Goal: Task Accomplishment & Management: Complete application form

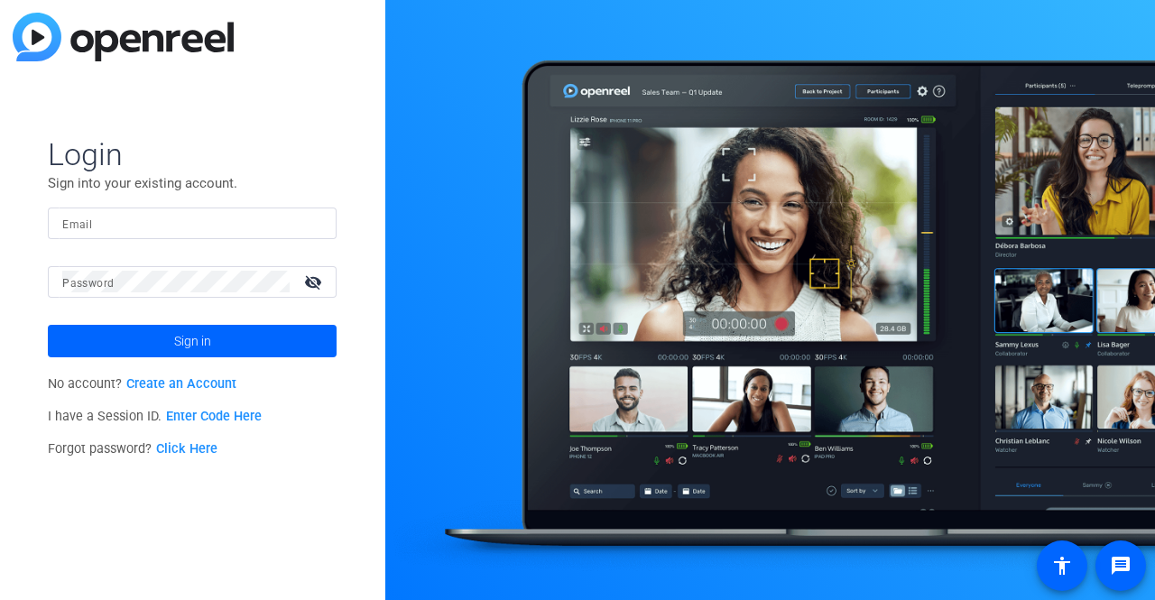
click at [291, 223] on input "Email" at bounding box center [192, 223] width 260 height 22
type input "[EMAIL_ADDRESS][PERSON_NAME][DOMAIN_NAME]"
click at [188, 340] on span "Sign in" at bounding box center [192, 340] width 37 height 45
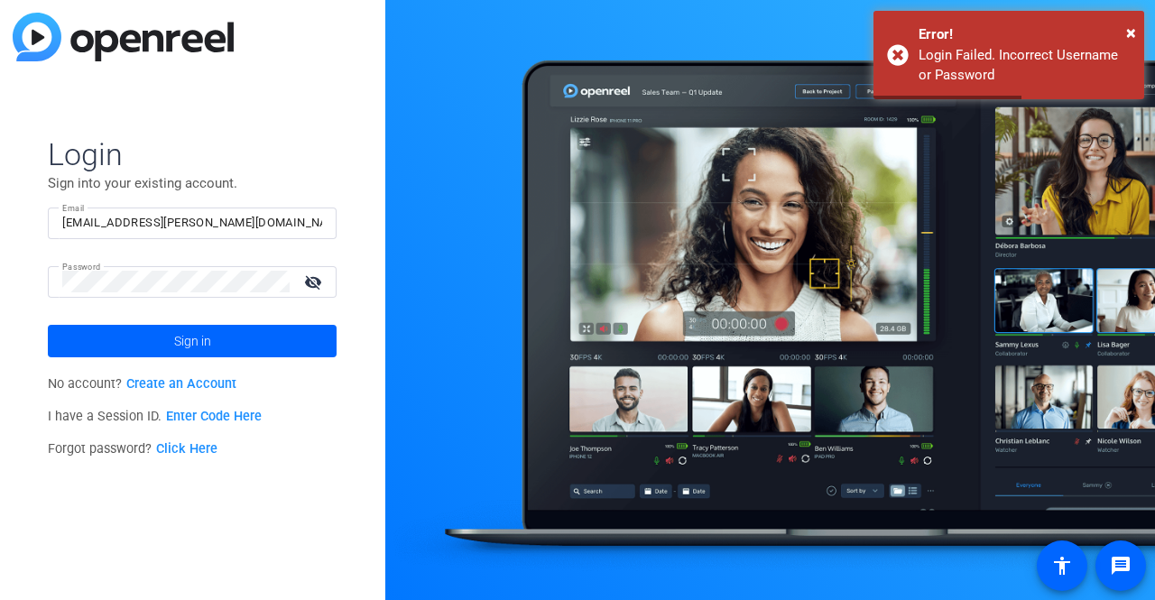
click at [159, 269] on div at bounding box center [175, 282] width 227 height 32
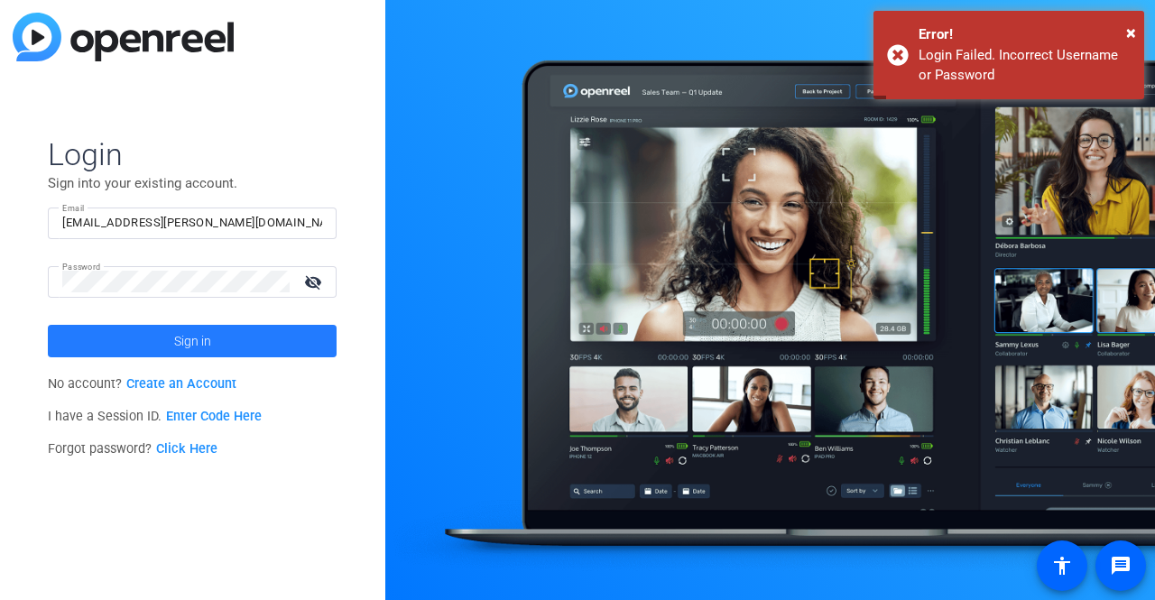
click at [147, 334] on span at bounding box center [192, 340] width 289 height 43
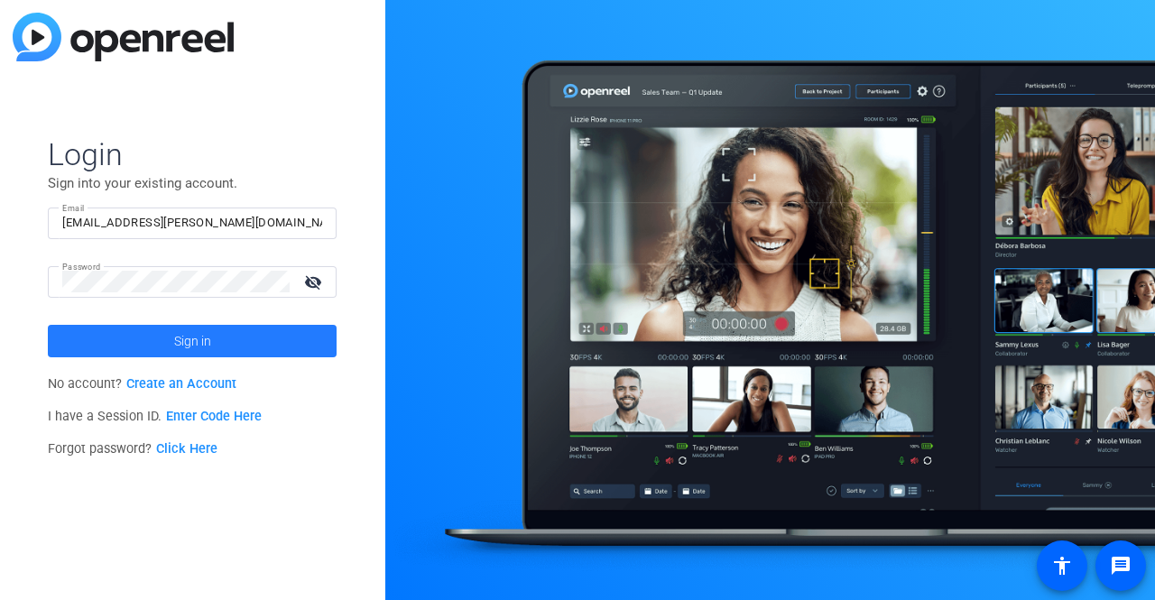
click at [114, 338] on span at bounding box center [192, 340] width 289 height 43
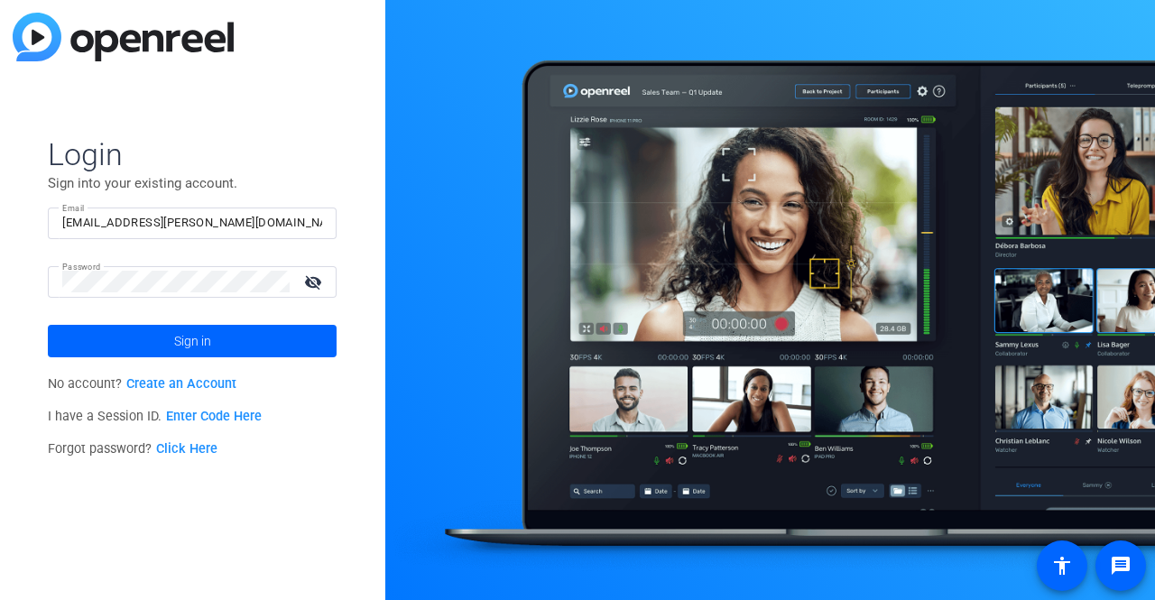
click at [147, 385] on link "Create an Account" at bounding box center [181, 383] width 110 height 15
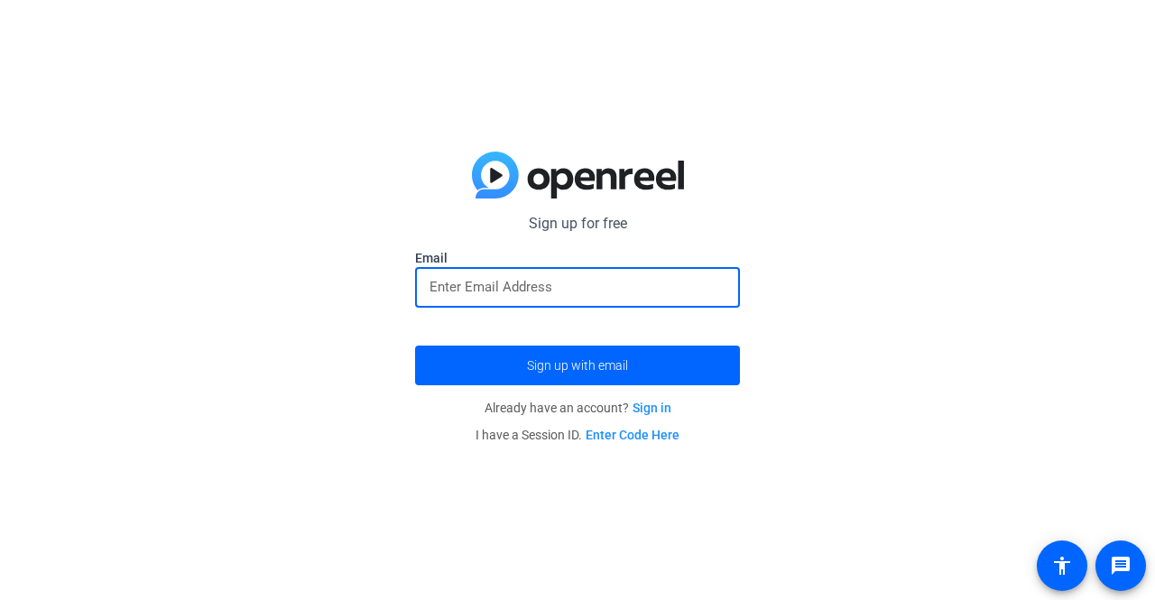
click at [567, 291] on input "email" at bounding box center [577, 287] width 296 height 22
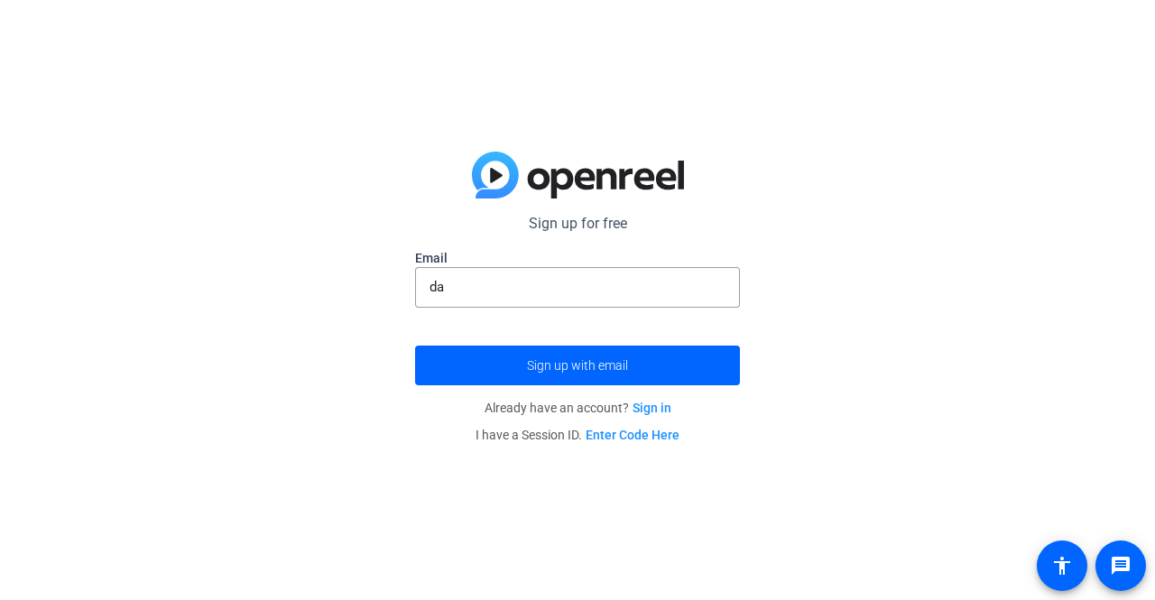
click at [780, 386] on div "Sign up for free Email da Sign up with email Already have an account? Sign in I…" at bounding box center [577, 300] width 1155 height 600
click at [681, 282] on input "da" at bounding box center [577, 287] width 296 height 22
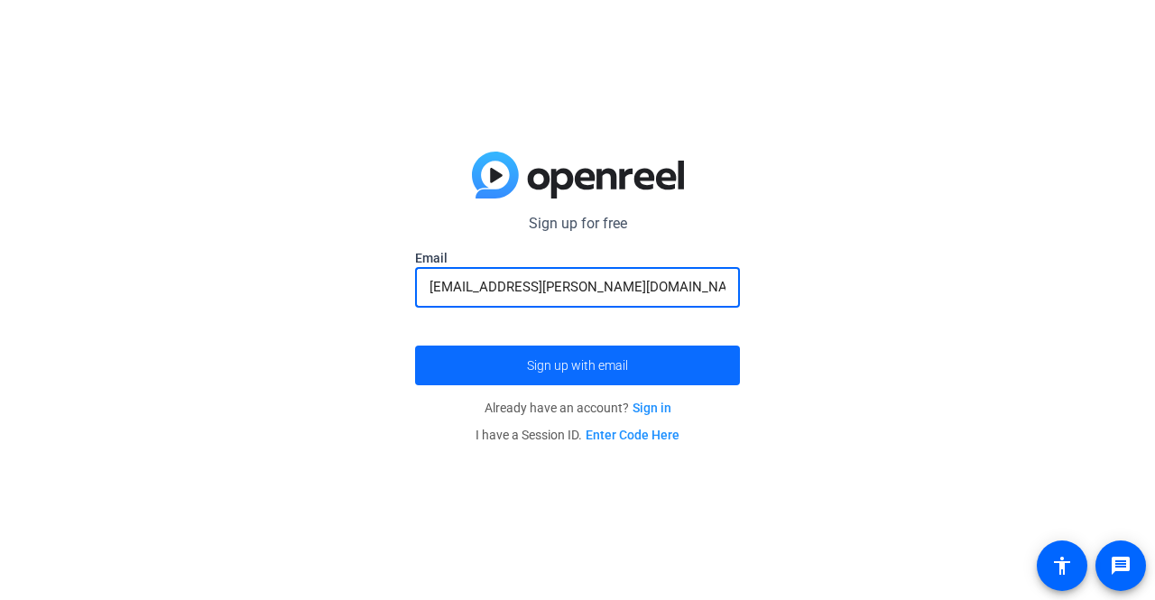
type input "[EMAIL_ADDRESS][PERSON_NAME][DOMAIN_NAME]"
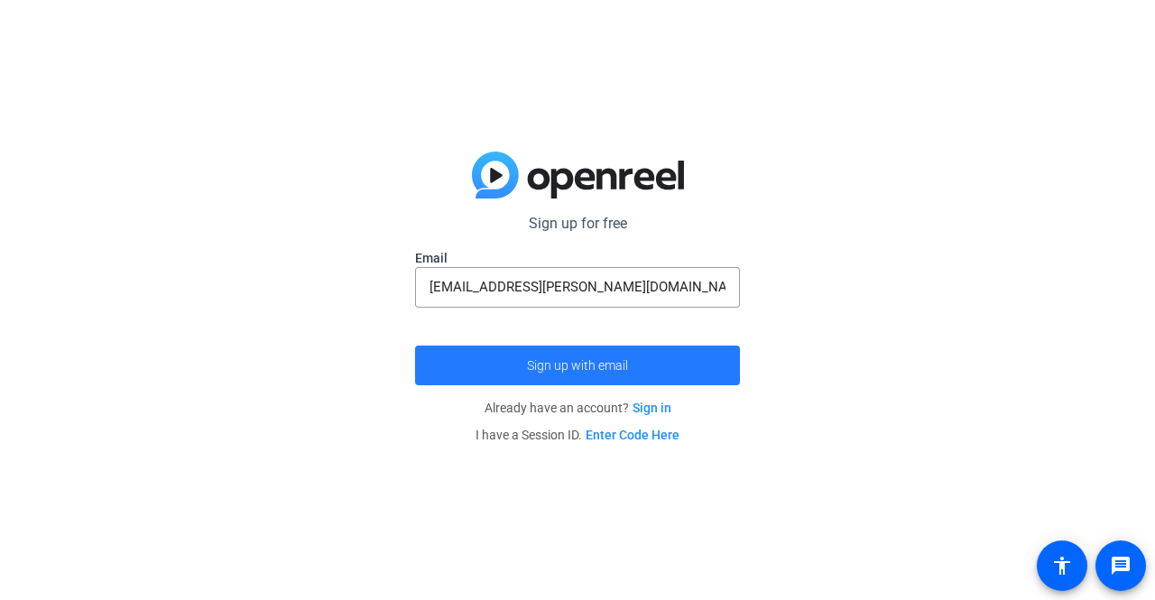
click at [612, 373] on span "submit" at bounding box center [577, 365] width 325 height 43
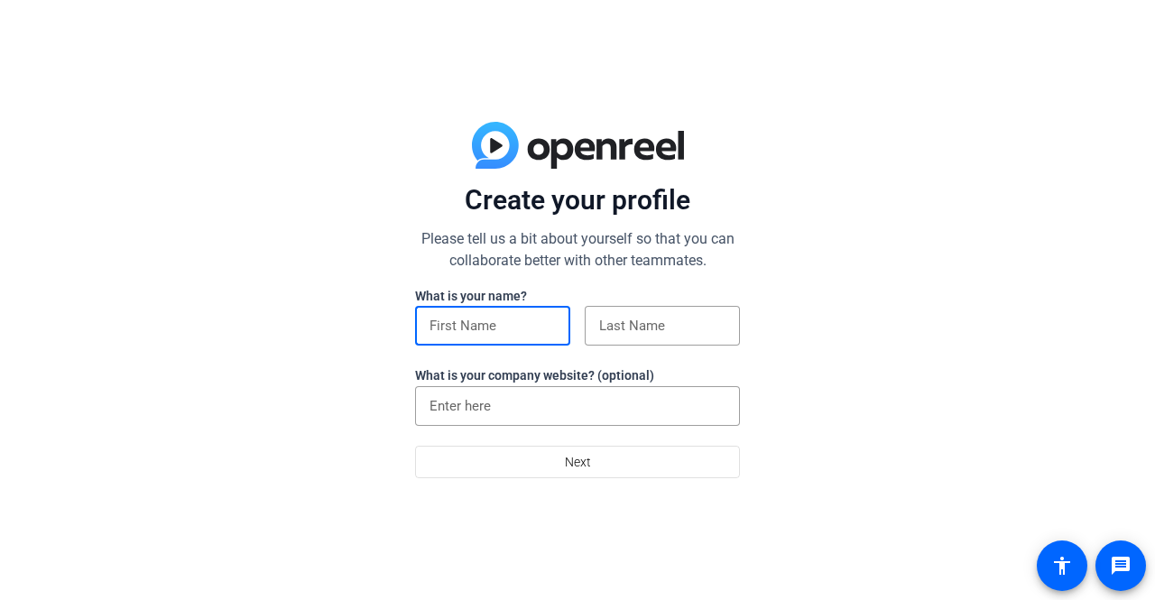
click at [532, 320] on input at bounding box center [492, 326] width 126 height 22
type input "D@x"
click at [644, 311] on div at bounding box center [662, 326] width 126 height 40
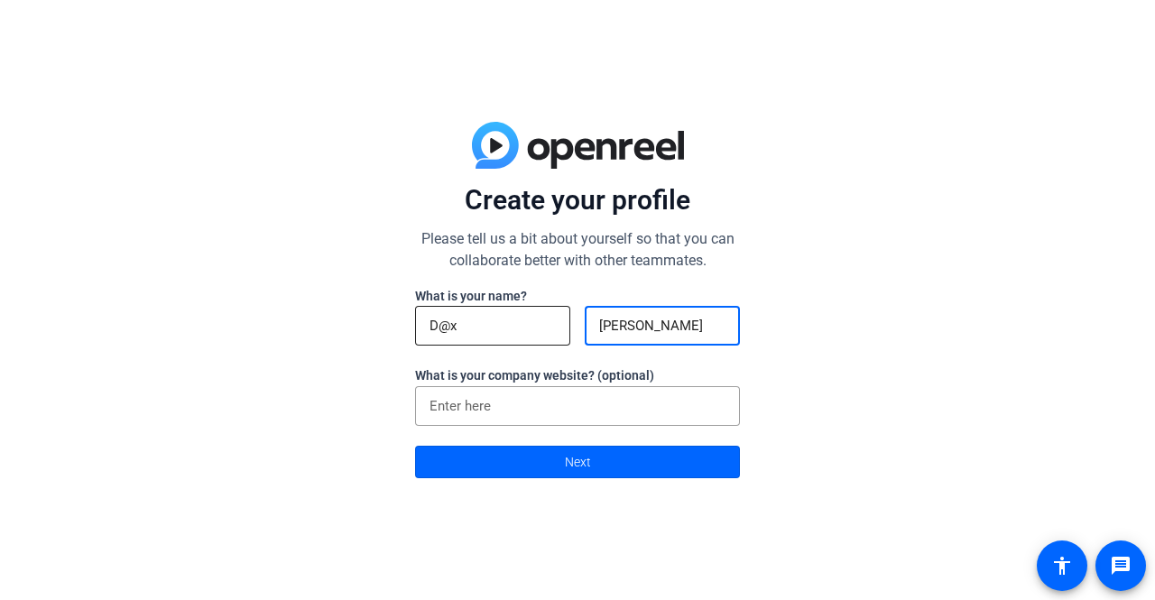
type input "[PERSON_NAME]"
click at [493, 329] on input "D@x" at bounding box center [492, 326] width 126 height 22
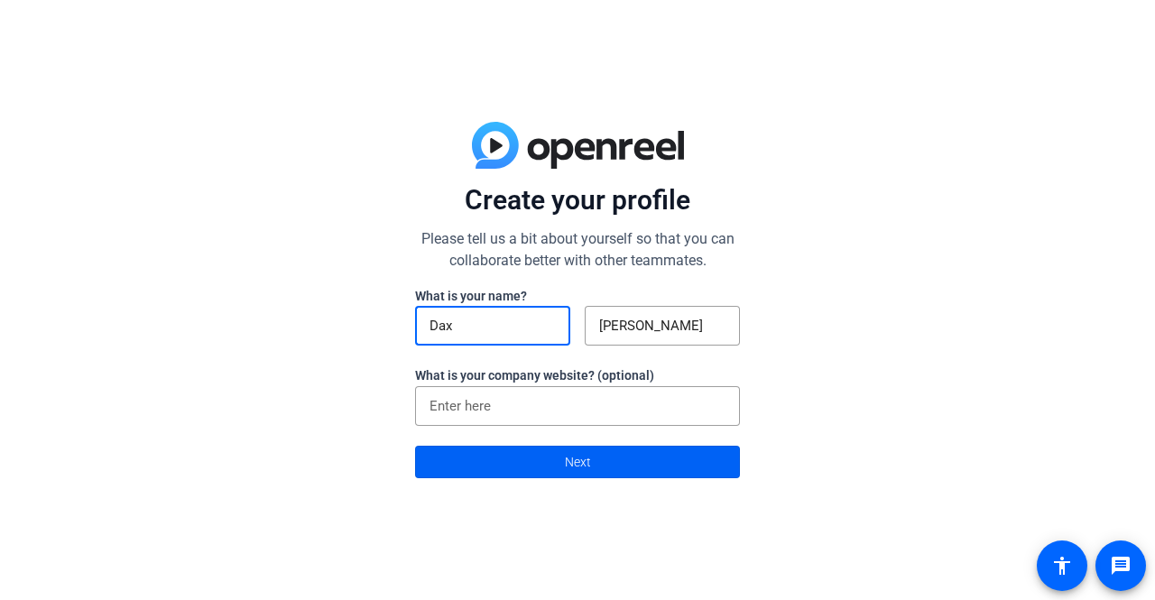
type input "Dax"
click at [505, 454] on span at bounding box center [577, 461] width 323 height 43
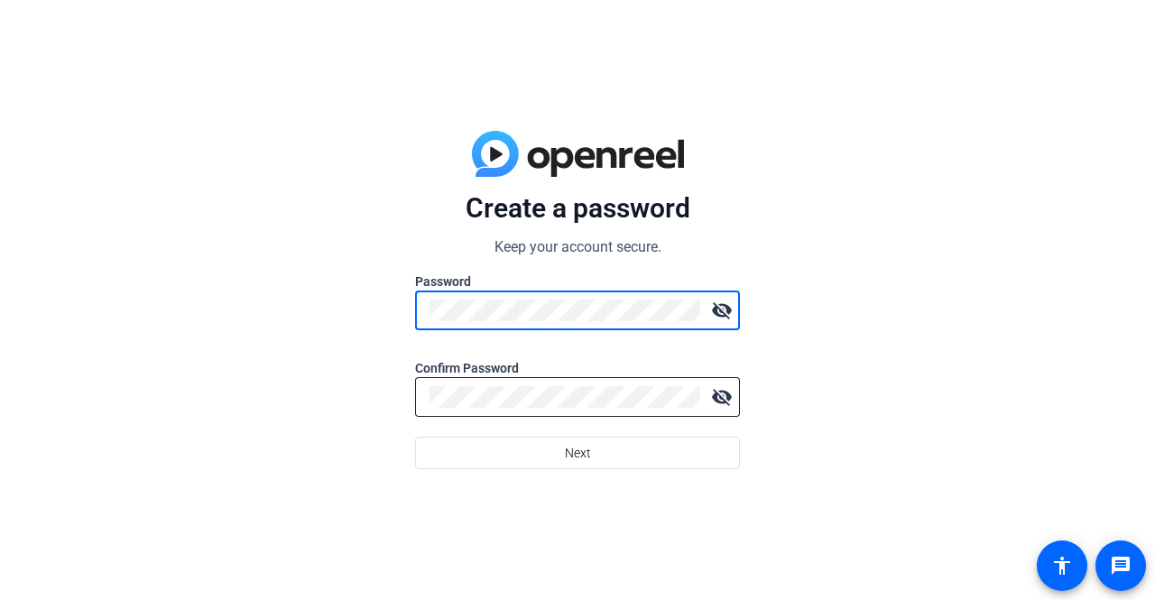
click at [522, 409] on div at bounding box center [564, 397] width 271 height 40
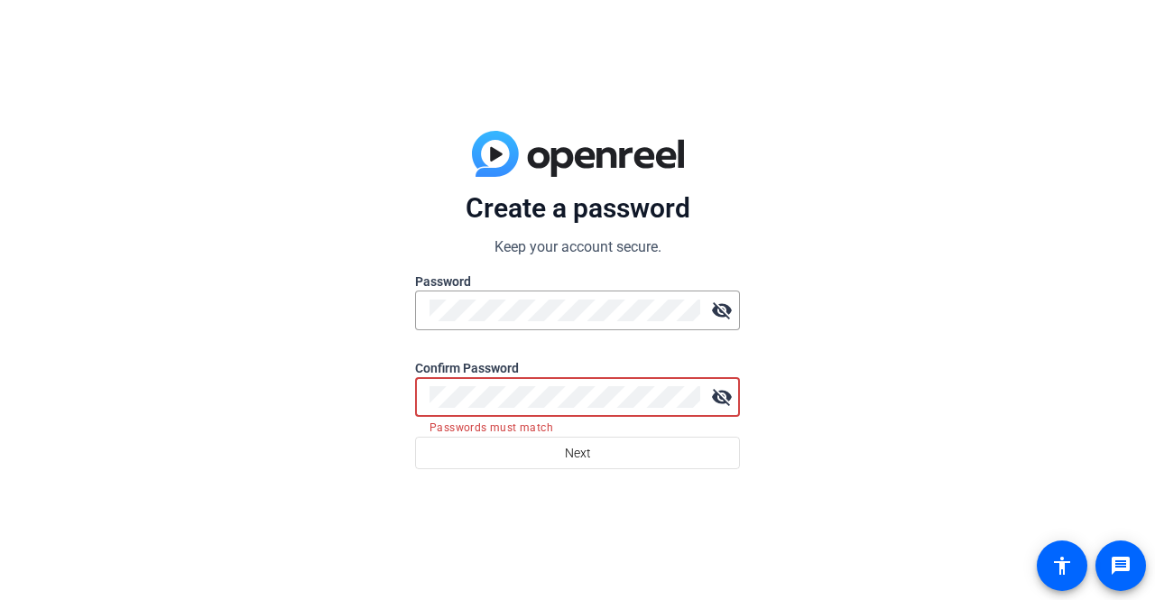
click at [715, 394] on mat-icon "visibility_off" at bounding box center [722, 397] width 36 height 36
click at [718, 307] on mat-icon "visibility_off" at bounding box center [722, 310] width 36 height 36
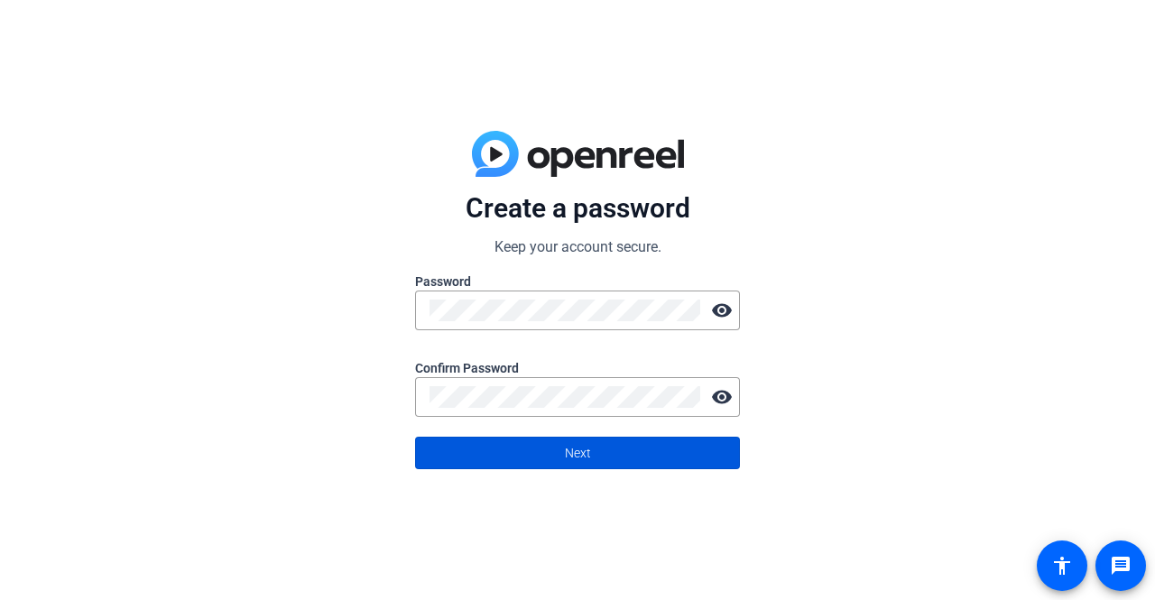
click at [558, 457] on span at bounding box center [577, 452] width 323 height 43
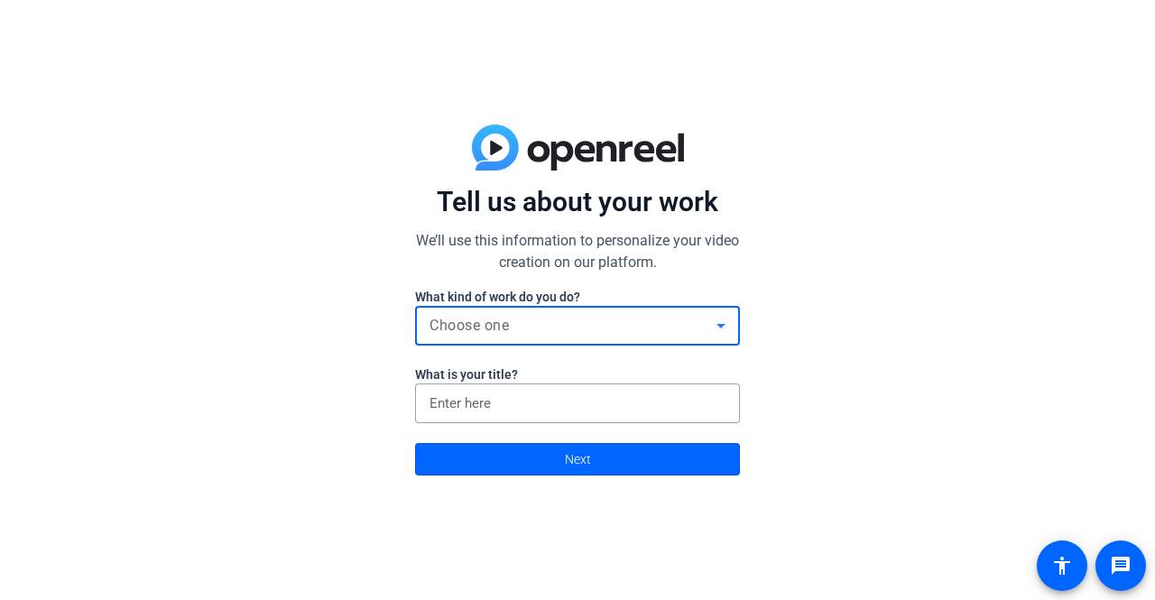
click at [641, 324] on div "Choose one" at bounding box center [572, 326] width 287 height 22
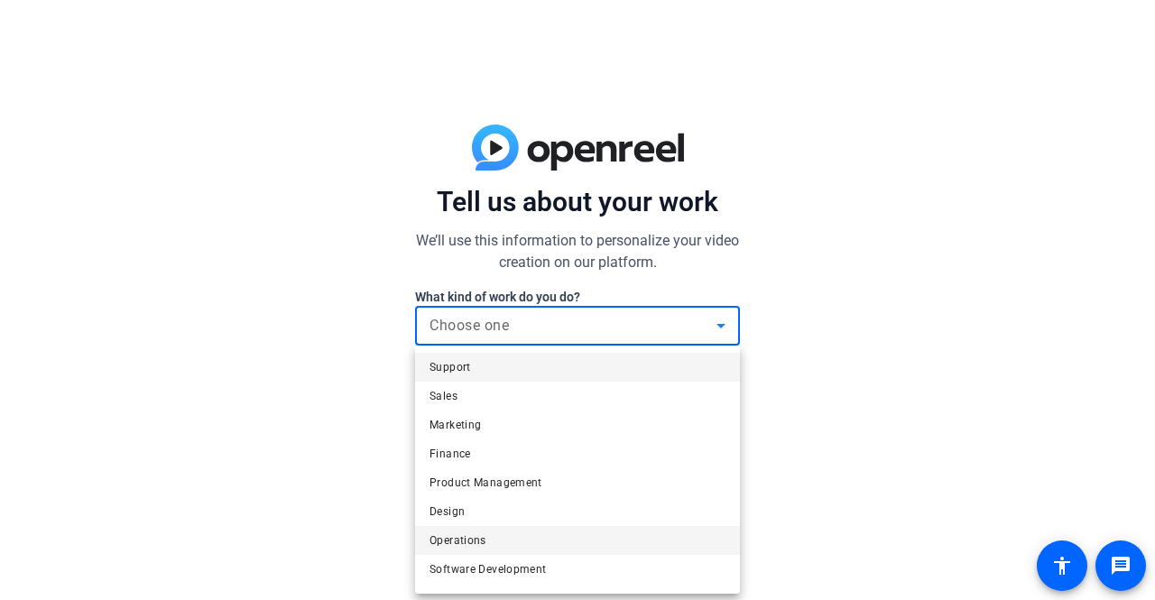
scroll to position [54, 0]
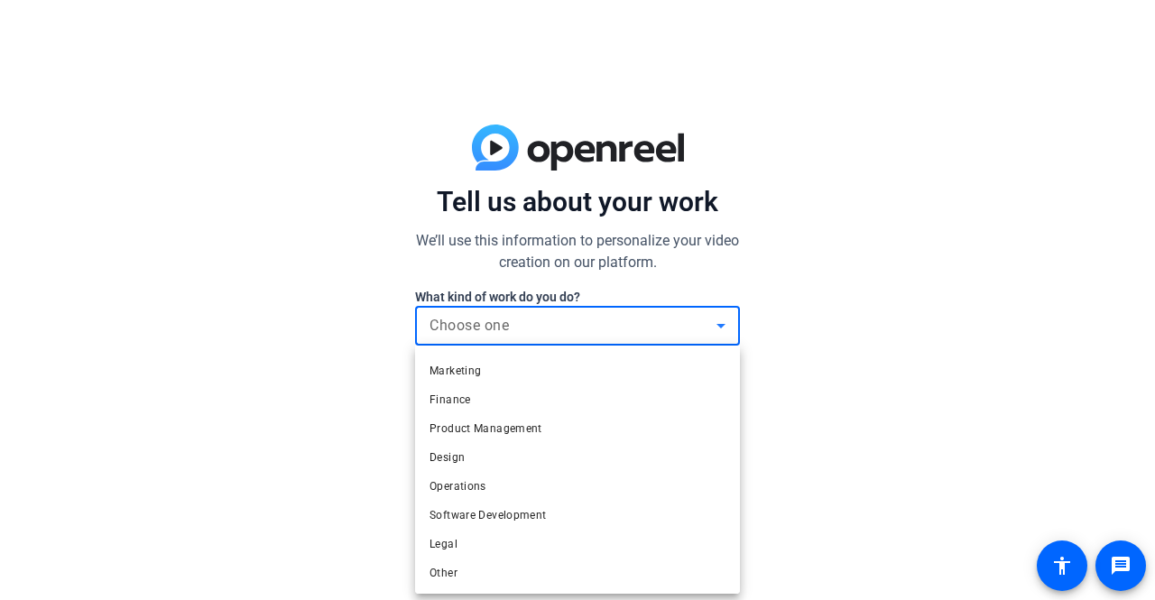
click at [813, 518] on div at bounding box center [577, 300] width 1155 height 600
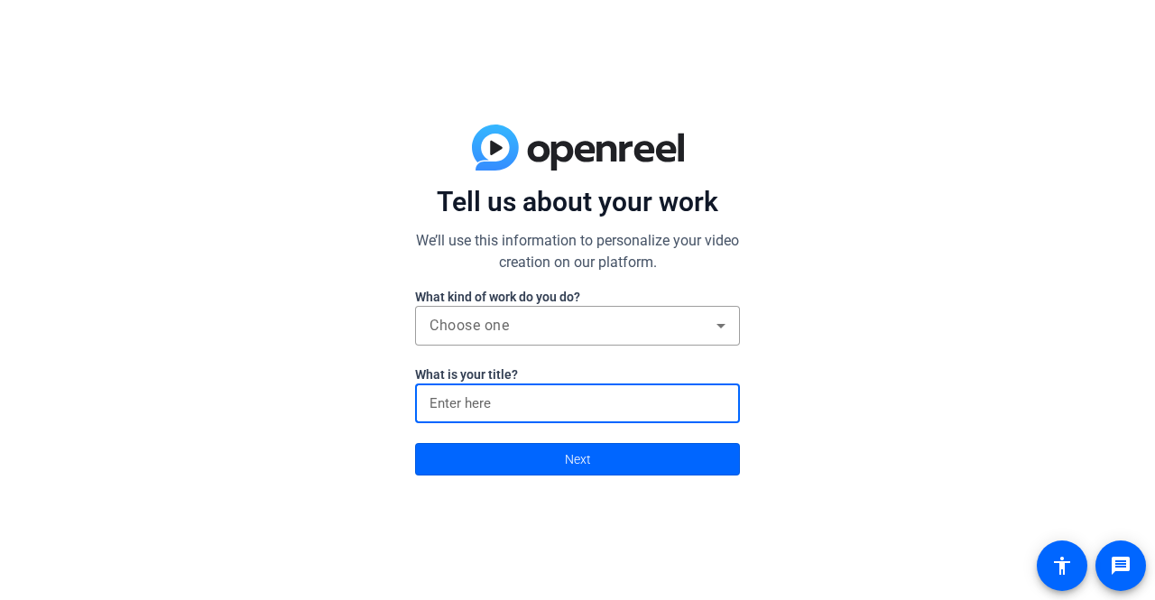
click at [642, 396] on input at bounding box center [577, 403] width 296 height 22
type input "[DEMOGRAPHIC_DATA] Guys"
click at [660, 316] on div "Choose one" at bounding box center [572, 326] width 287 height 22
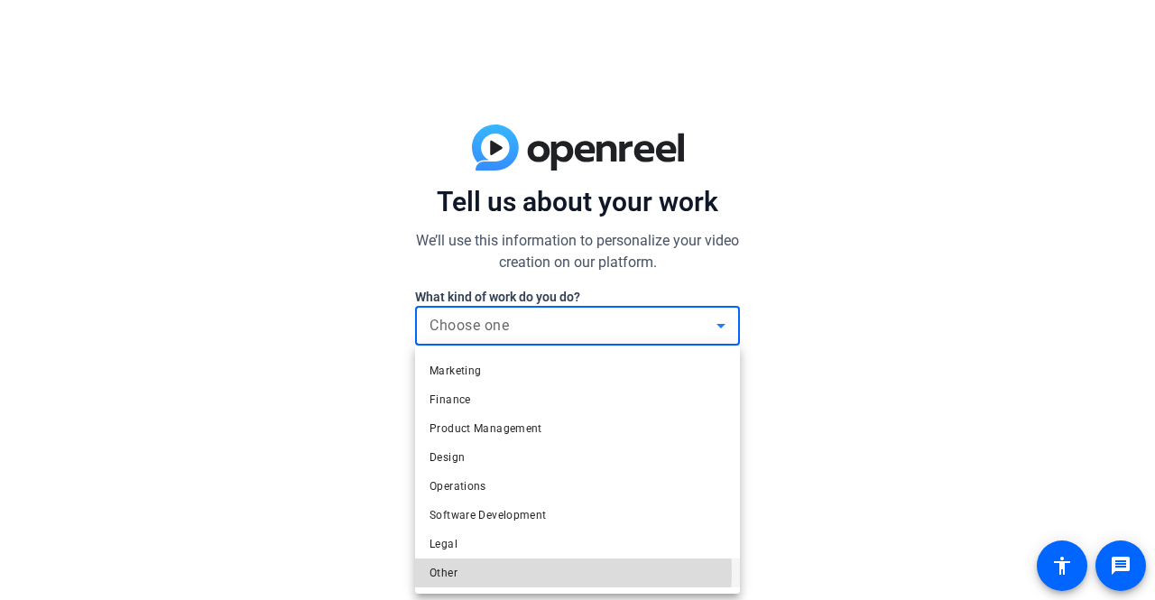
click at [526, 571] on mat-option "Other" at bounding box center [577, 573] width 325 height 29
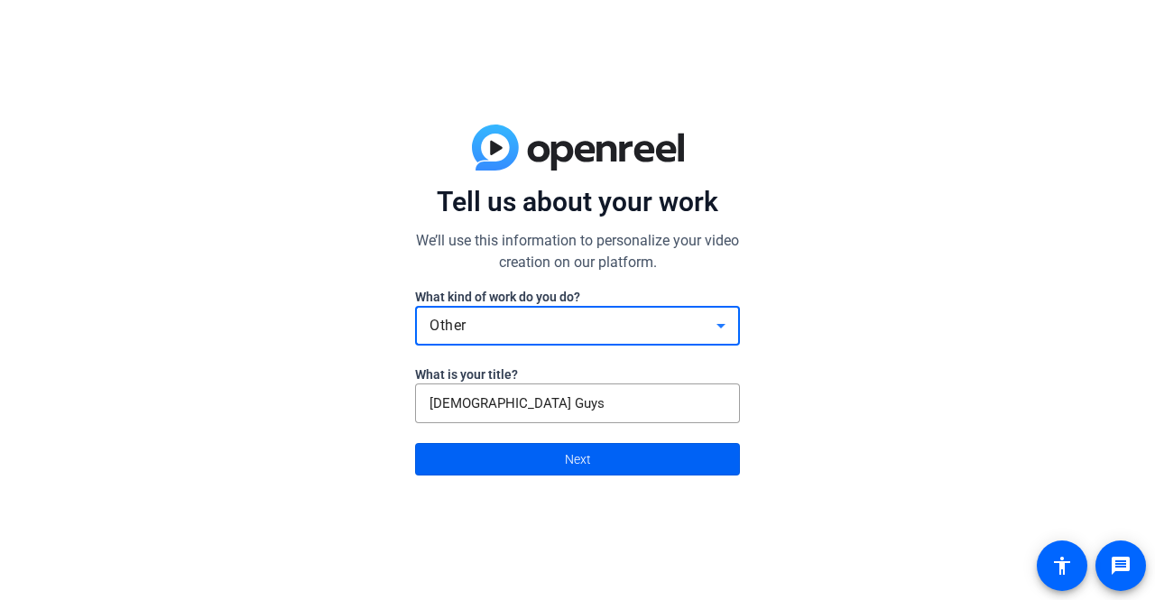
click at [568, 439] on span at bounding box center [577, 459] width 323 height 43
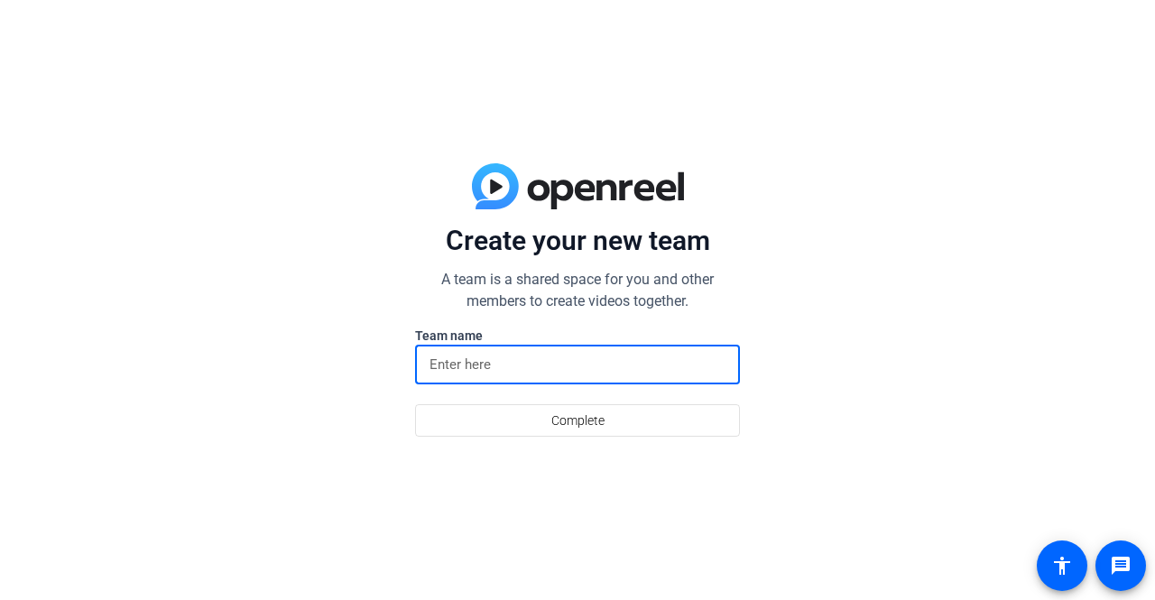
click at [494, 355] on input at bounding box center [577, 365] width 296 height 22
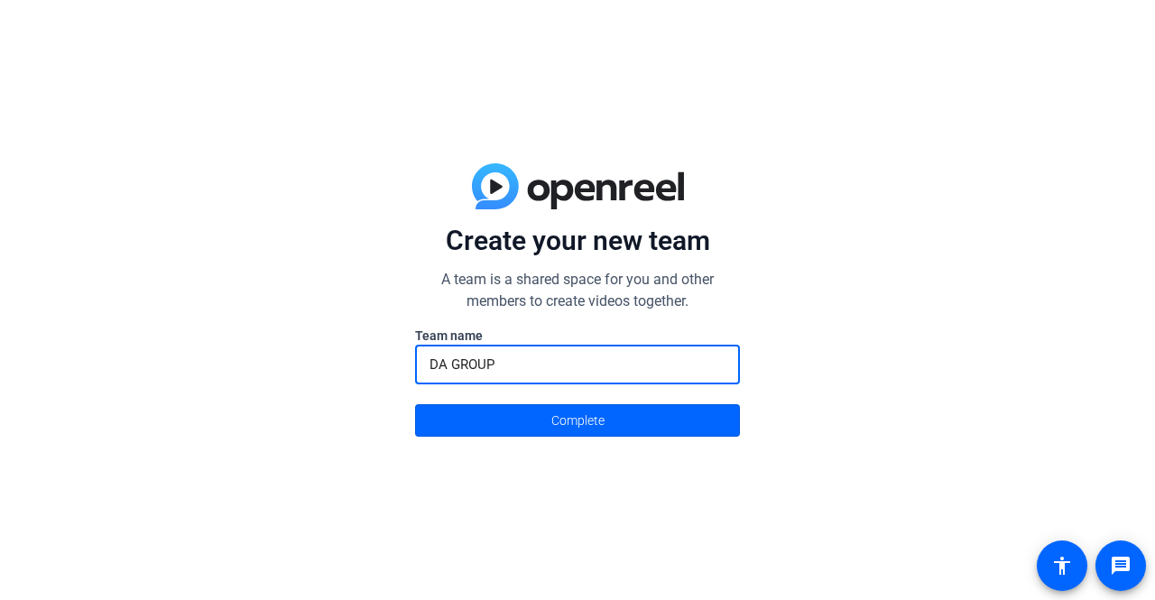
click at [466, 362] on input "DA GROUP" at bounding box center [577, 365] width 296 height 22
click at [554, 356] on input "DA GROUP" at bounding box center [577, 365] width 296 height 22
type input "DA GANGSTERS"
click at [572, 427] on span "Complete" at bounding box center [577, 420] width 53 height 34
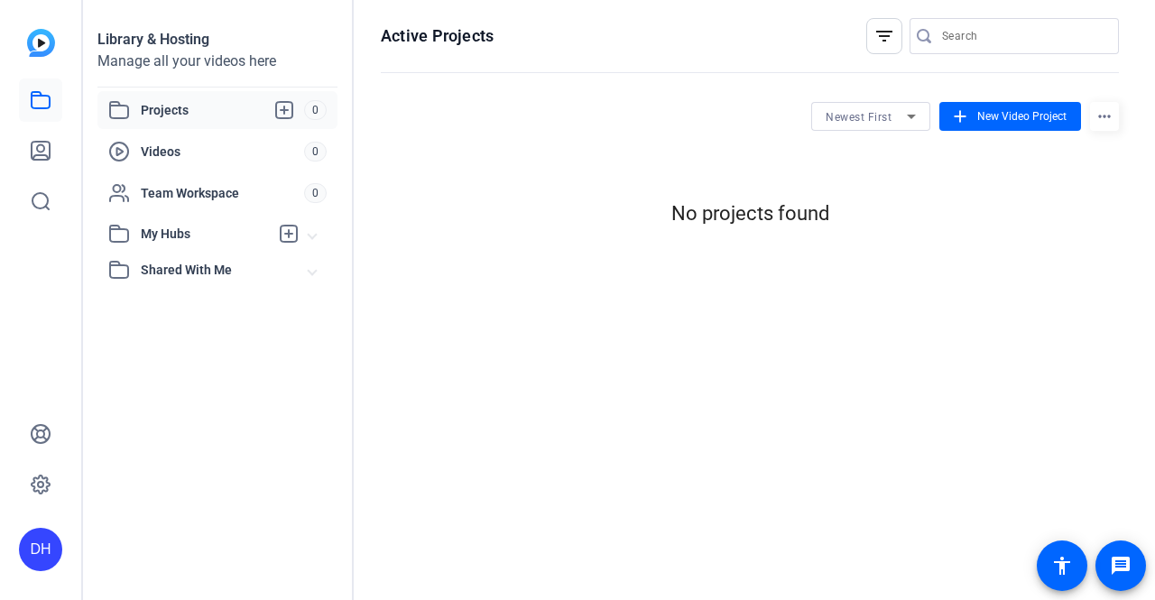
scroll to position [0, 0]
click at [992, 115] on span "New Video Project" at bounding box center [1021, 116] width 89 height 16
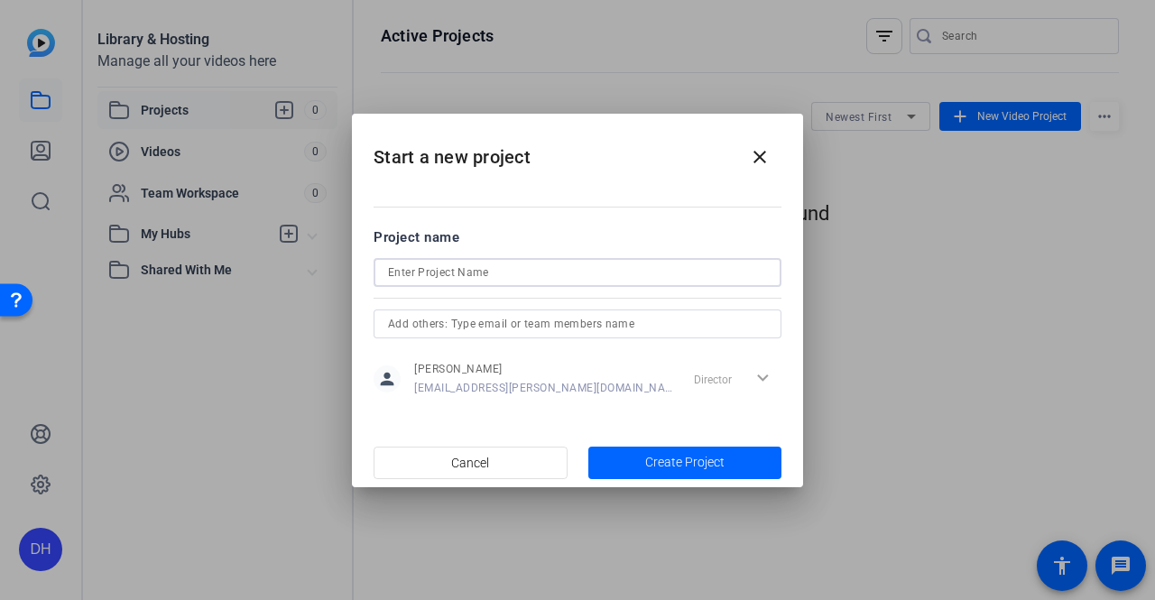
click at [559, 264] on input at bounding box center [577, 273] width 379 height 22
type input "y"
type input "Heracules"
click at [623, 322] on input "text" at bounding box center [577, 324] width 379 height 22
paste input "[EMAIL_ADDRESS][PERSON_NAME][DOMAIN_NAME]"
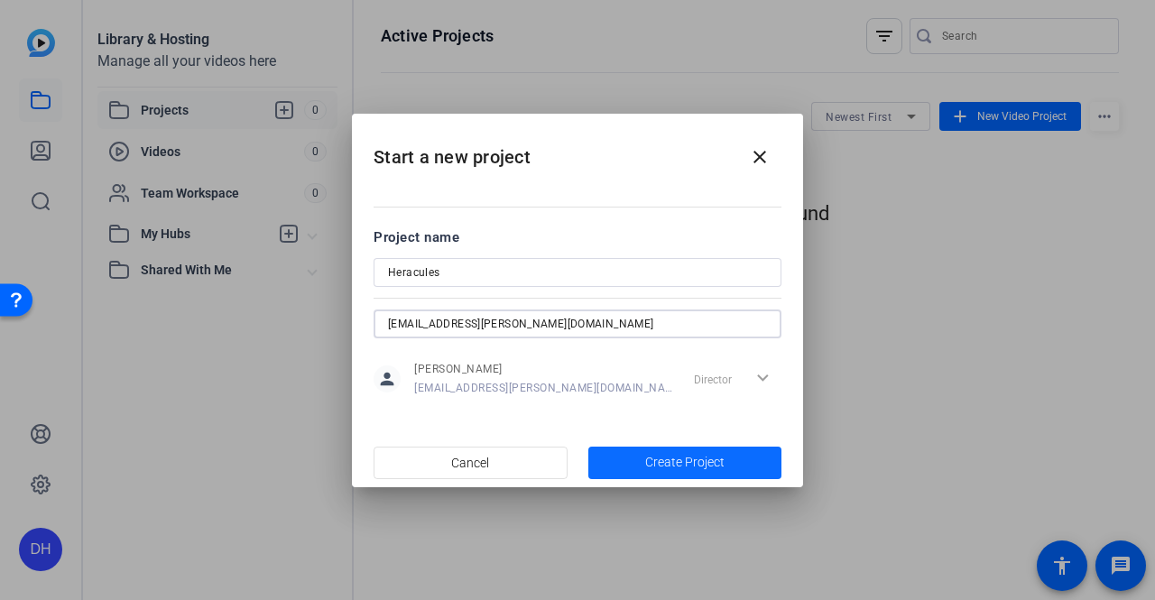
type input "[EMAIL_ADDRESS][PERSON_NAME][DOMAIN_NAME]"
click at [698, 457] on span "Create Project" at bounding box center [684, 462] width 79 height 19
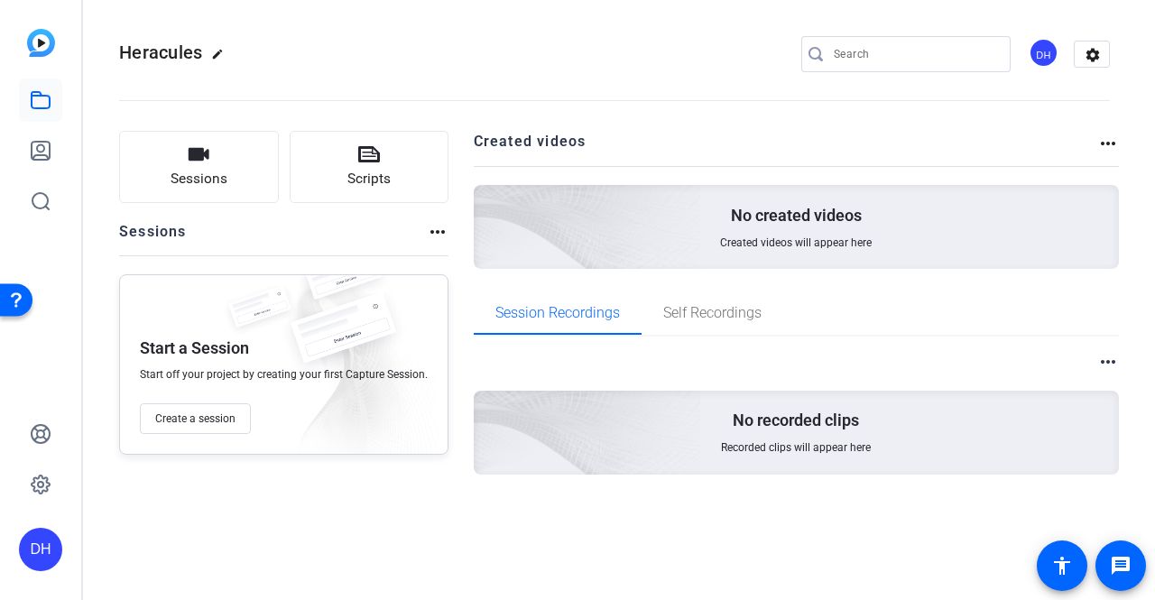
click at [1039, 54] on div "DH" at bounding box center [1044, 53] width 30 height 30
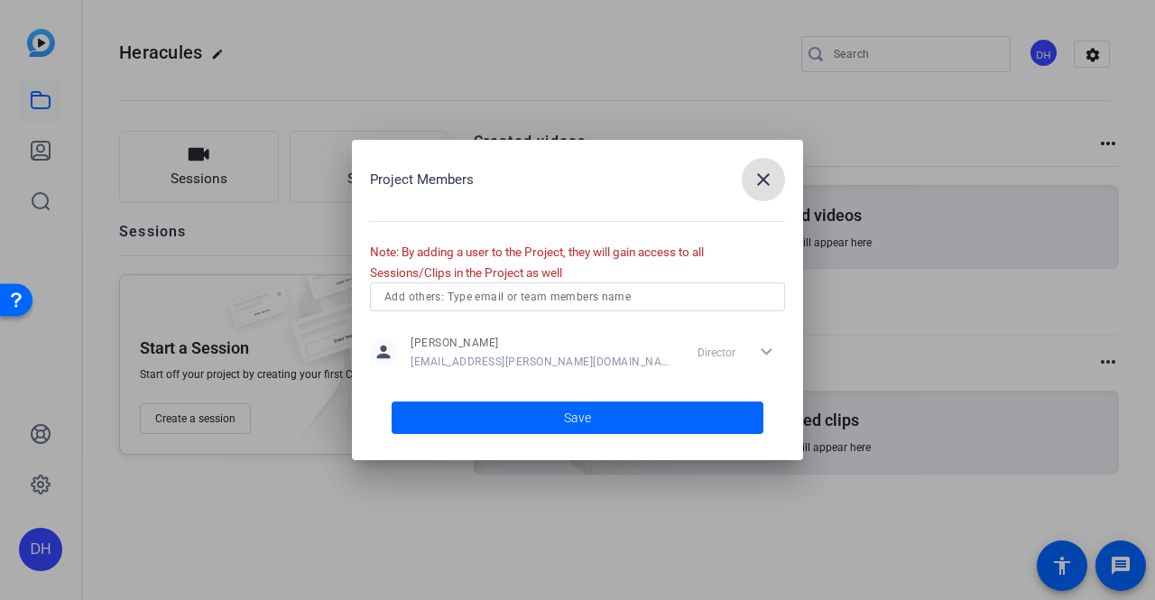
click at [630, 299] on input "text" at bounding box center [577, 297] width 386 height 22
paste input "[EMAIL_ADDRESS][PERSON_NAME][DOMAIN_NAME]"
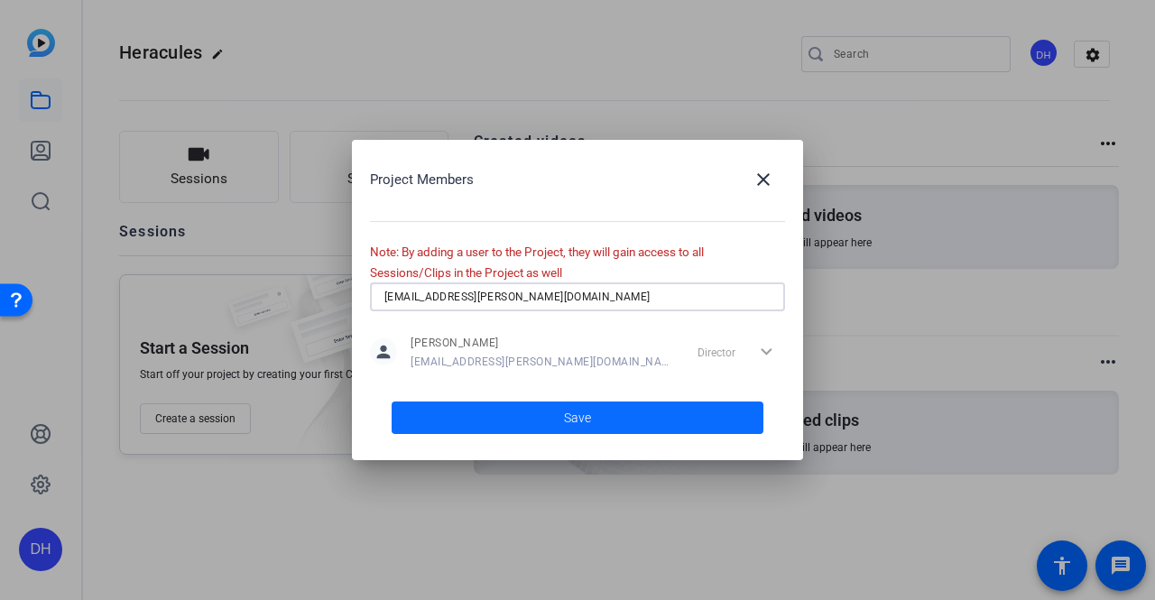
type input "[EMAIL_ADDRESS][PERSON_NAME][DOMAIN_NAME]"
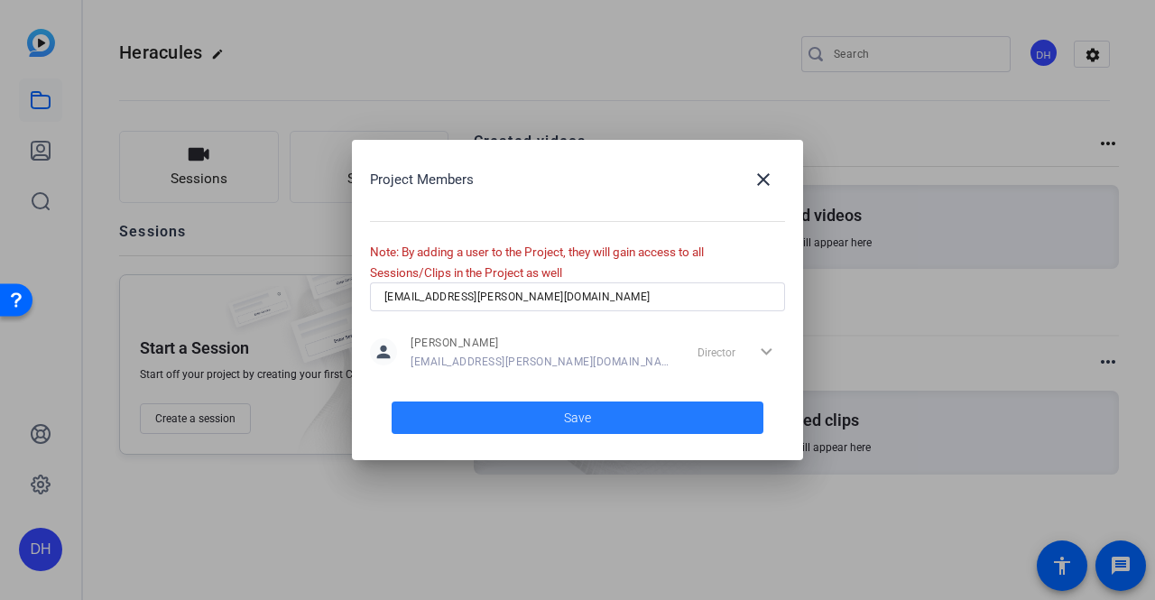
click at [441, 425] on span at bounding box center [578, 417] width 372 height 43
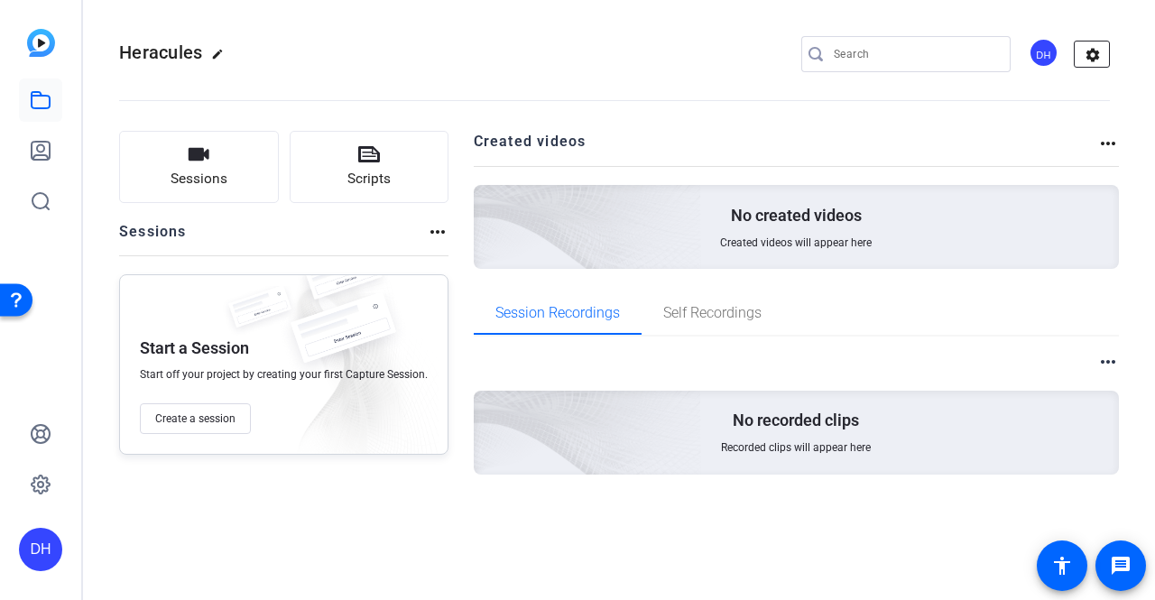
click at [1093, 53] on mat-icon "settings" at bounding box center [1093, 55] width 36 height 27
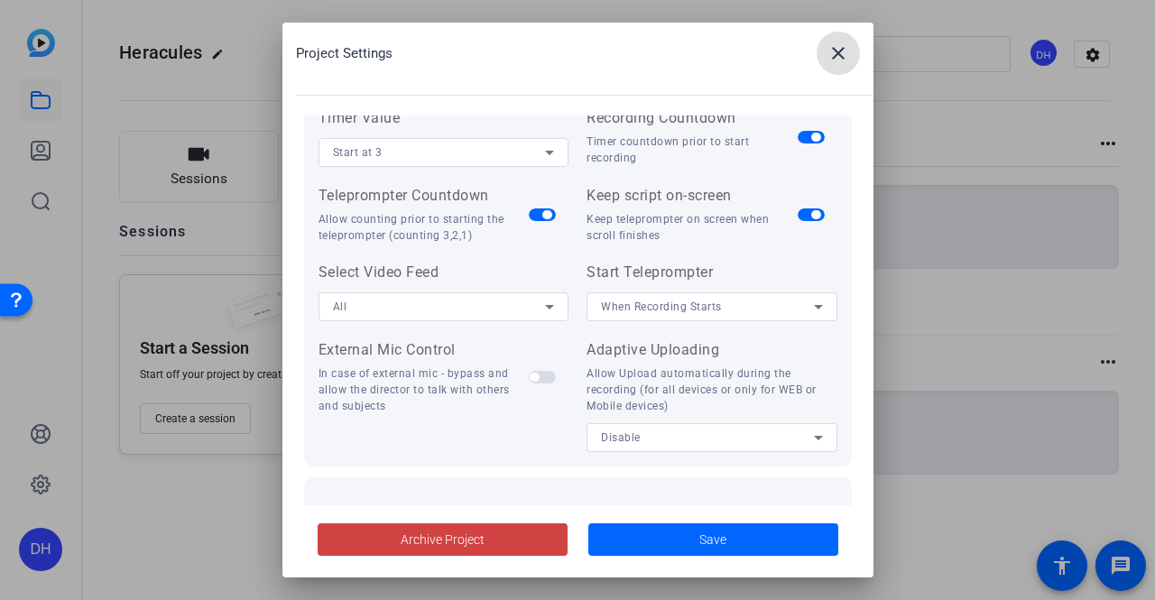
scroll to position [433, 0]
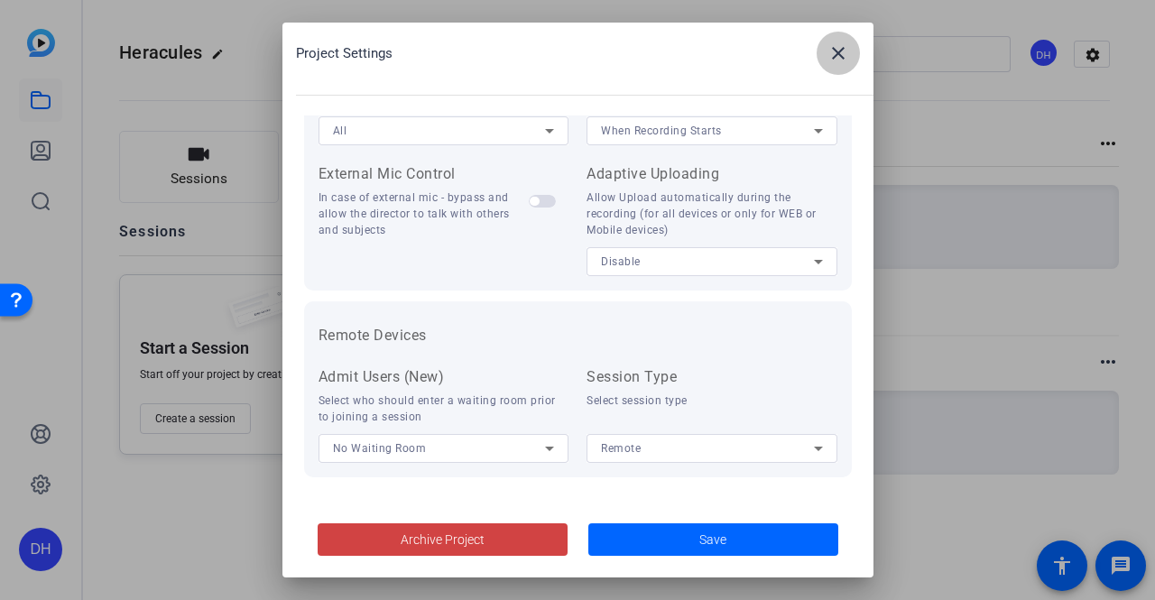
click at [841, 58] on mat-icon "close" at bounding box center [838, 53] width 22 height 22
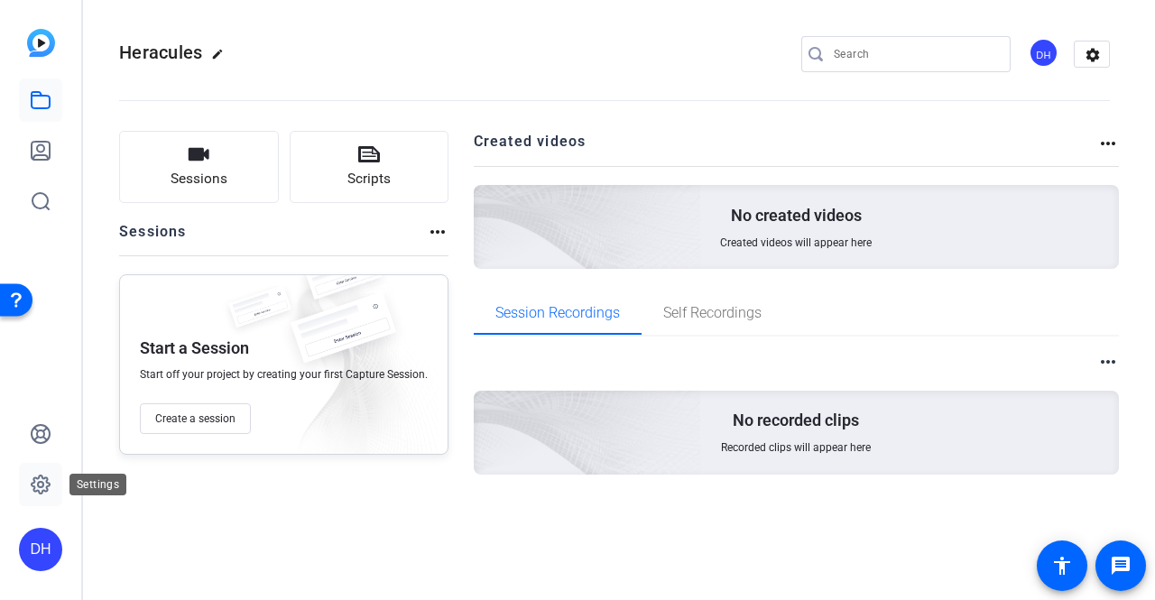
click at [36, 477] on icon at bounding box center [41, 484] width 18 height 18
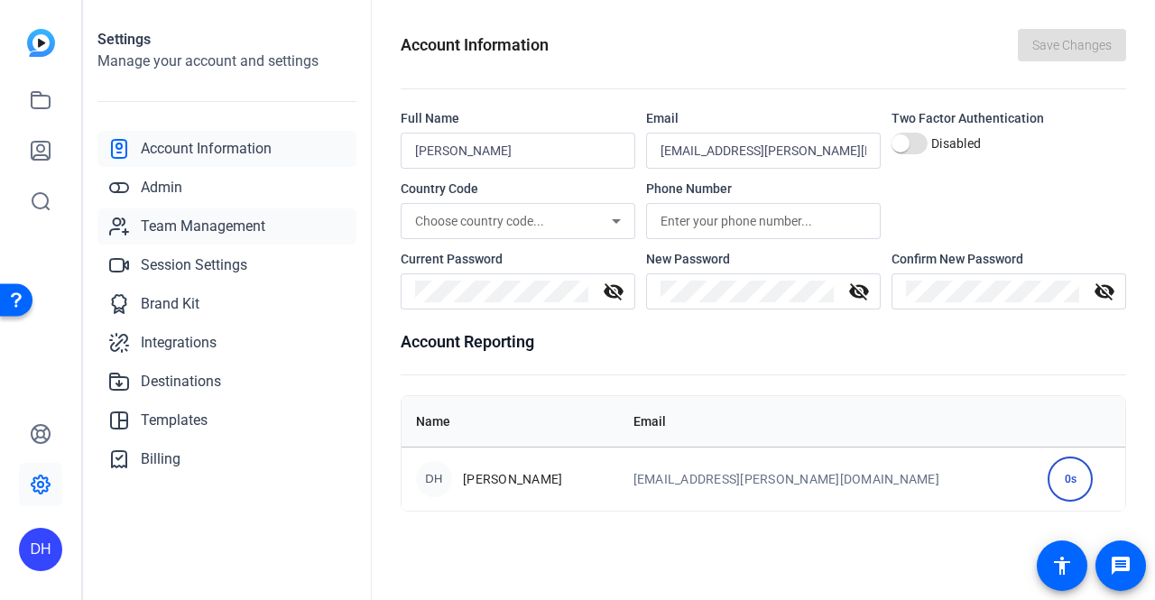
click at [177, 226] on span "Team Management" at bounding box center [203, 227] width 125 height 22
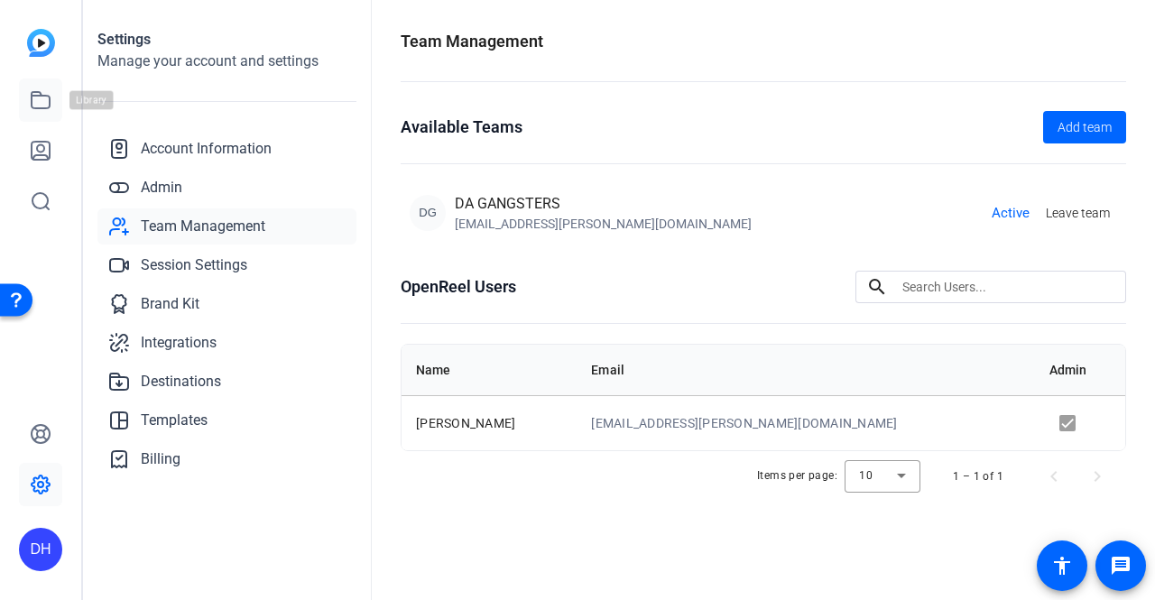
click at [40, 106] on icon at bounding box center [41, 100] width 22 height 22
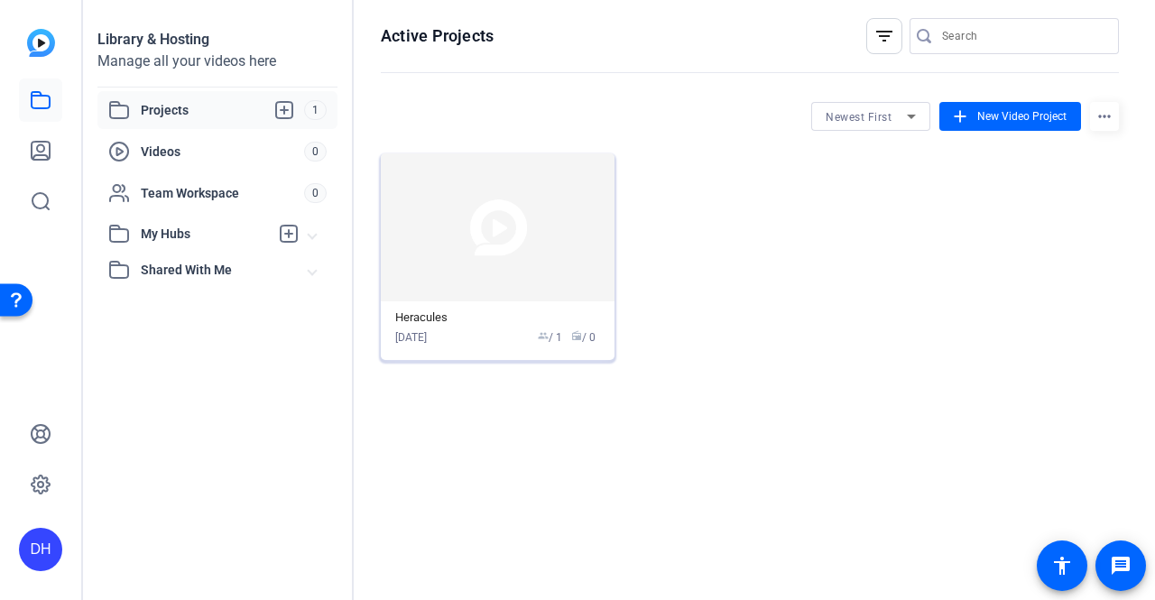
click at [494, 328] on div "Heracules [DATE] group / 1 radio / 0" at bounding box center [497, 327] width 205 height 35
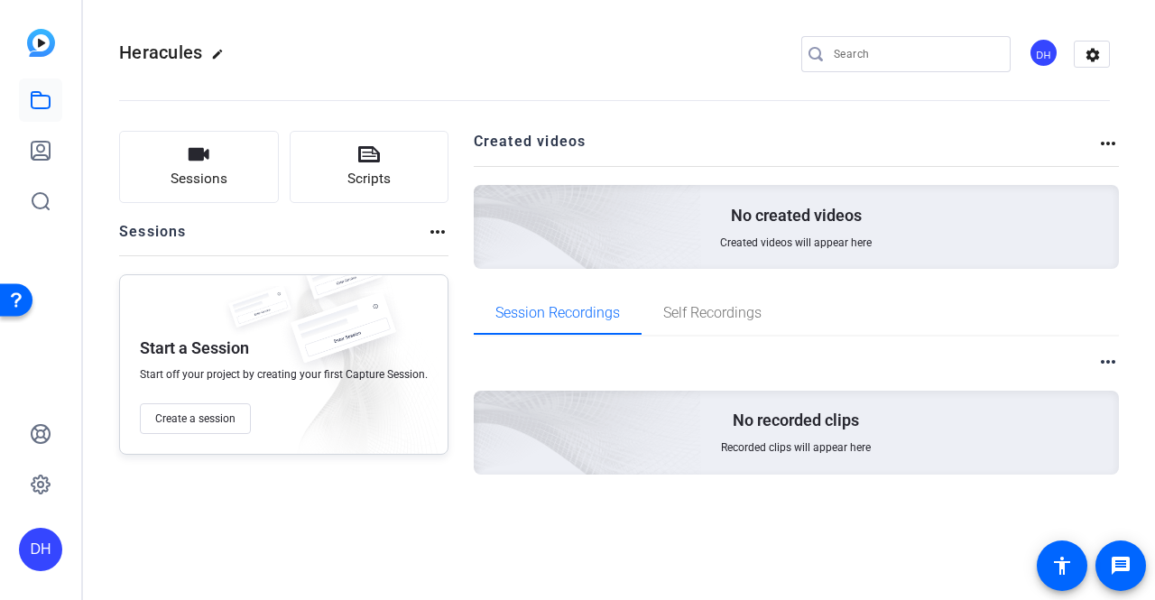
click at [1039, 55] on div "DH" at bounding box center [1044, 53] width 30 height 30
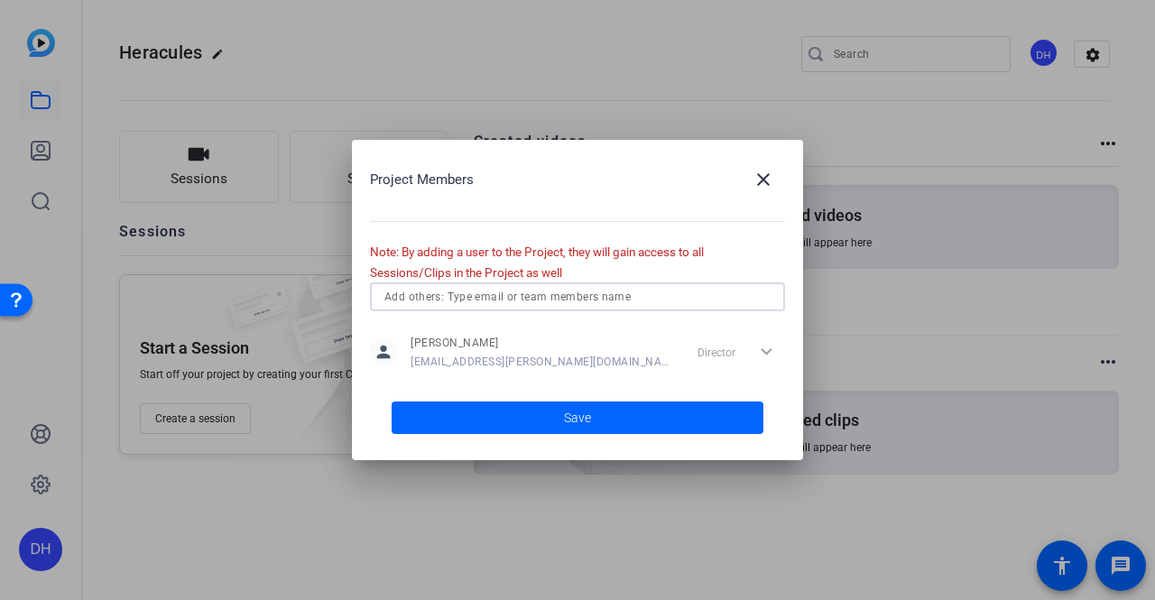
click at [557, 307] on input "text" at bounding box center [577, 297] width 386 height 22
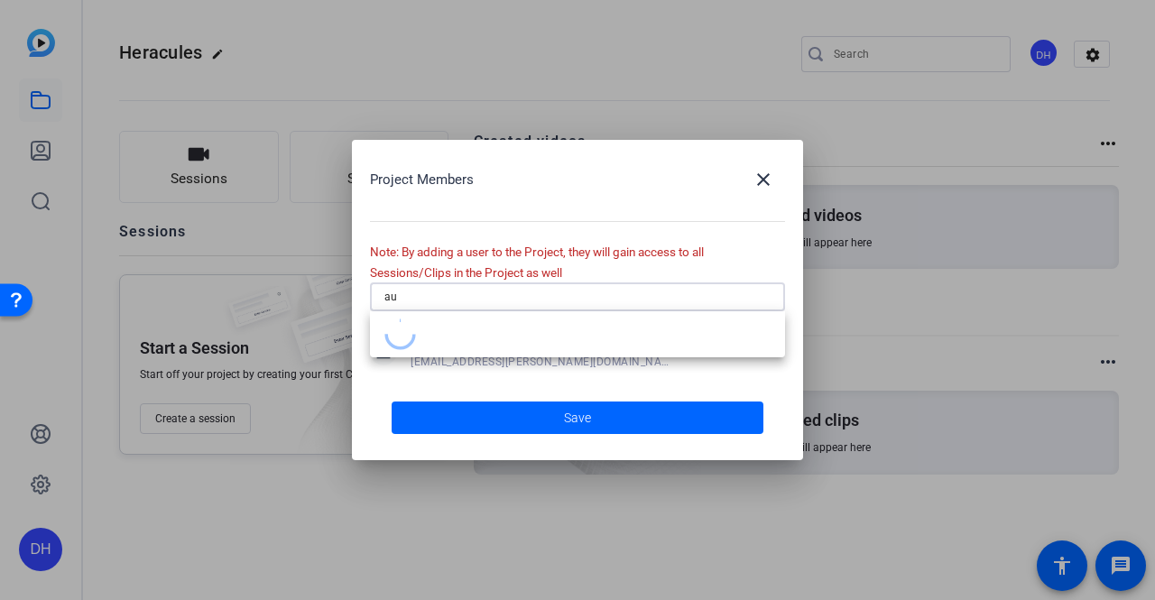
type input "a"
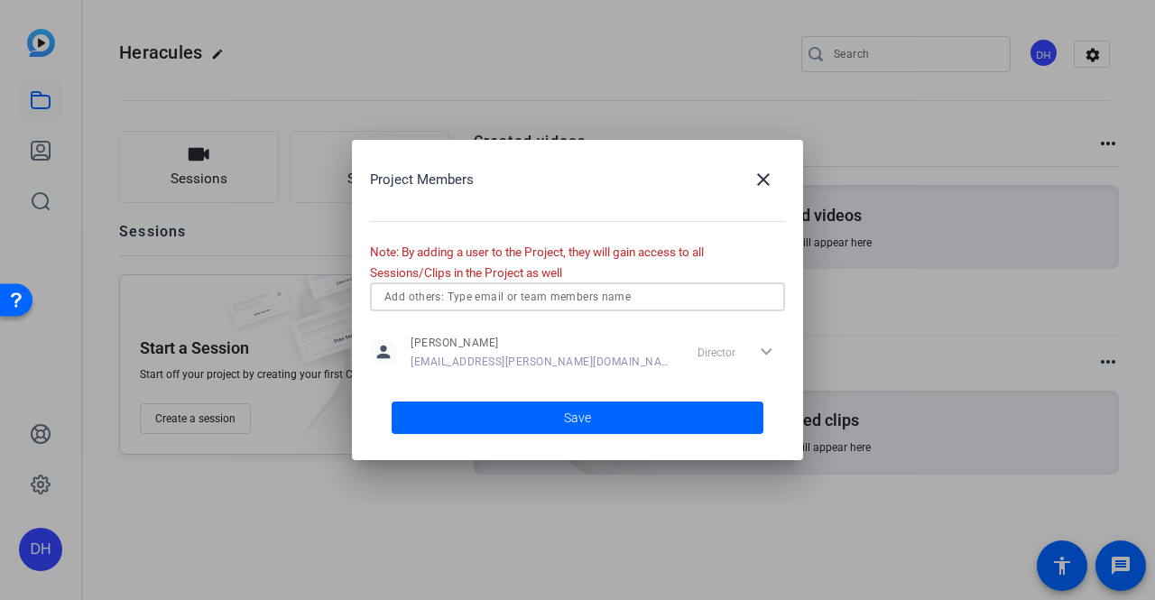
click at [572, 300] on input "text" at bounding box center [577, 297] width 386 height 22
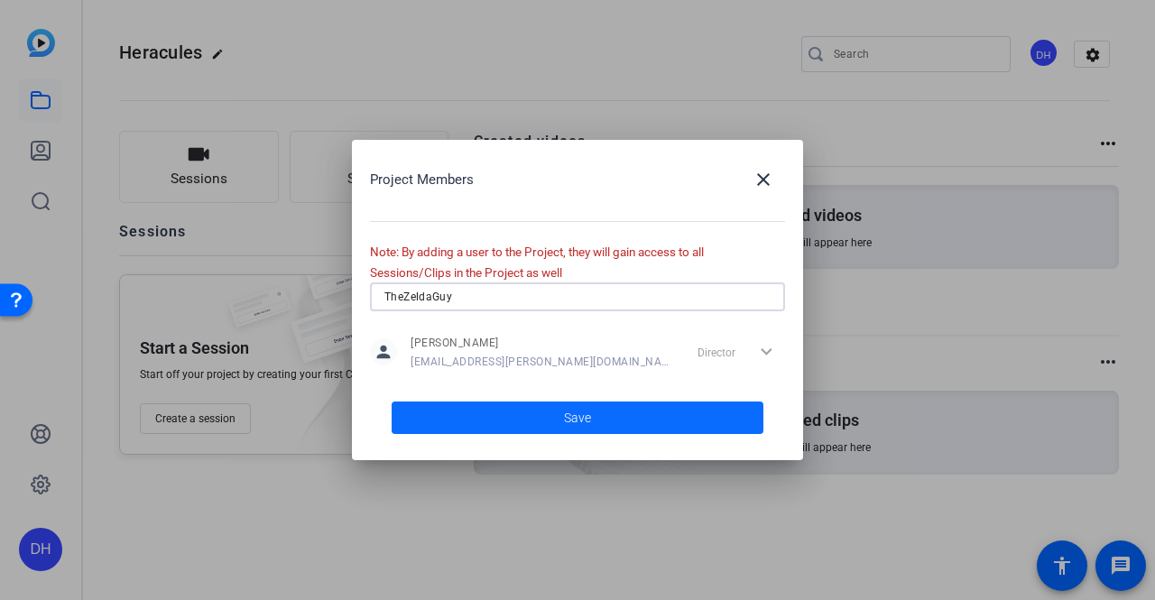
type input "TheZeldaGuy"
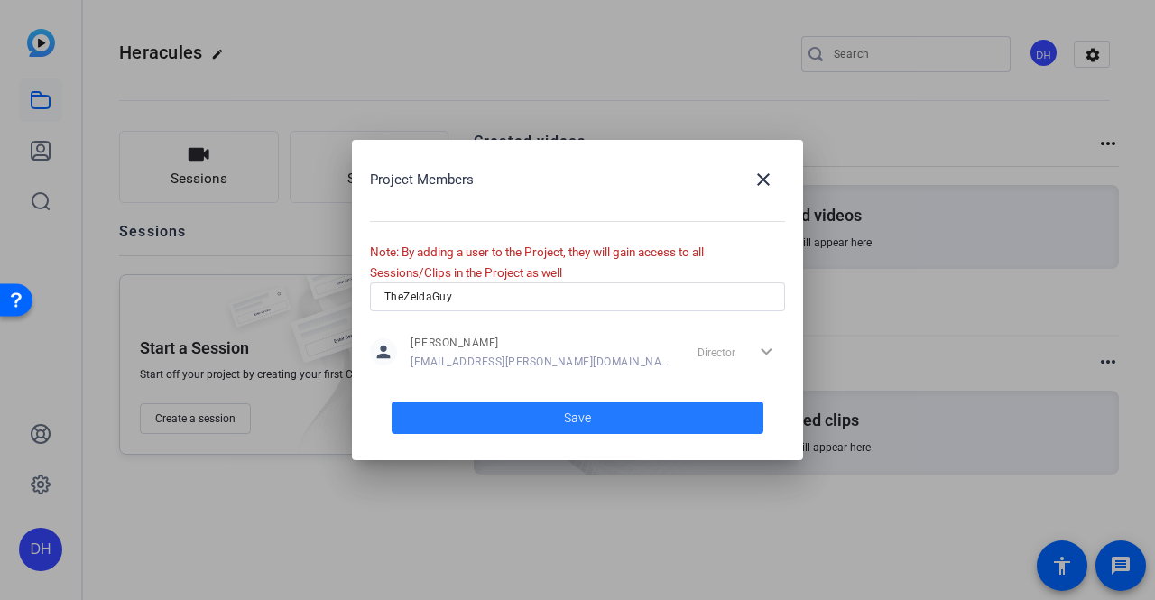
click at [537, 416] on span at bounding box center [578, 417] width 372 height 43
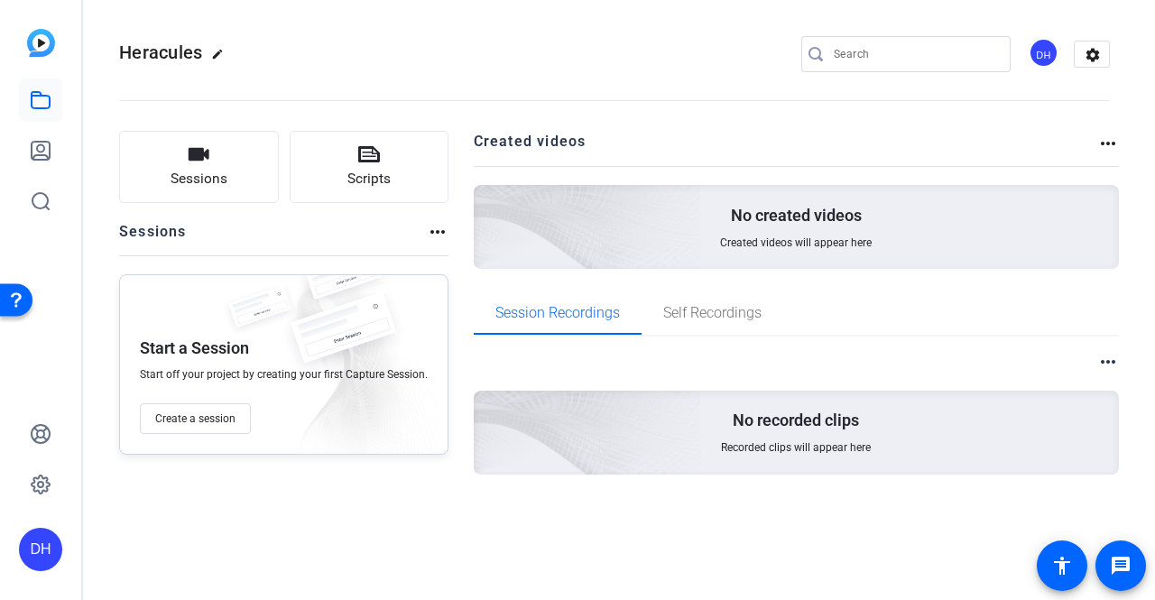
click at [427, 234] on mat-icon "more_horiz" at bounding box center [438, 232] width 22 height 22
click at [431, 230] on div at bounding box center [577, 300] width 1155 height 600
click at [219, 200] on button "Sessions" at bounding box center [199, 167] width 160 height 72
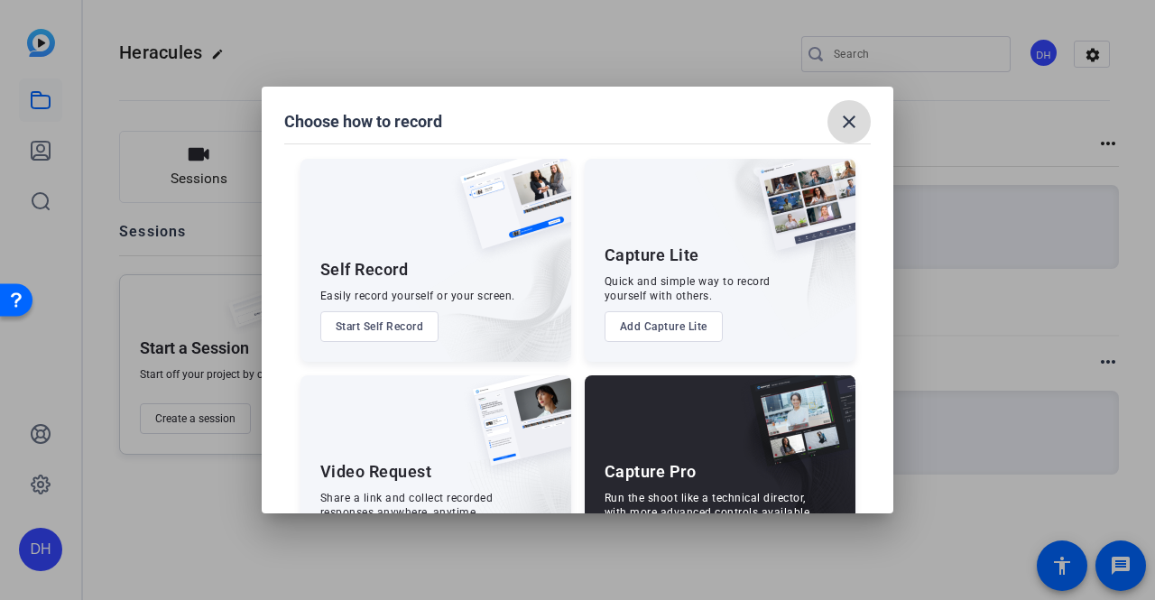
click at [840, 132] on mat-icon "close" at bounding box center [849, 122] width 22 height 22
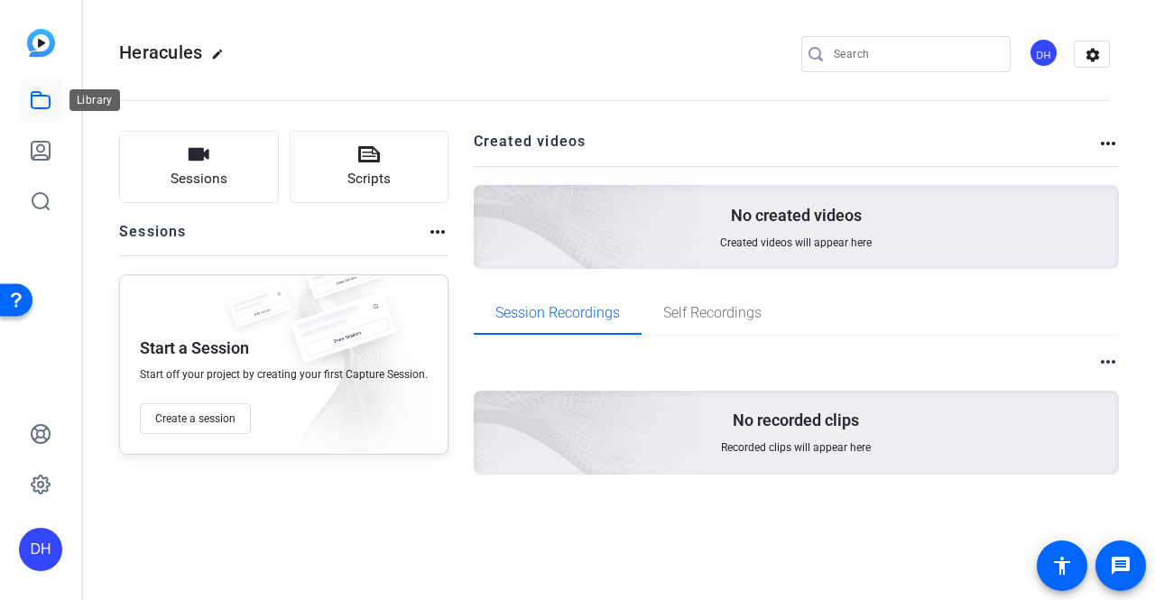
click at [57, 106] on link at bounding box center [40, 99] width 43 height 43
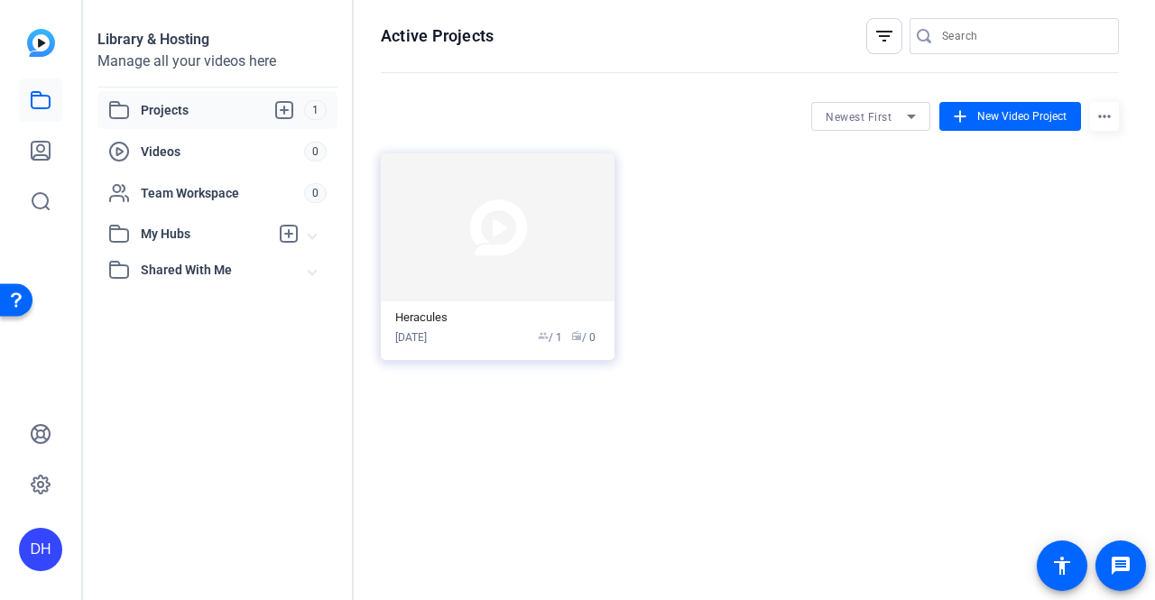
click at [214, 272] on span "Shared With Me" at bounding box center [225, 270] width 168 height 19
click at [211, 268] on span "Shared With Me" at bounding box center [225, 270] width 168 height 19
click at [53, 92] on link at bounding box center [40, 99] width 43 height 43
click at [456, 327] on div "Heracules [DATE] group / 1 radio / 0" at bounding box center [497, 327] width 205 height 35
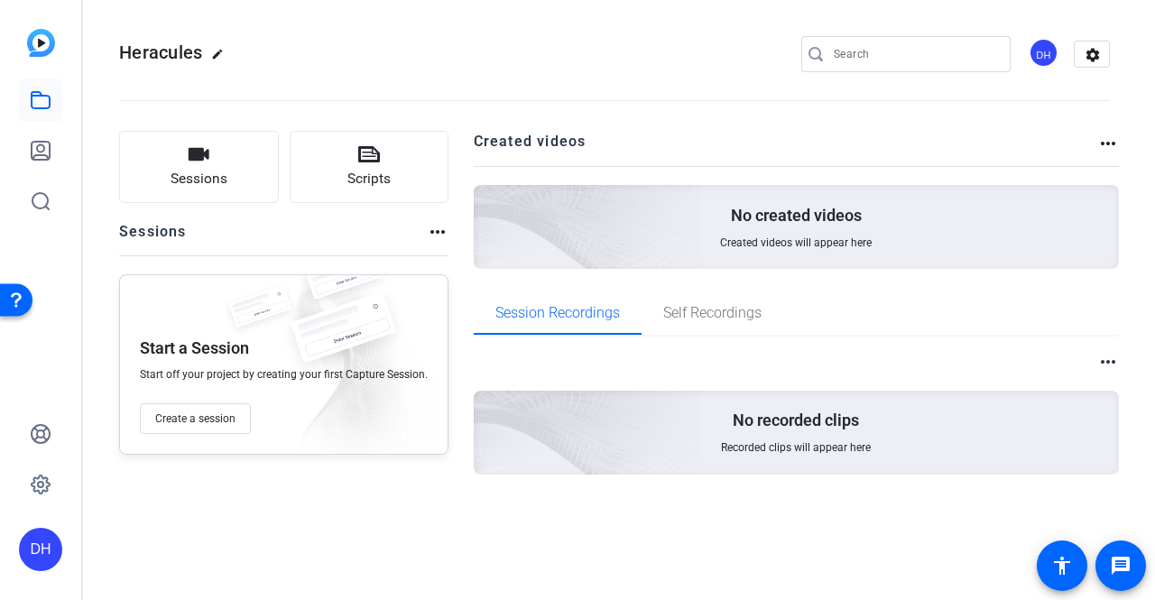
click at [175, 57] on span "Heracules" at bounding box center [160, 53] width 83 height 22
click at [215, 52] on mat-icon "edit" at bounding box center [222, 59] width 22 height 22
click at [282, 51] on span "check_circle" at bounding box center [282, 54] width 22 height 22
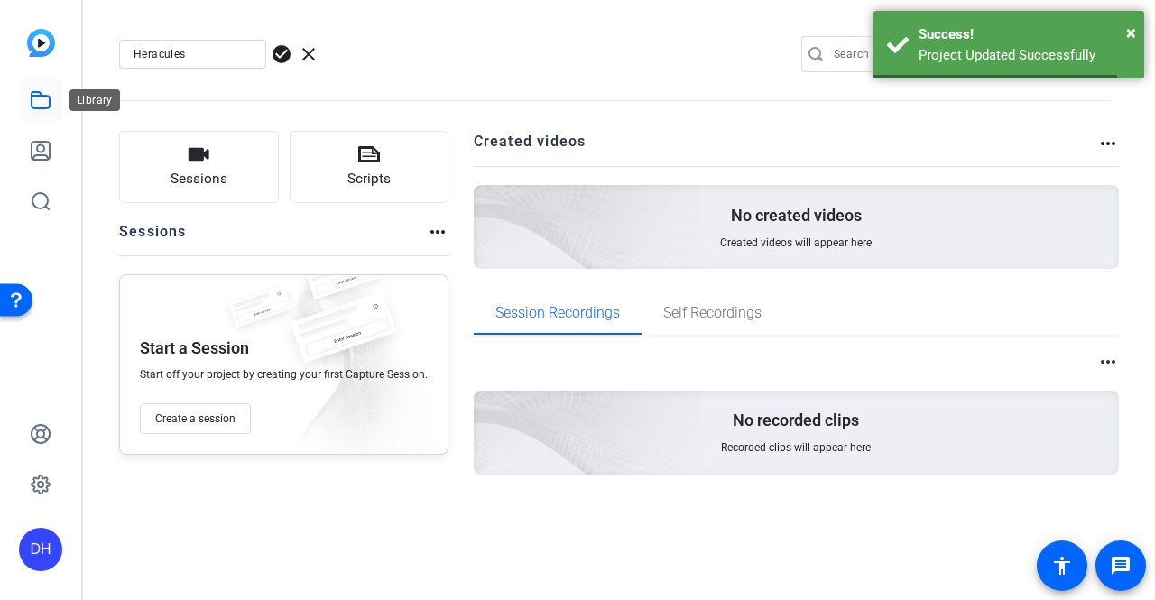
click at [51, 104] on icon at bounding box center [41, 100] width 22 height 22
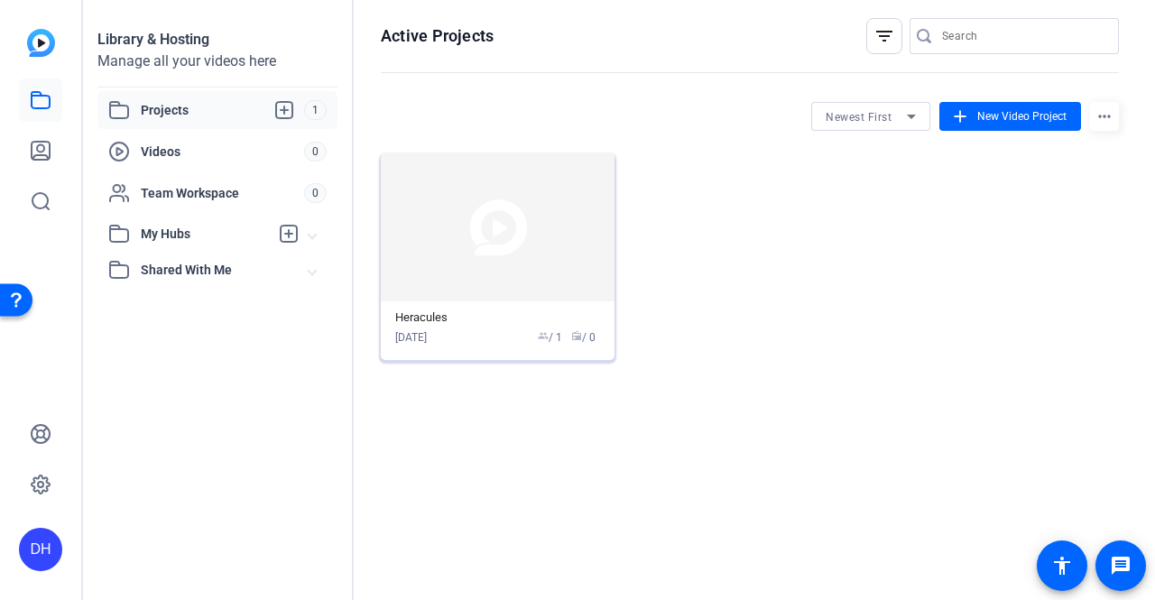
click at [476, 180] on img at bounding box center [498, 227] width 234 height 148
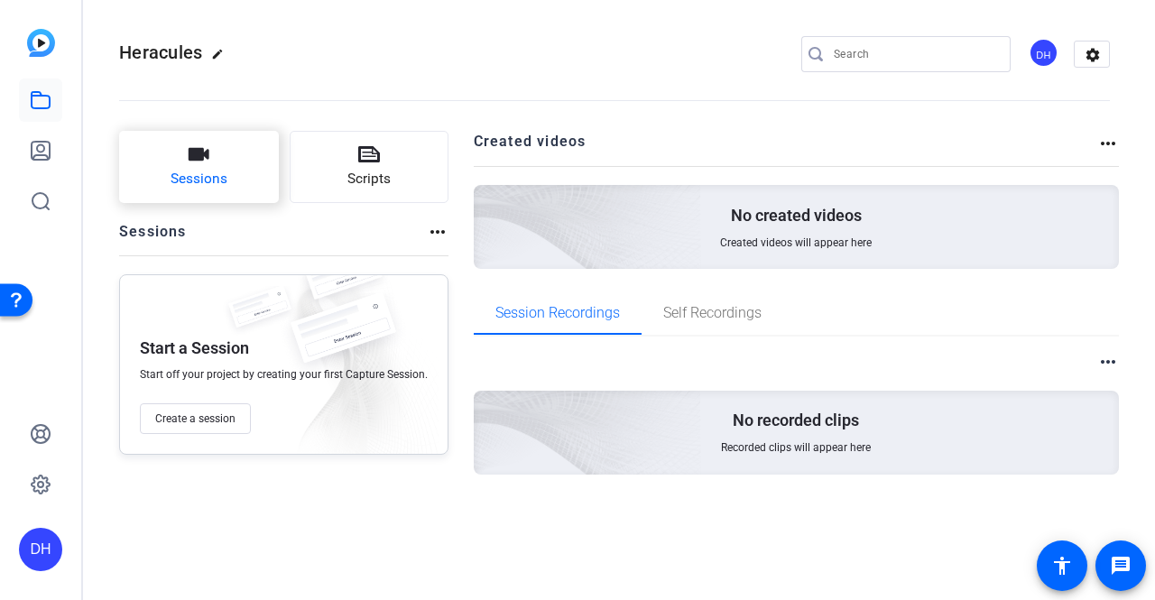
click at [226, 192] on button "Sessions" at bounding box center [199, 167] width 160 height 72
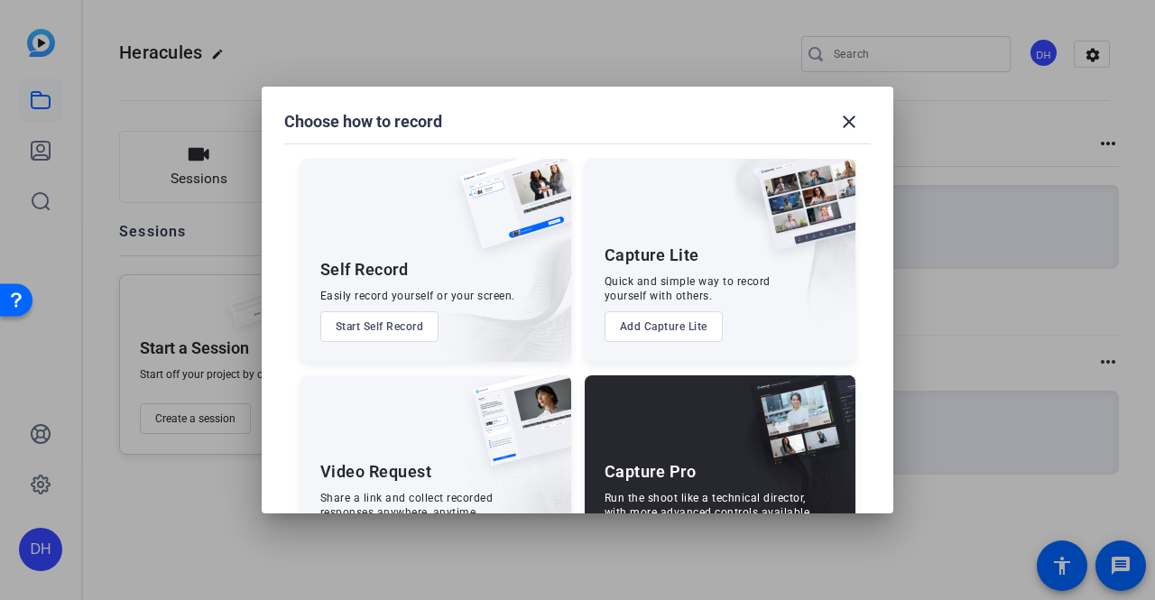
click at [821, 107] on div "Choose how to record close" at bounding box center [577, 121] width 586 height 43
click at [839, 115] on mat-icon "close" at bounding box center [849, 122] width 22 height 22
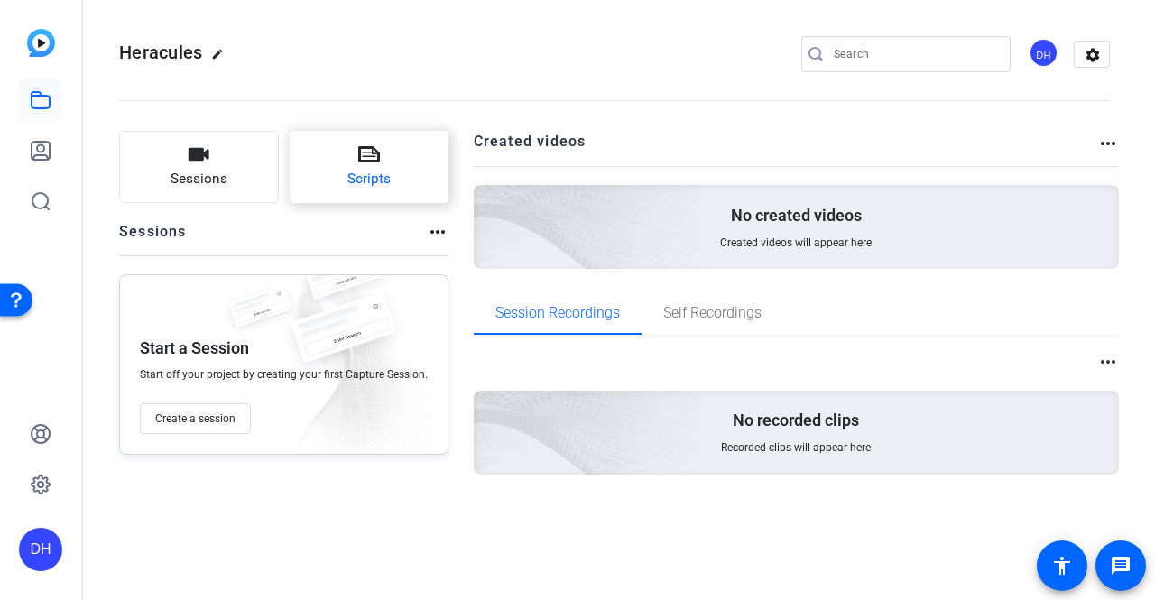
click at [410, 169] on button "Scripts" at bounding box center [370, 167] width 160 height 72
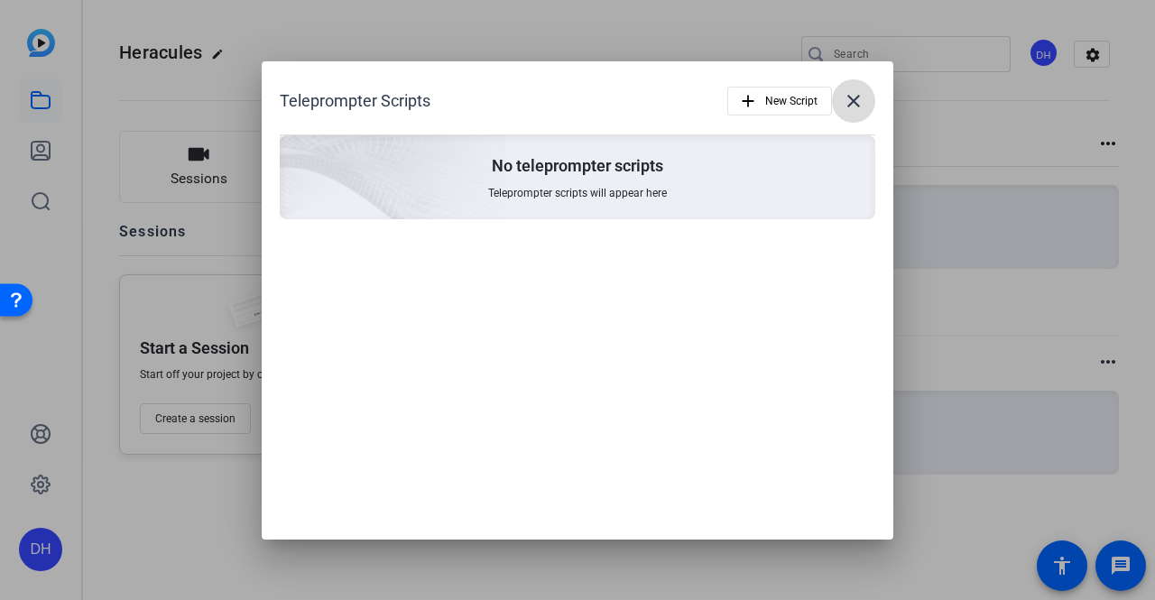
click at [855, 96] on mat-icon "close" at bounding box center [854, 101] width 22 height 22
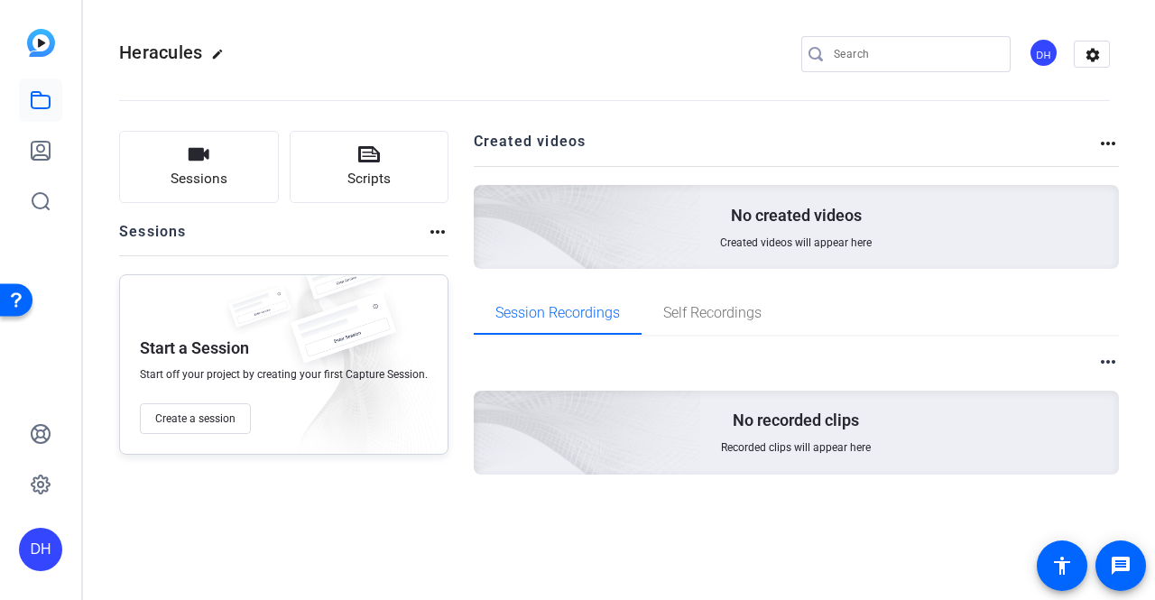
click at [660, 250] on img at bounding box center [487, 202] width 430 height 392
click at [296, 427] on img at bounding box center [350, 366] width 175 height 193
click at [224, 423] on span "Create a session" at bounding box center [195, 418] width 80 height 14
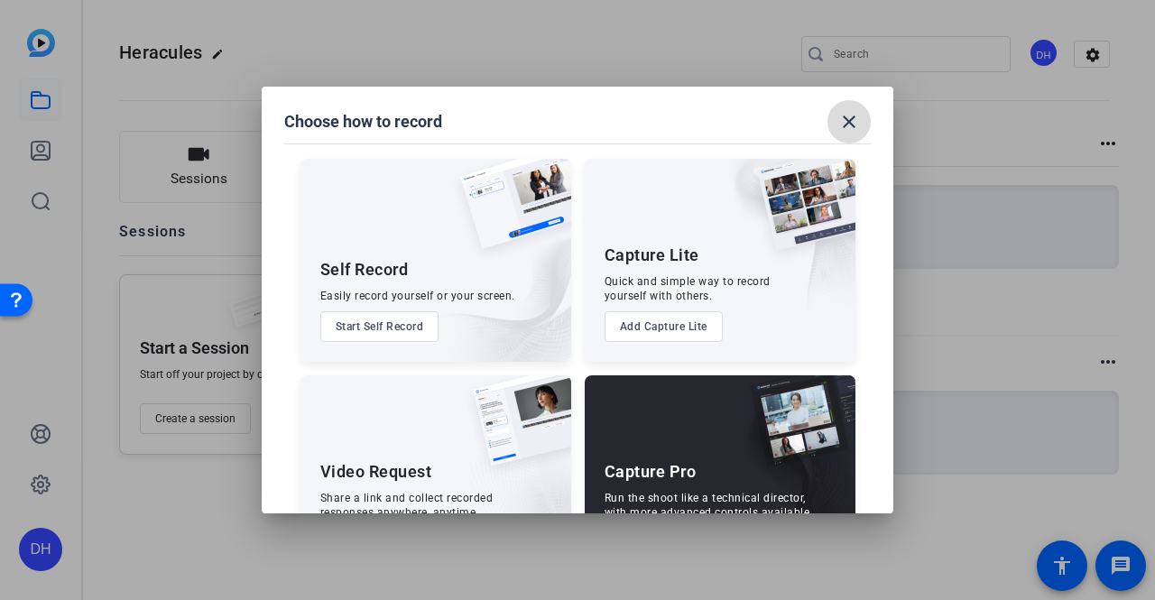
click at [856, 116] on mat-icon "close" at bounding box center [849, 122] width 22 height 22
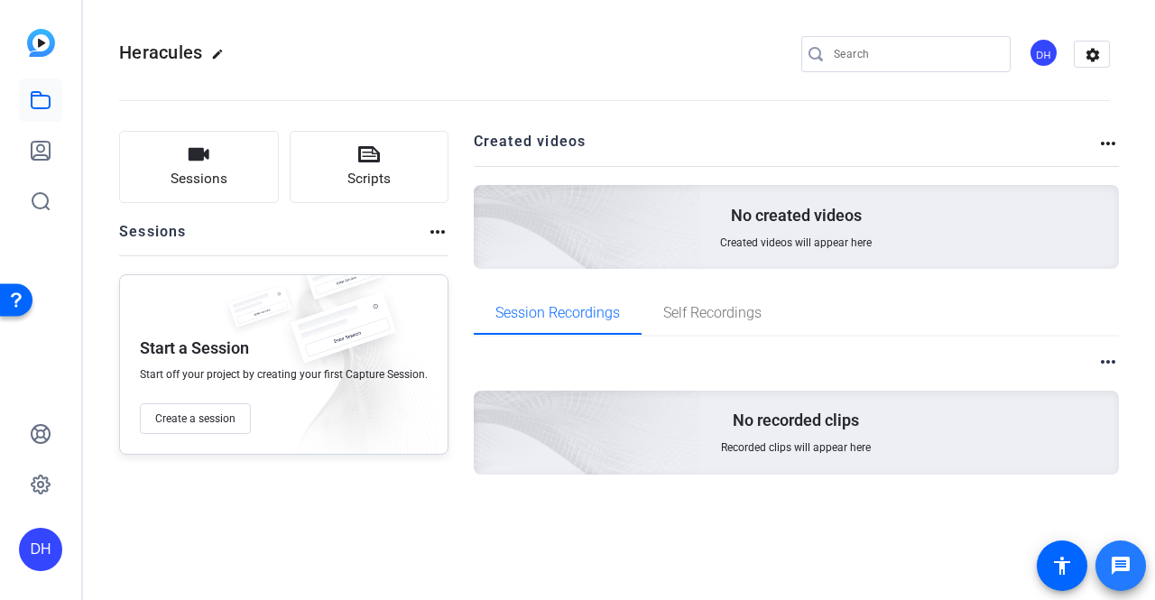
click at [1115, 544] on span at bounding box center [1120, 565] width 43 height 43
click at [40, 482] on icon at bounding box center [40, 484] width 5 height 5
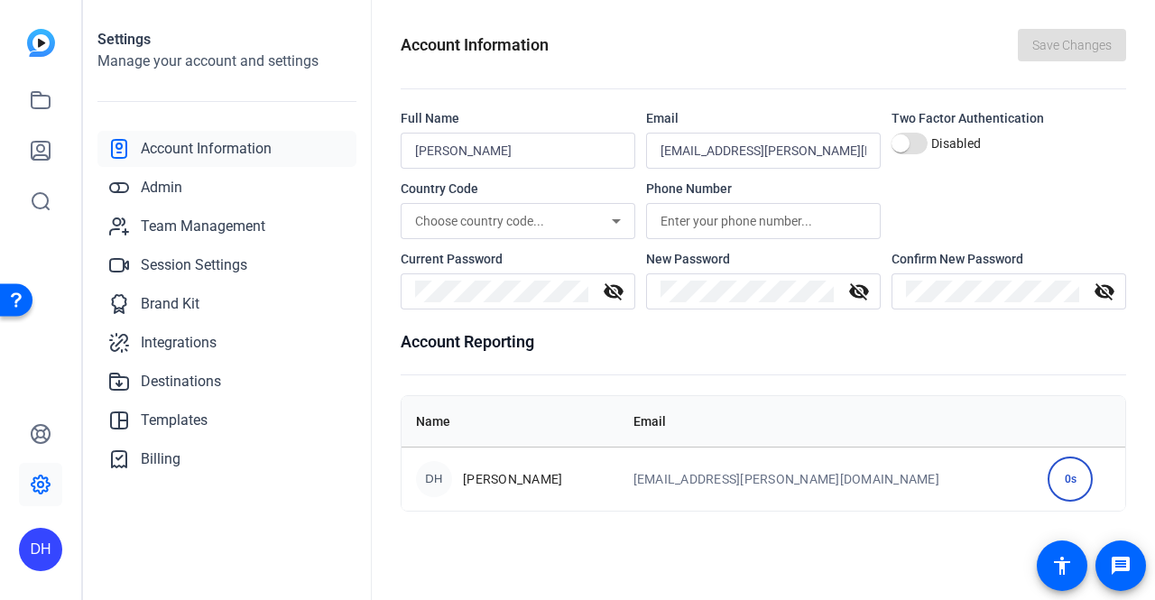
click at [42, 541] on div "DH" at bounding box center [40, 549] width 43 height 43
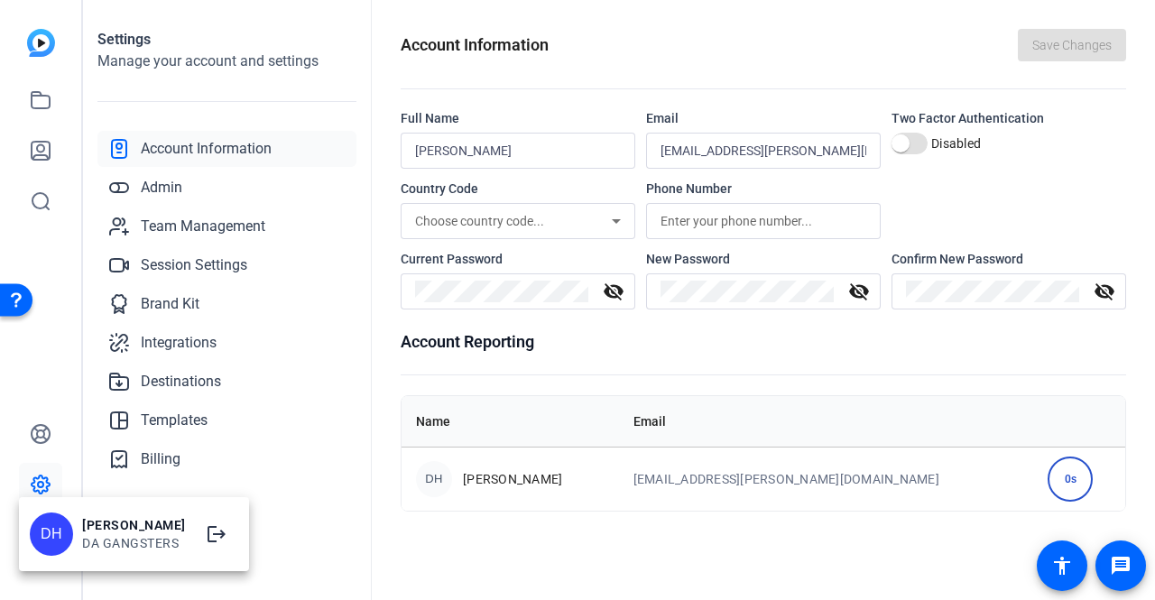
click at [291, 465] on div at bounding box center [577, 300] width 1155 height 600
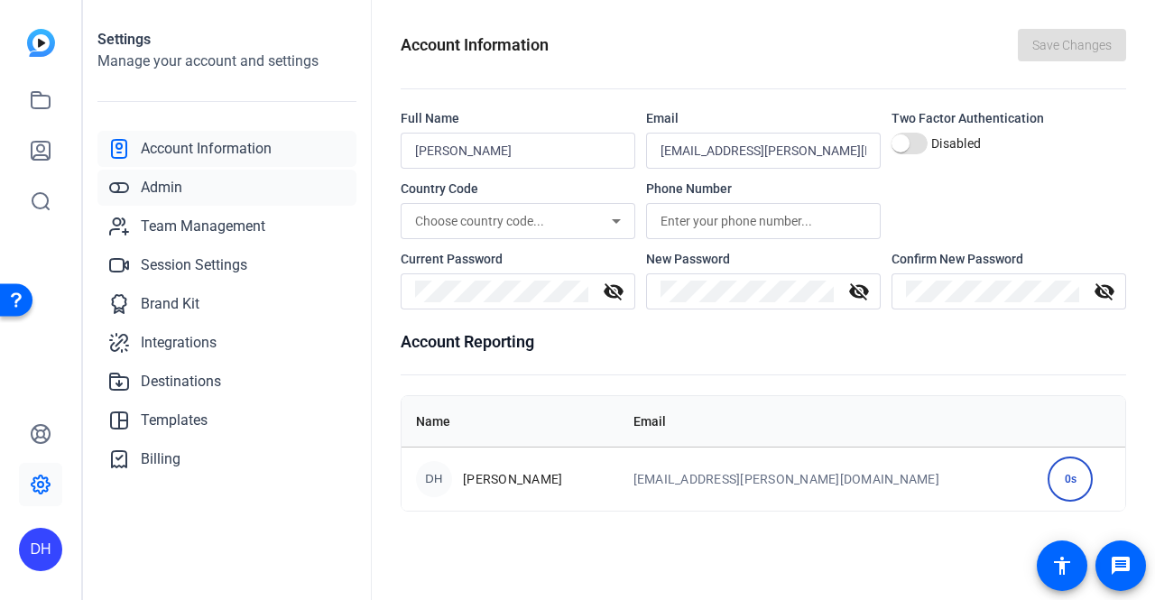
click at [162, 195] on span "Admin" at bounding box center [162, 188] width 42 height 22
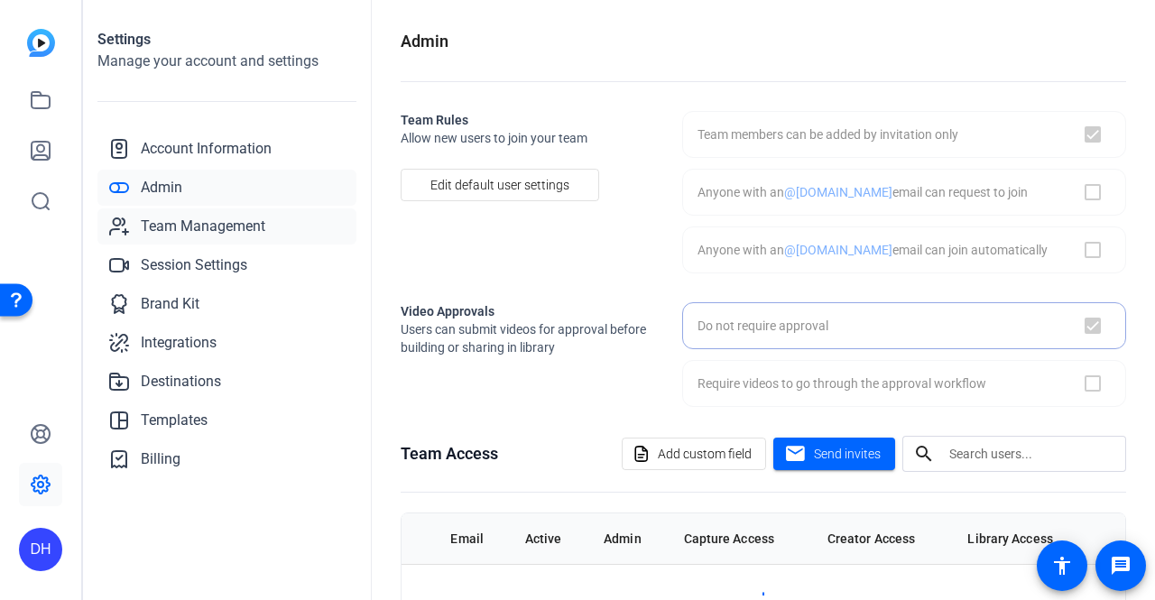
checkbox input "true"
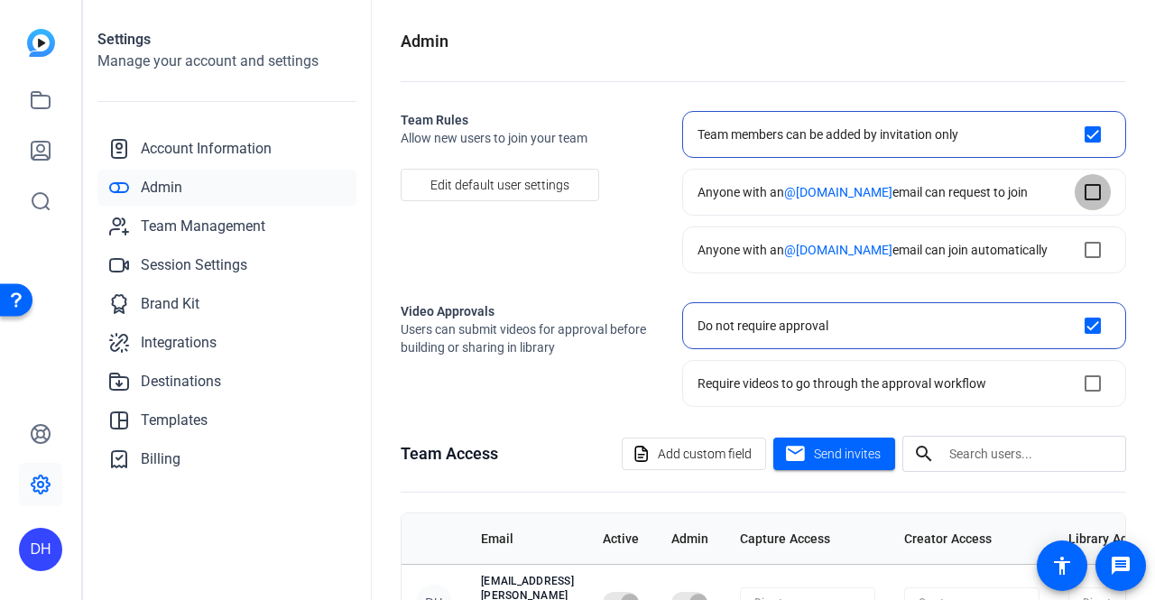
click at [1084, 191] on input "checkbox" at bounding box center [1093, 192] width 36 height 36
checkbox input "true"
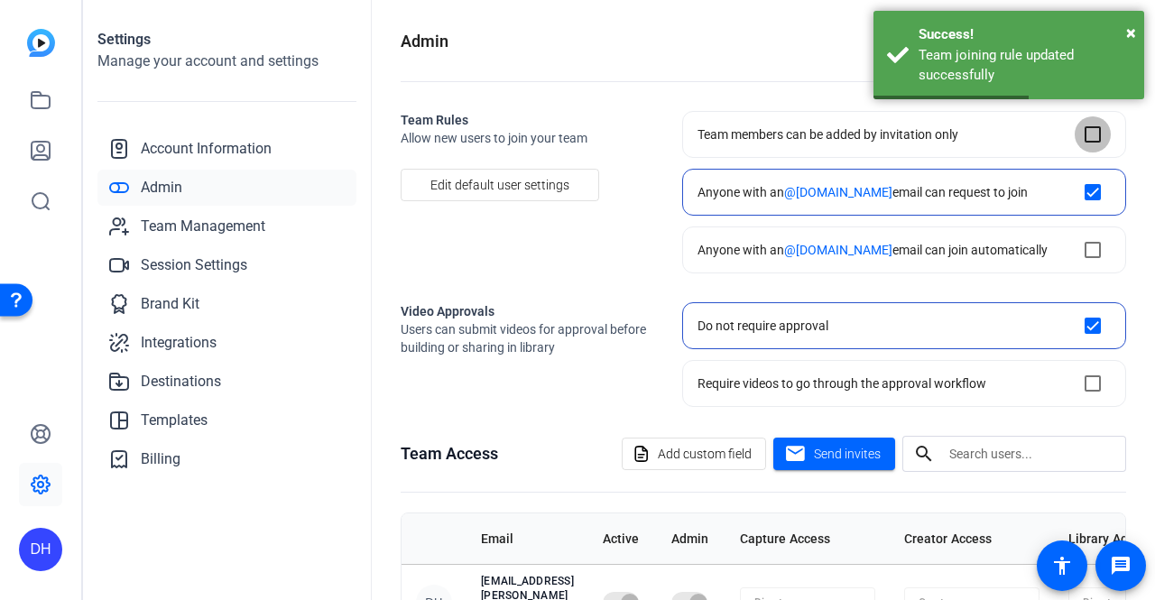
click at [1077, 127] on input "checkbox" at bounding box center [1093, 134] width 36 height 36
checkbox input "true"
checkbox input "false"
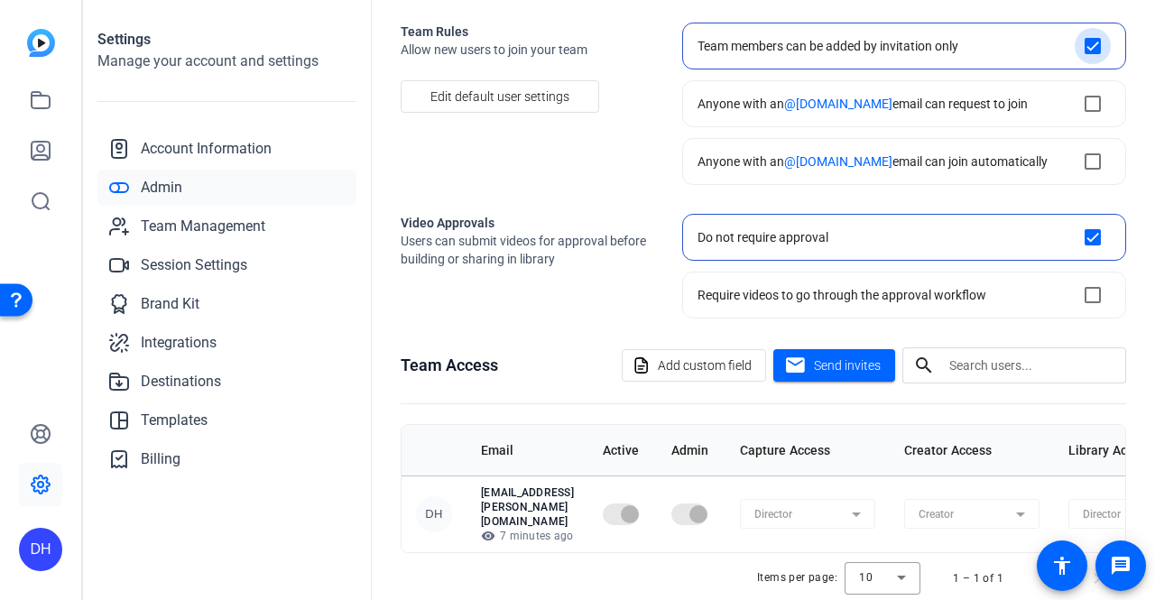
scroll to position [104, 0]
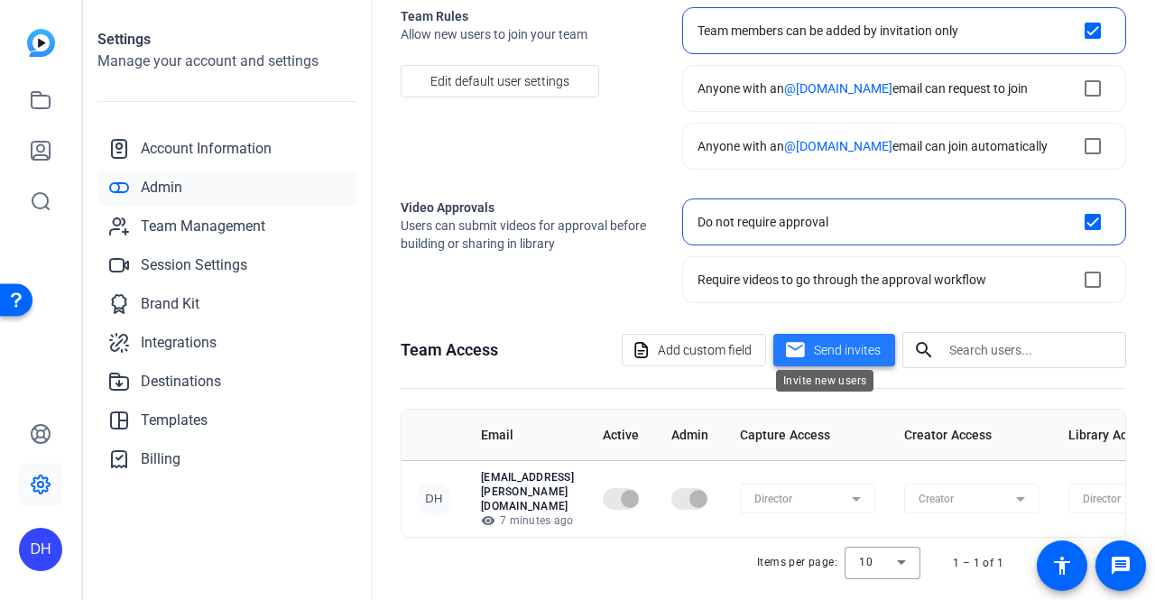
click at [875, 347] on span at bounding box center [834, 349] width 122 height 43
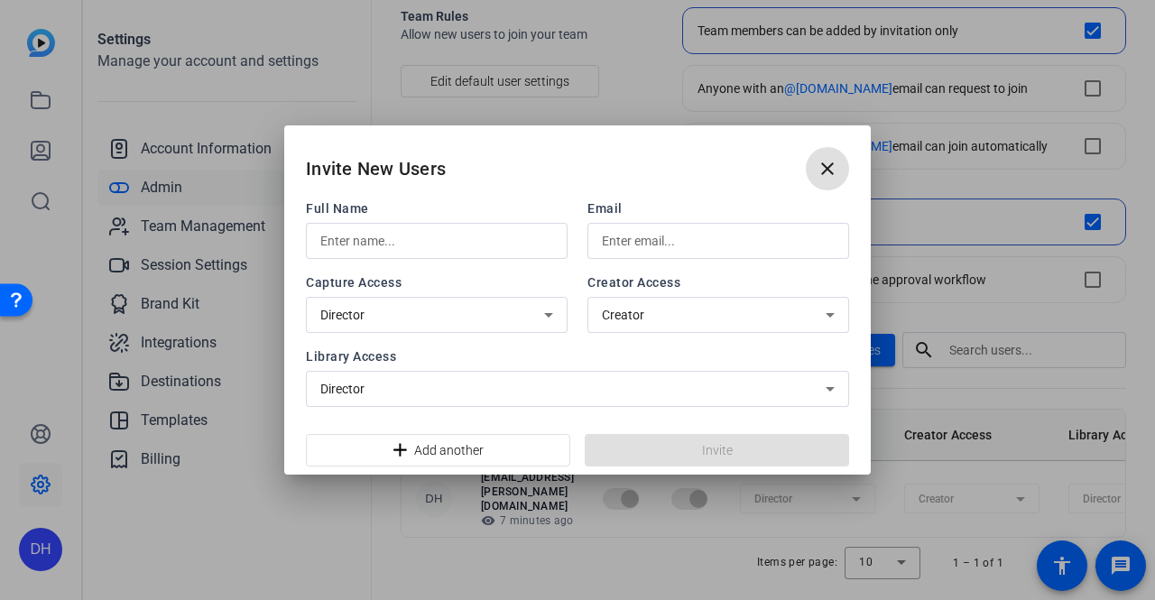
click at [486, 247] on input "text" at bounding box center [436, 241] width 233 height 22
click at [344, 250] on input "augest" at bounding box center [436, 241] width 233 height 22
click at [322, 248] on input "augest" at bounding box center [436, 241] width 233 height 22
click at [328, 246] on input "augest" at bounding box center [436, 241] width 233 height 22
click at [350, 245] on input "augest" at bounding box center [436, 241] width 233 height 22
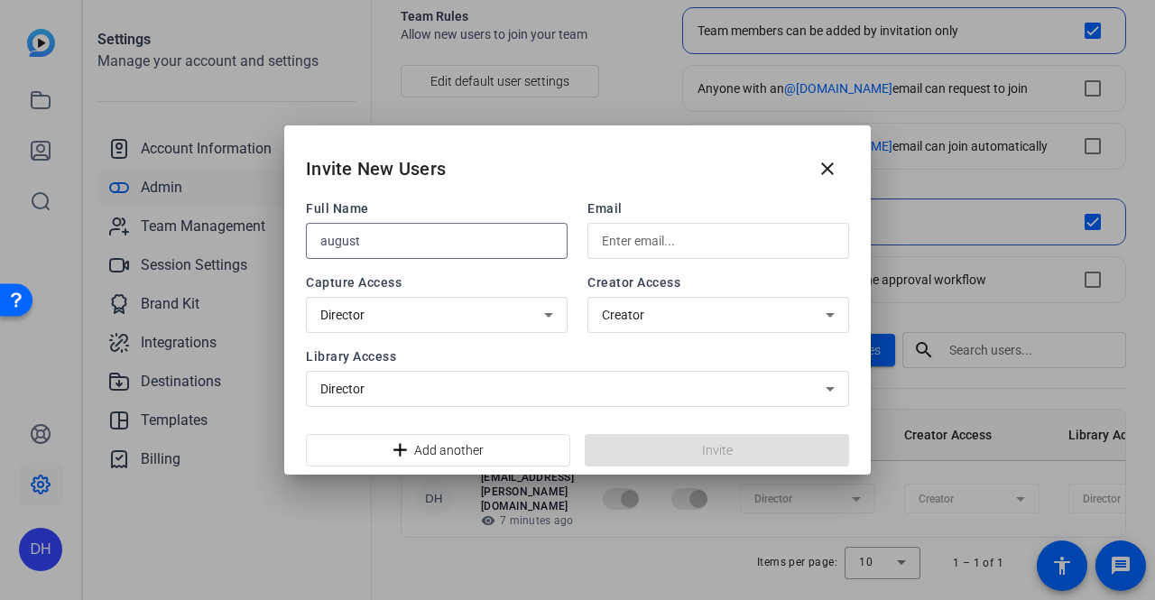
click at [326, 241] on input "august" at bounding box center [436, 241] width 233 height 22
click at [438, 245] on input "August" at bounding box center [436, 241] width 233 height 22
type input "August [PERSON_NAME]"
click at [536, 309] on div "Director" at bounding box center [432, 315] width 224 height 22
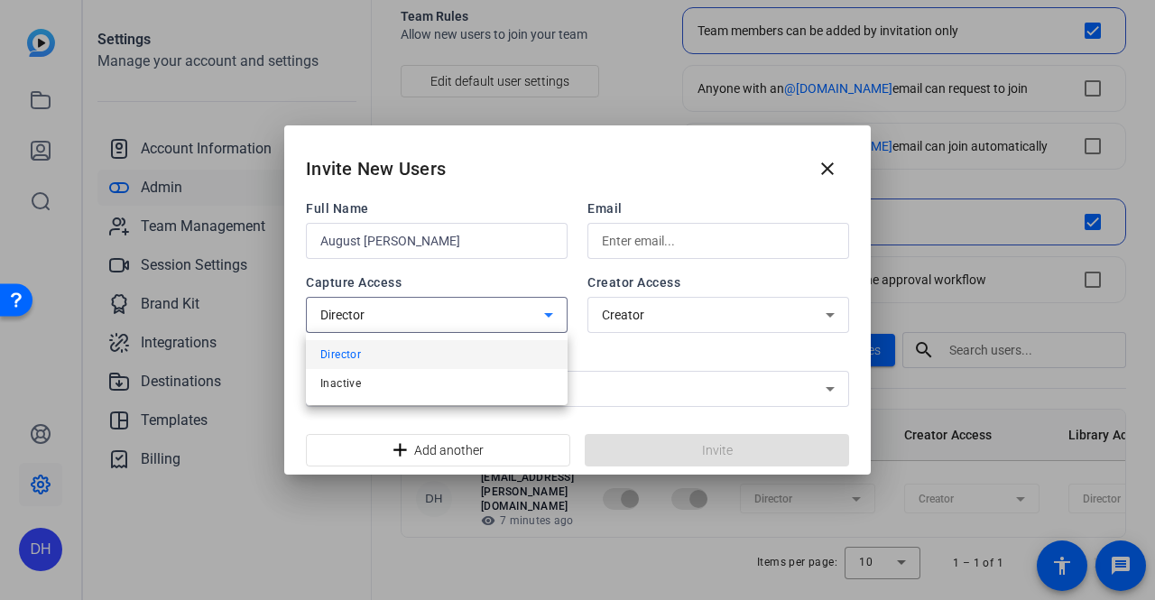
click at [492, 278] on div at bounding box center [577, 300] width 1155 height 600
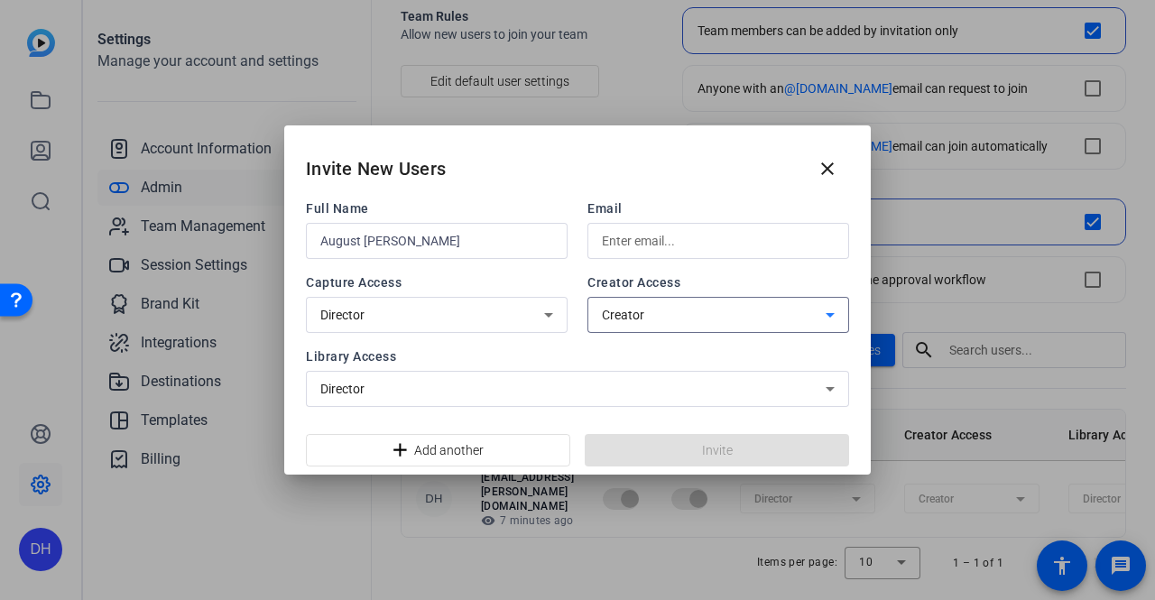
click at [782, 315] on div "Creator" at bounding box center [714, 315] width 224 height 22
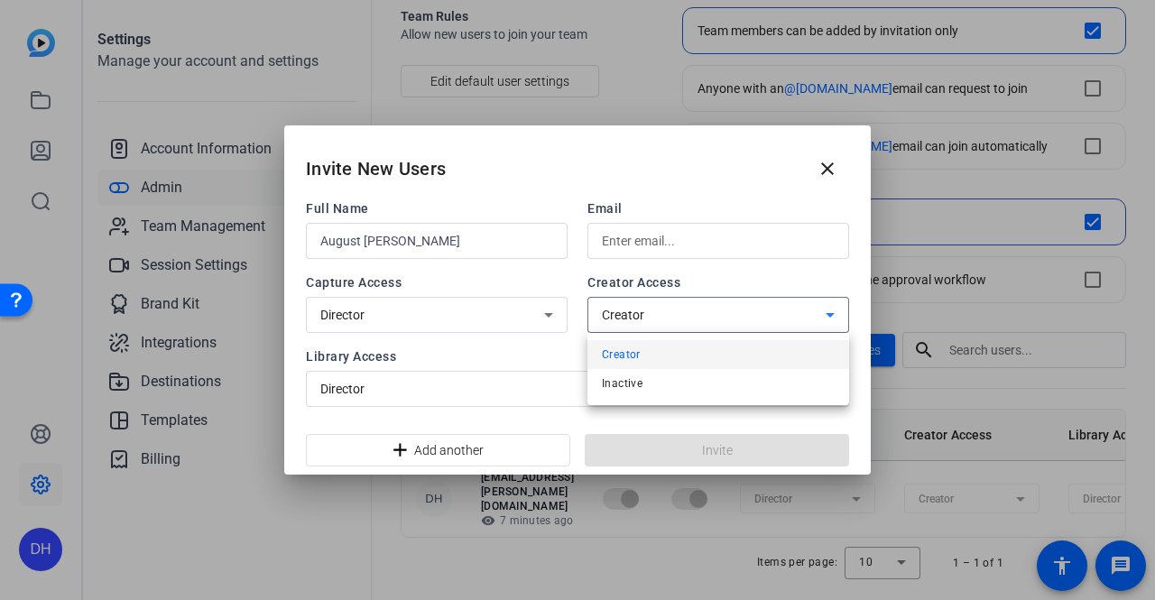
click at [664, 283] on div at bounding box center [577, 300] width 1155 height 600
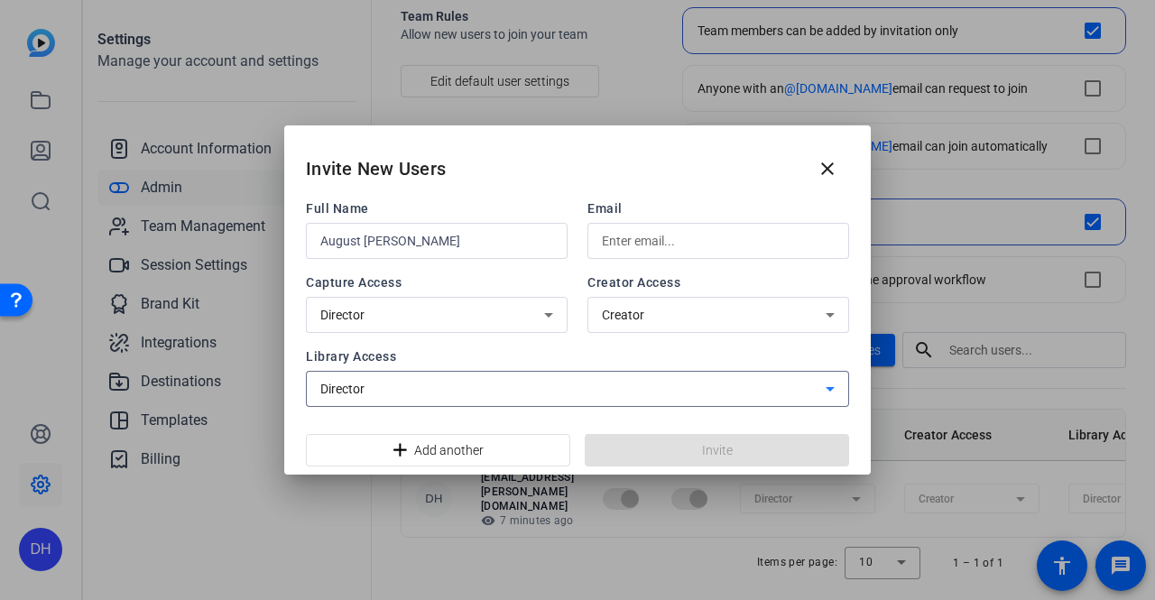
click at [626, 384] on div "Director" at bounding box center [572, 389] width 505 height 22
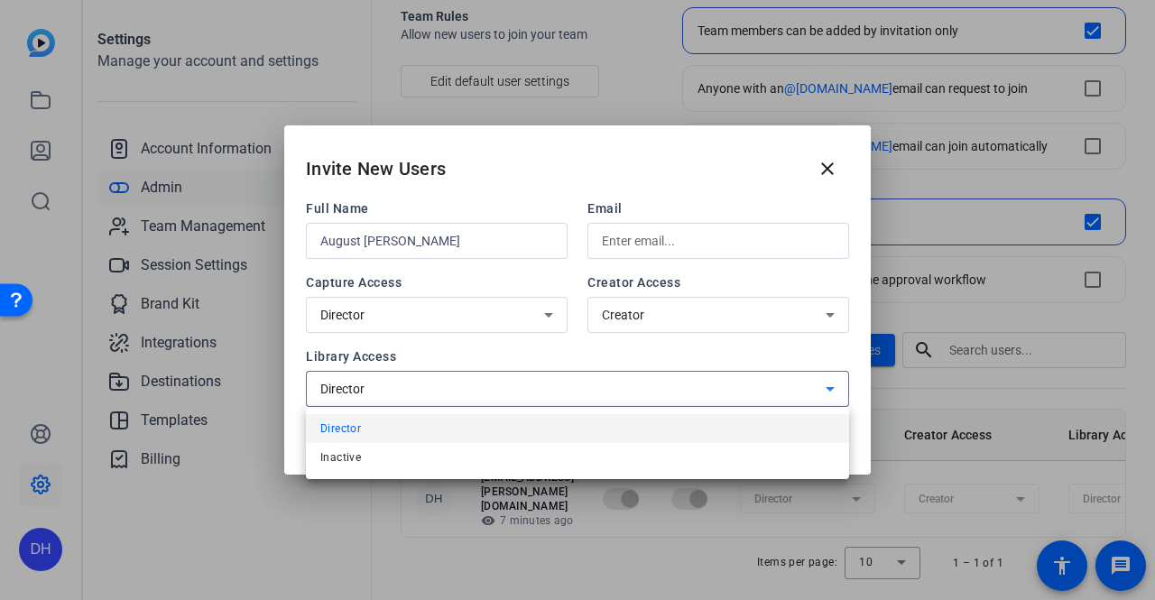
click at [577, 359] on div at bounding box center [577, 300] width 1155 height 600
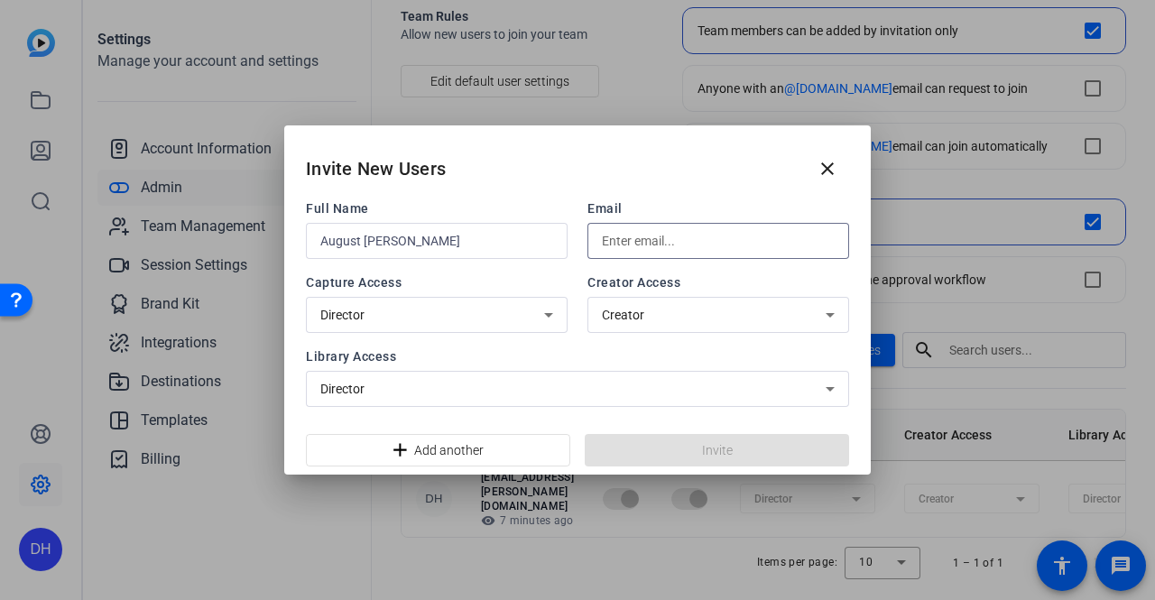
click at [663, 238] on input "text" at bounding box center [718, 241] width 233 height 22
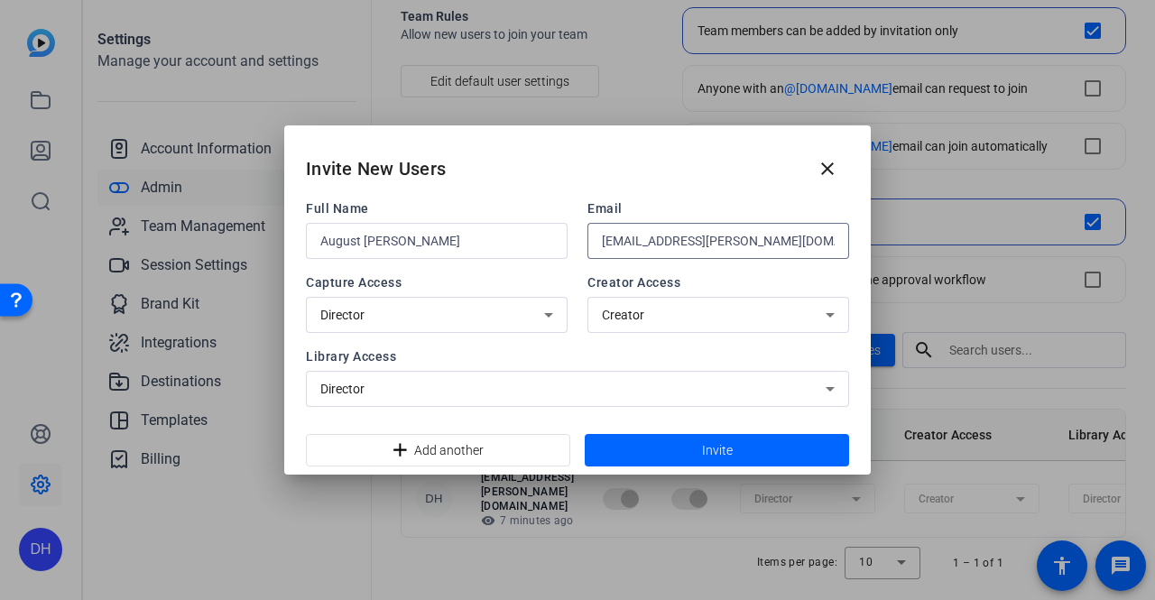
type input "[EMAIL_ADDRESS][PERSON_NAME][DOMAIN_NAME]"
click at [610, 317] on span "Creator" at bounding box center [623, 315] width 42 height 14
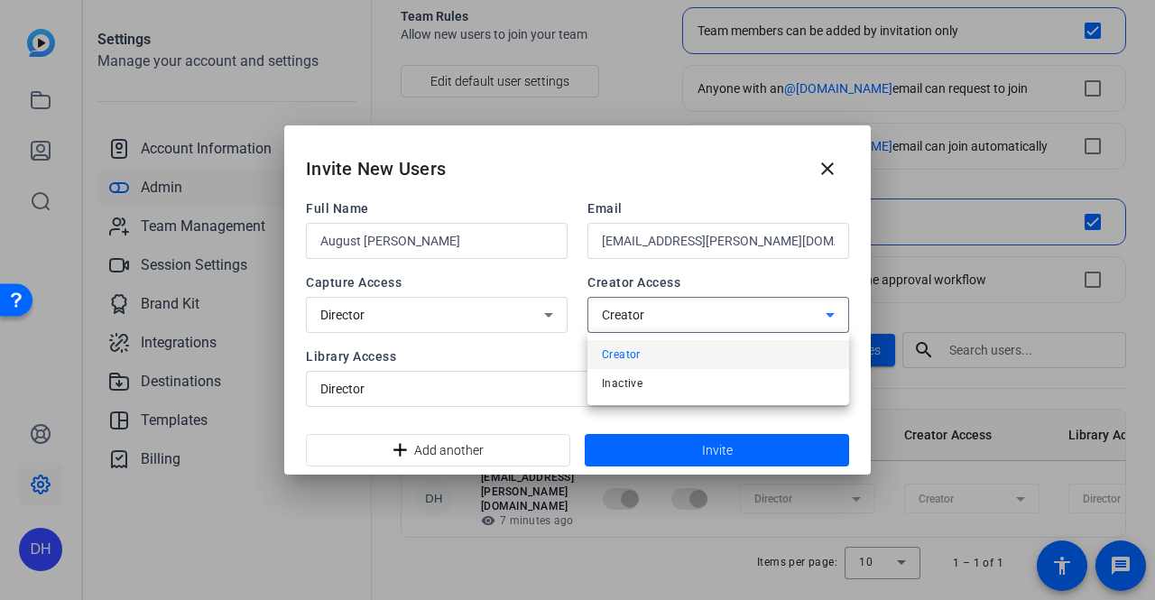
click at [507, 320] on div at bounding box center [577, 300] width 1155 height 600
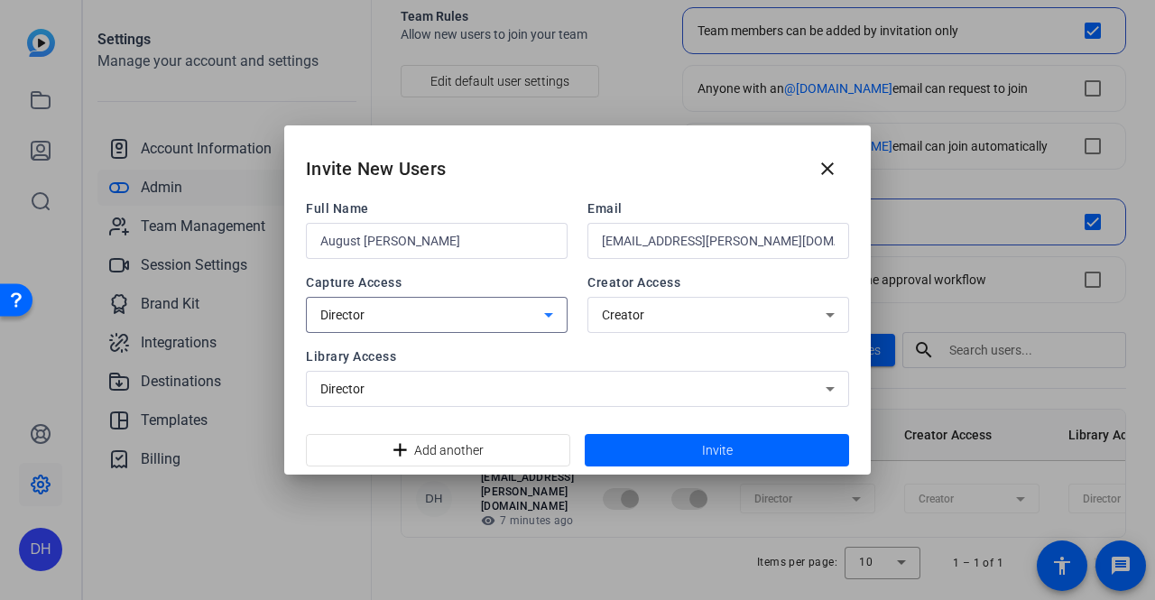
click at [522, 318] on div "Director" at bounding box center [432, 315] width 224 height 22
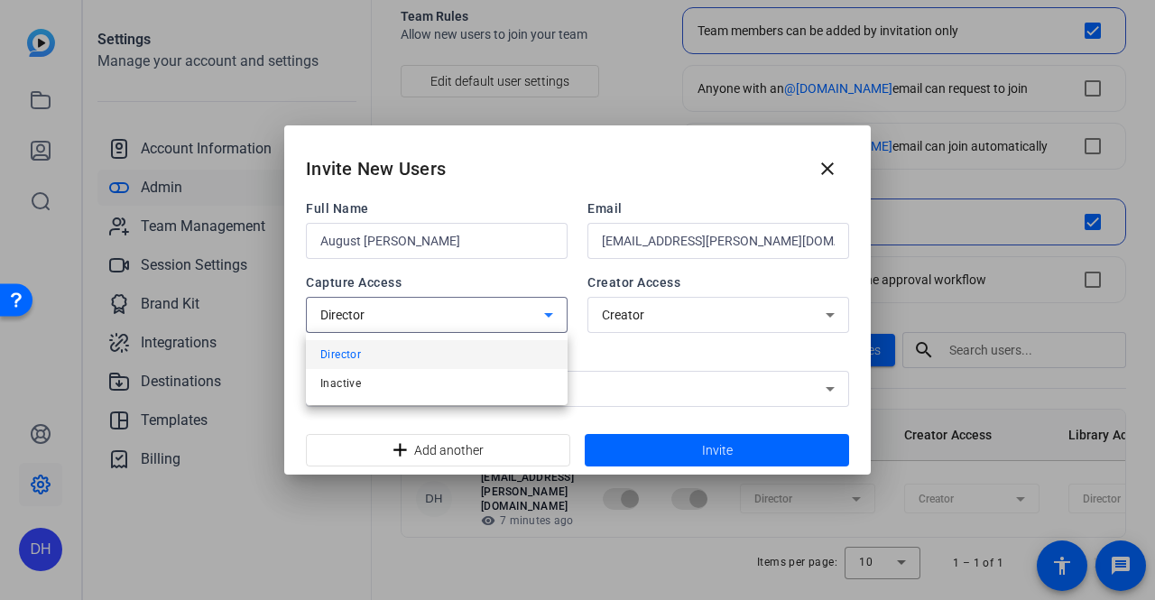
click at [652, 351] on div at bounding box center [577, 300] width 1155 height 600
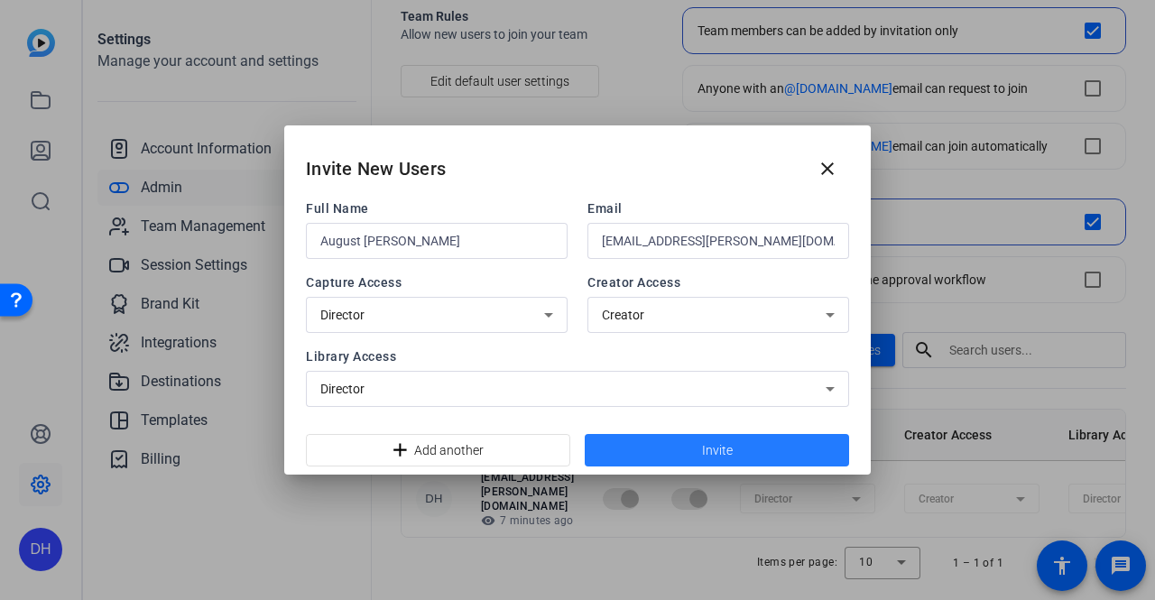
click at [650, 439] on span at bounding box center [717, 450] width 264 height 43
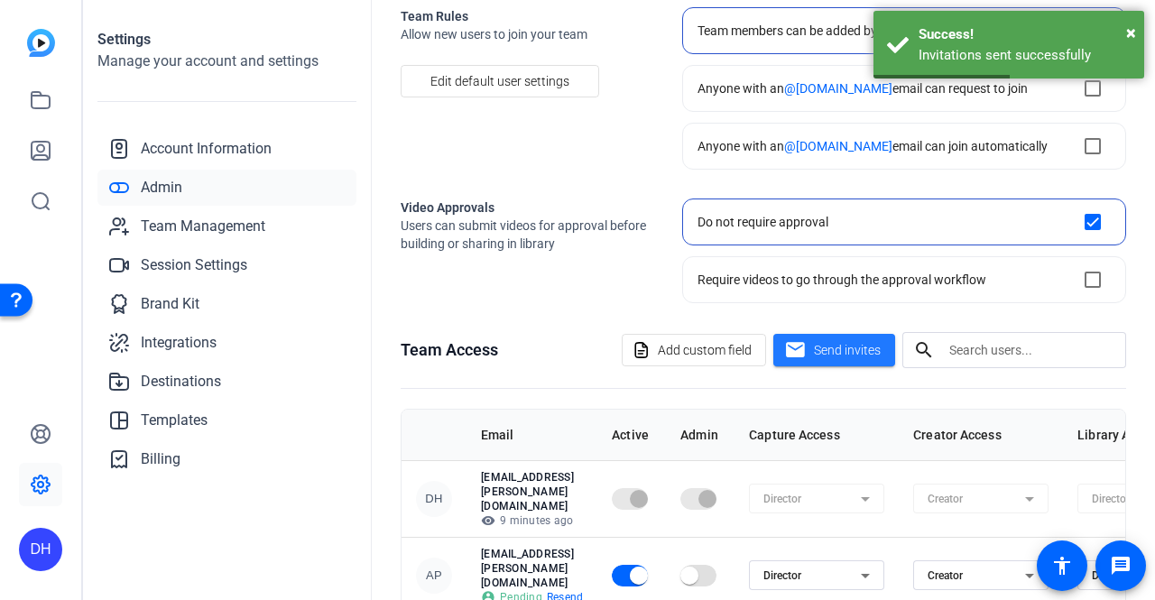
click at [0, 350] on div "DH" at bounding box center [40, 300] width 81 height 600
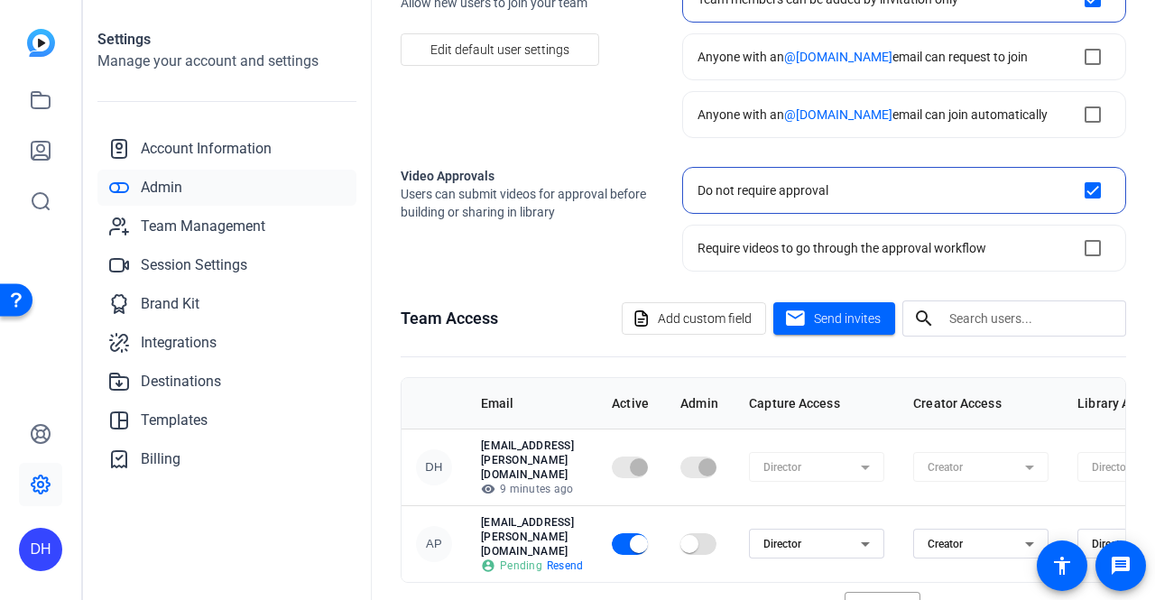
scroll to position [159, 0]
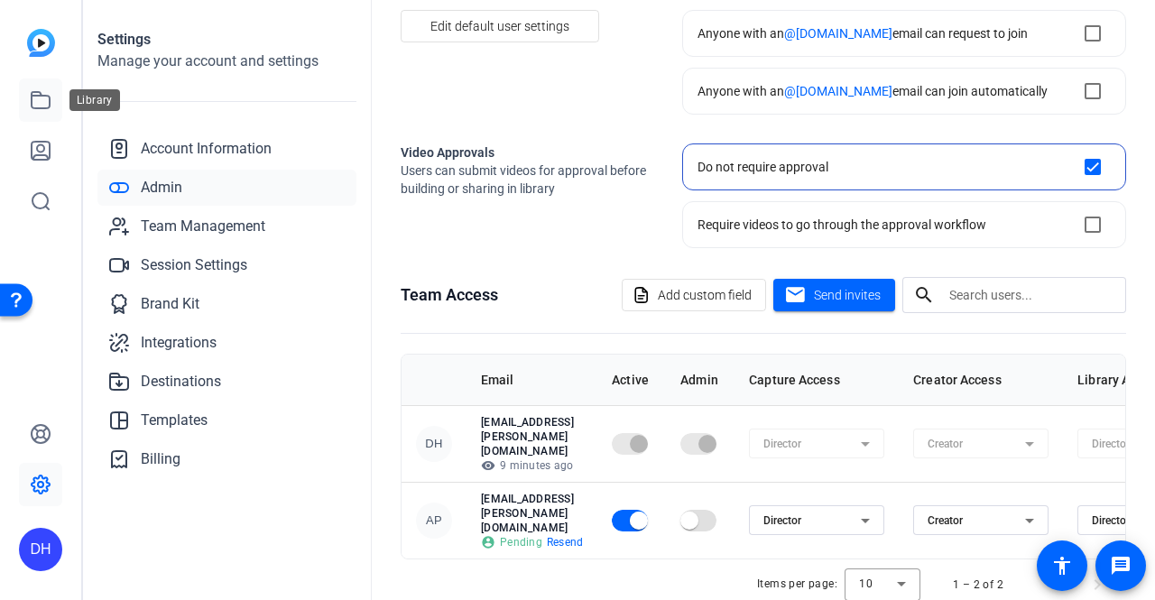
click at [36, 92] on icon at bounding box center [41, 100] width 18 height 16
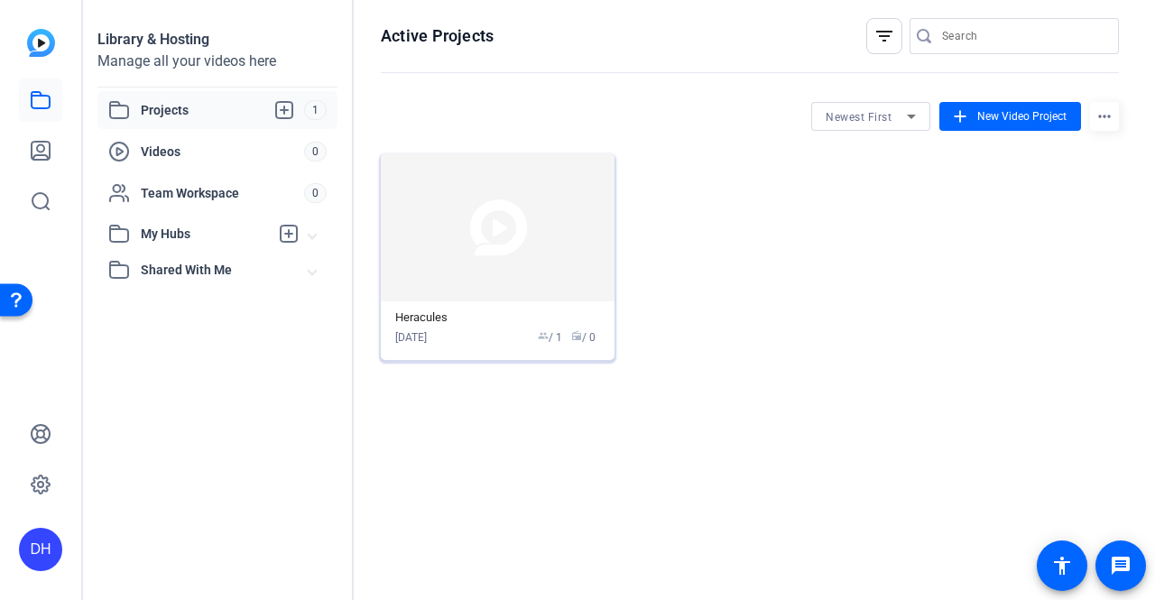
click at [480, 340] on div "[DATE] group / 1 radio / 0" at bounding box center [497, 337] width 205 height 16
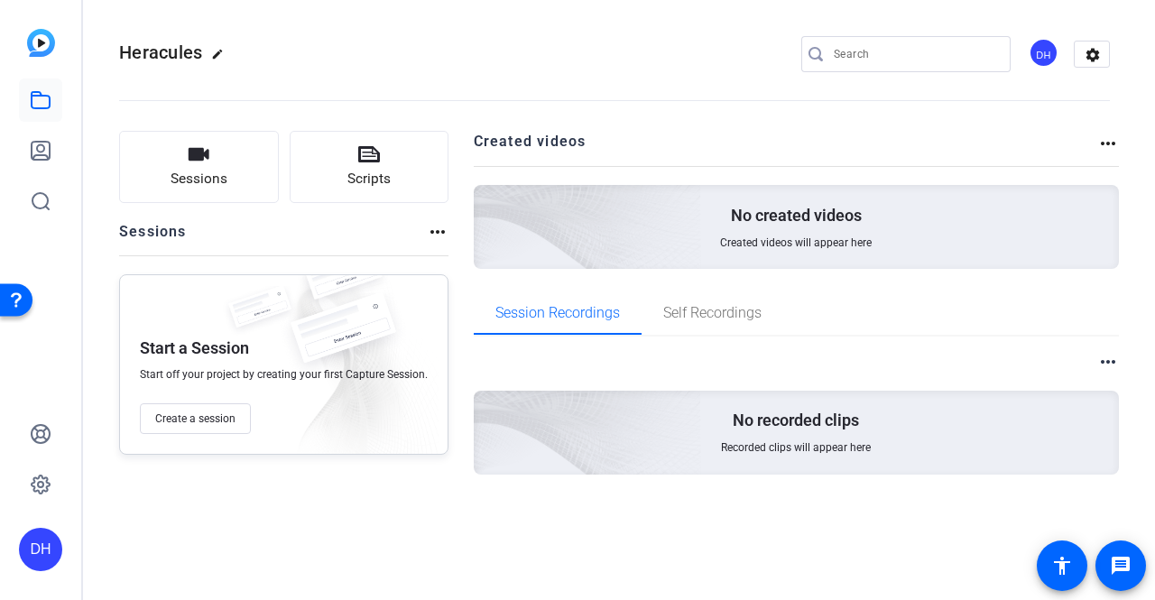
click at [1050, 55] on div "DH" at bounding box center [1044, 53] width 30 height 30
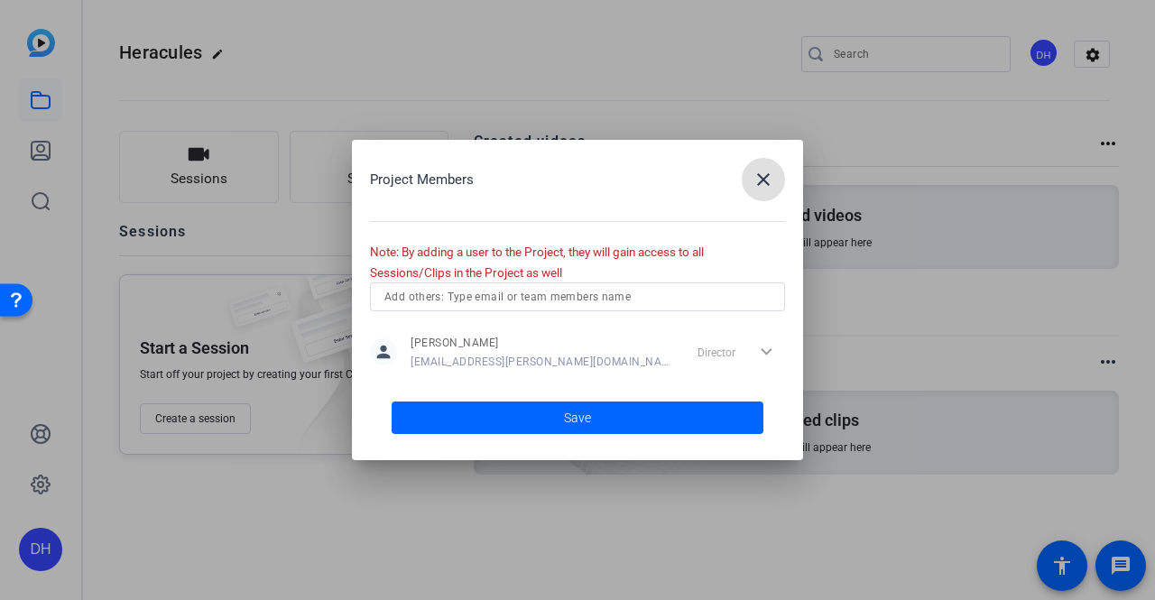
click at [698, 286] on input "text" at bounding box center [577, 297] width 386 height 22
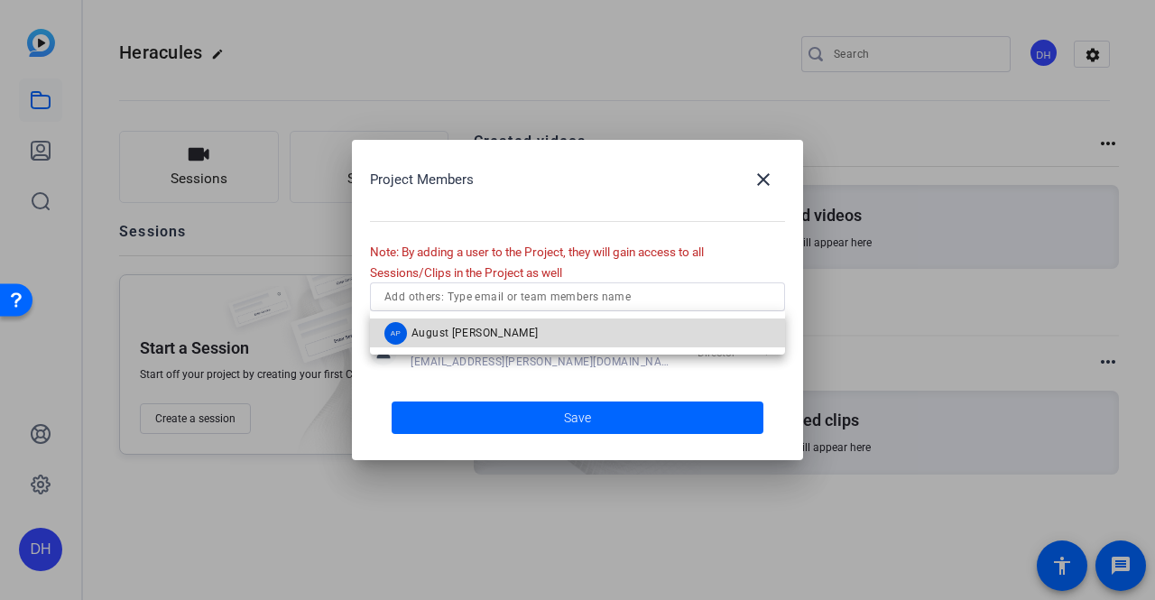
click at [503, 338] on mat-option "AP August [PERSON_NAME]" at bounding box center [577, 332] width 415 height 29
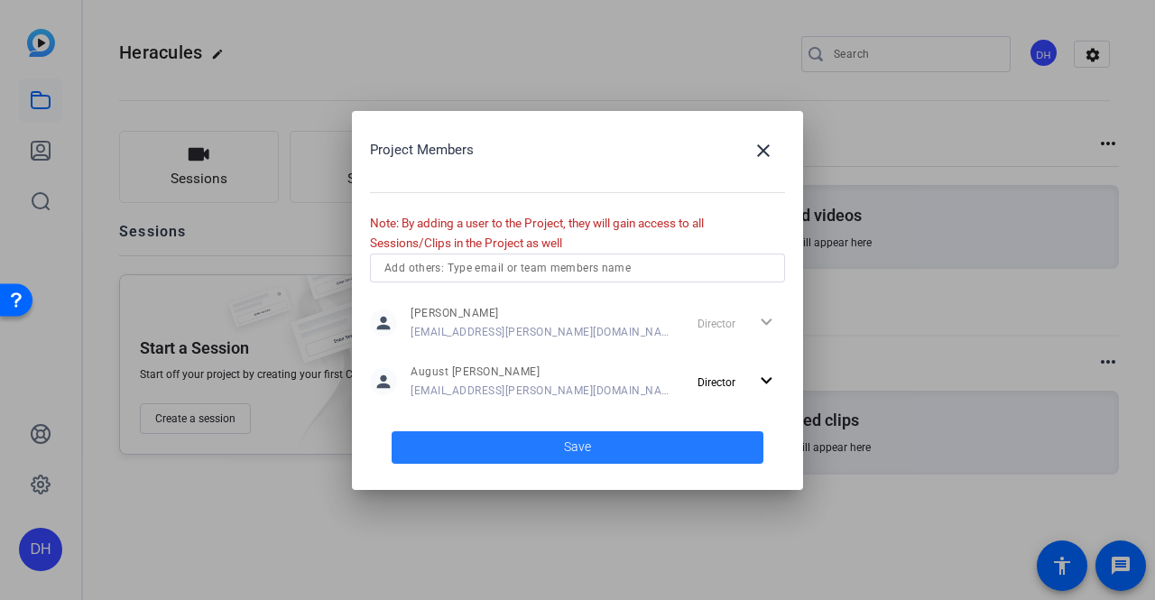
click at [476, 452] on span at bounding box center [578, 447] width 372 height 43
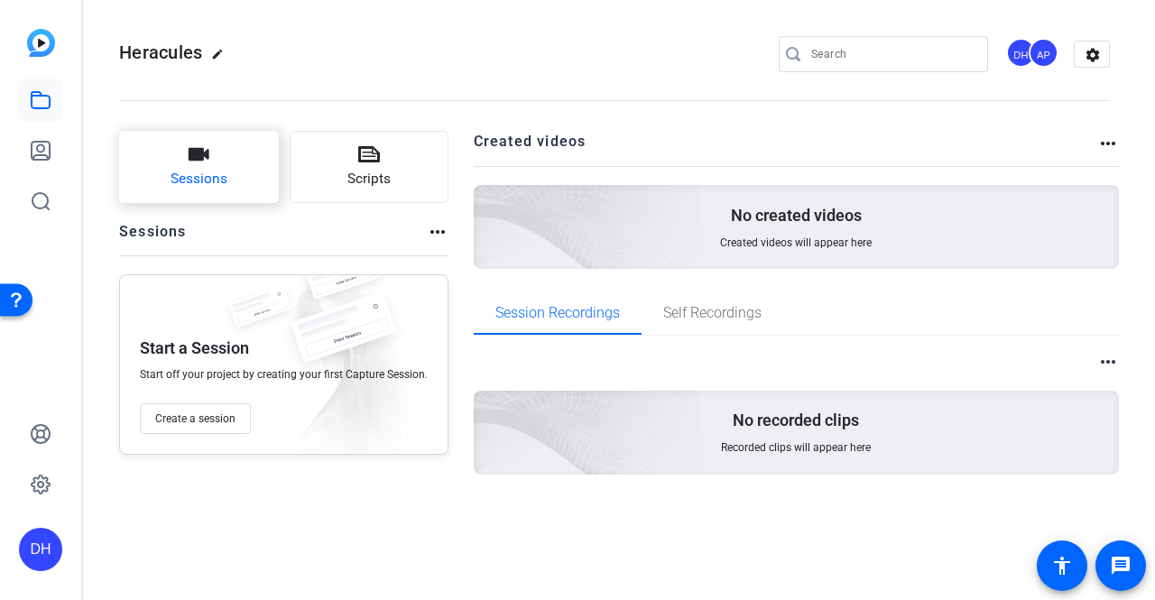
click at [171, 180] on span "Sessions" at bounding box center [199, 179] width 57 height 21
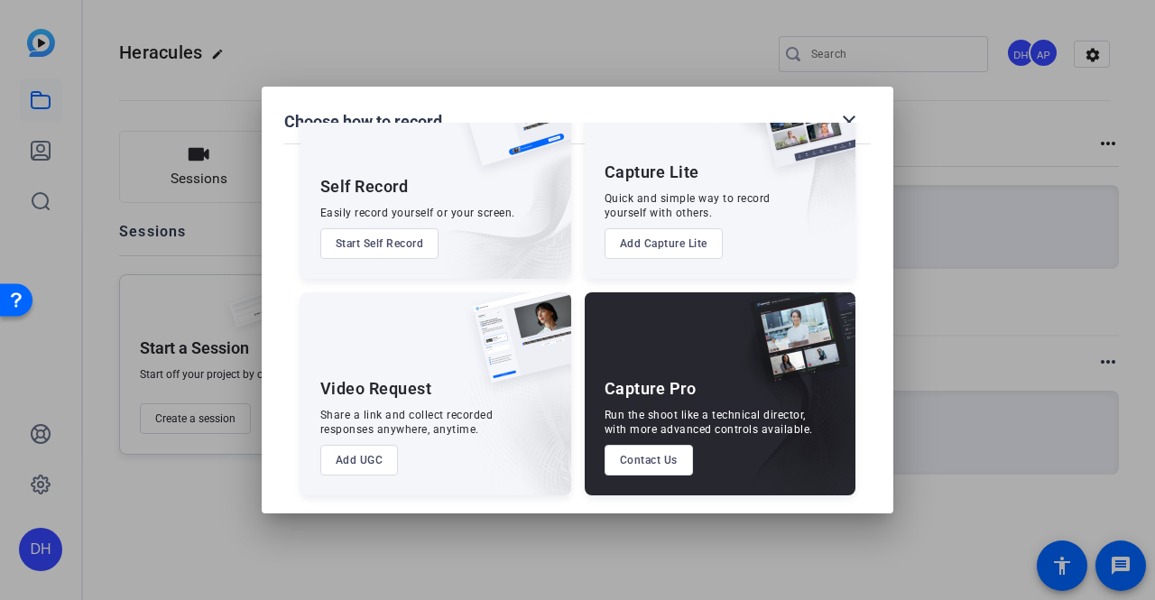
scroll to position [0, 0]
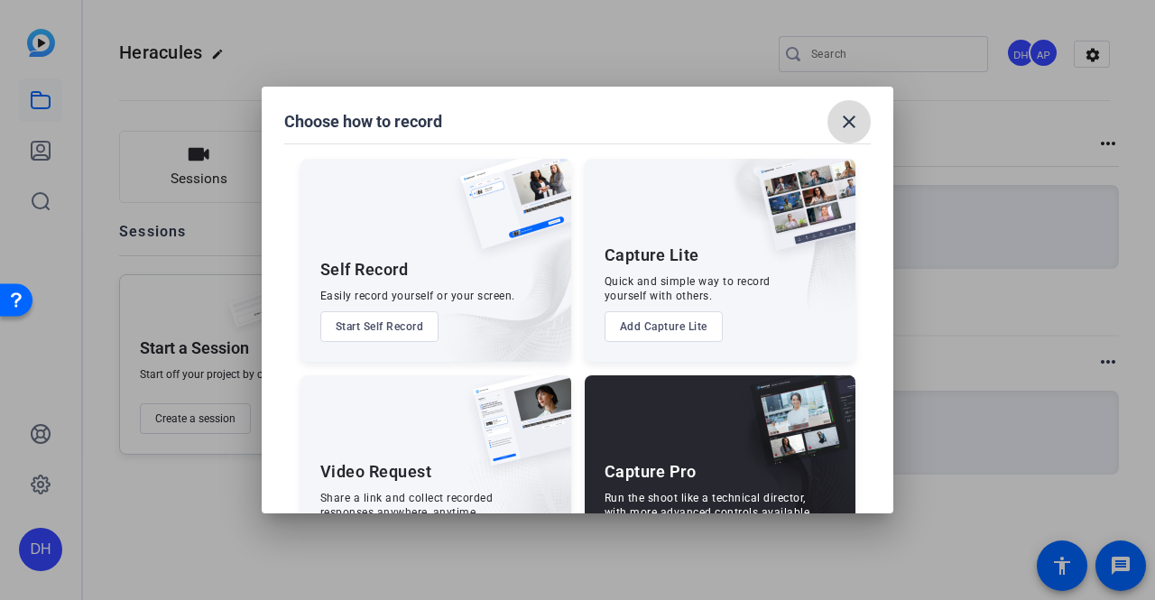
click at [845, 122] on mat-icon "close" at bounding box center [849, 122] width 22 height 22
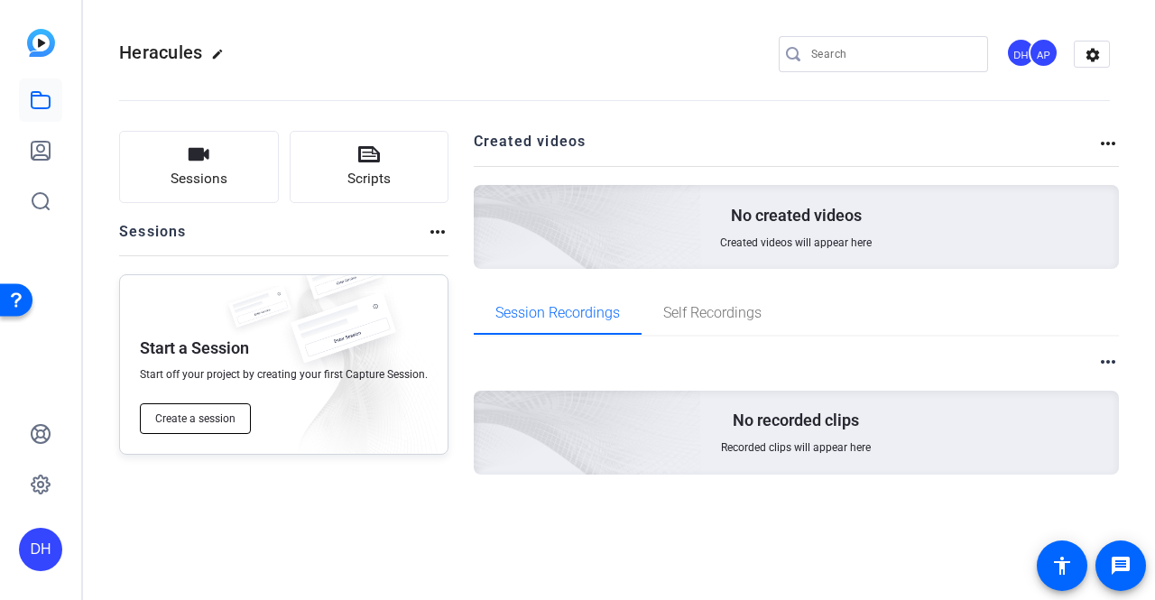
click at [231, 412] on span "Create a session" at bounding box center [195, 418] width 80 height 14
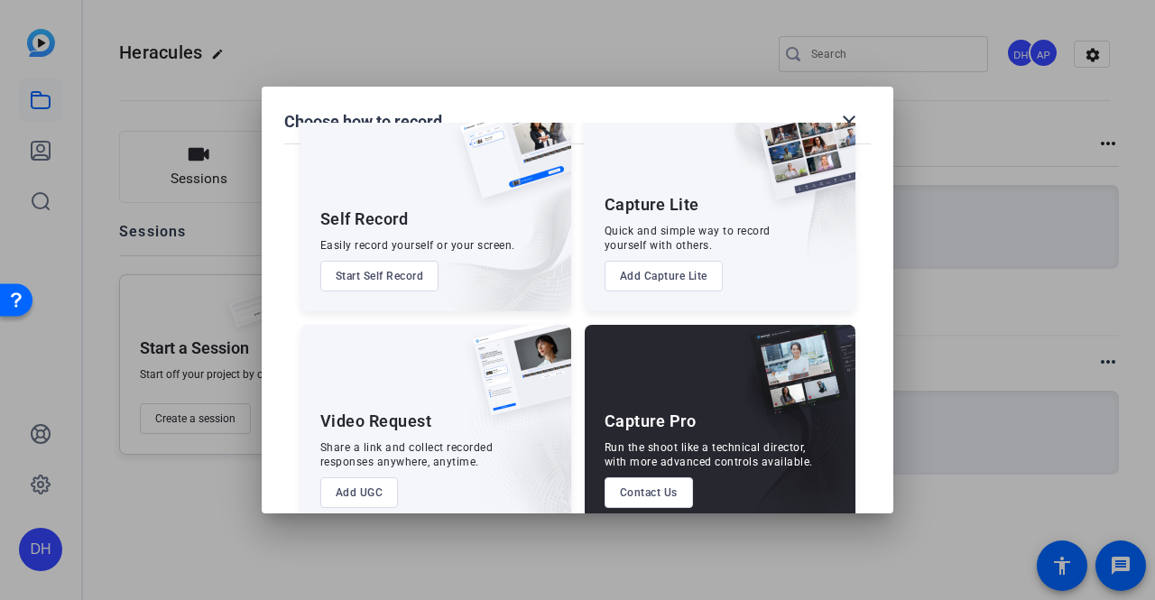
scroll to position [83, 0]
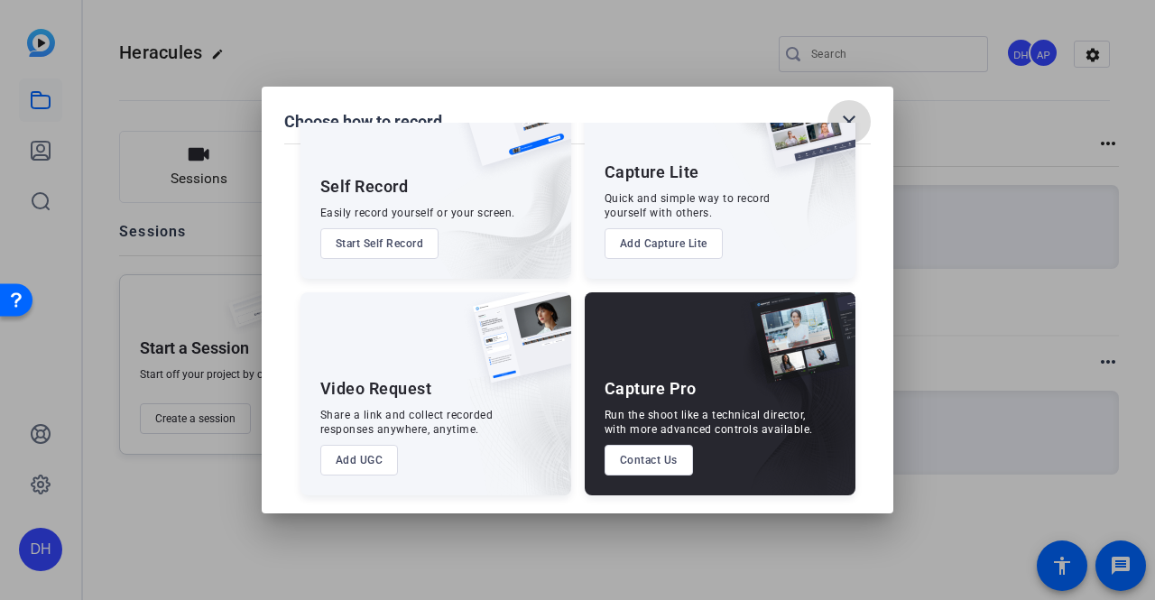
click at [846, 115] on mat-icon "close" at bounding box center [849, 122] width 22 height 22
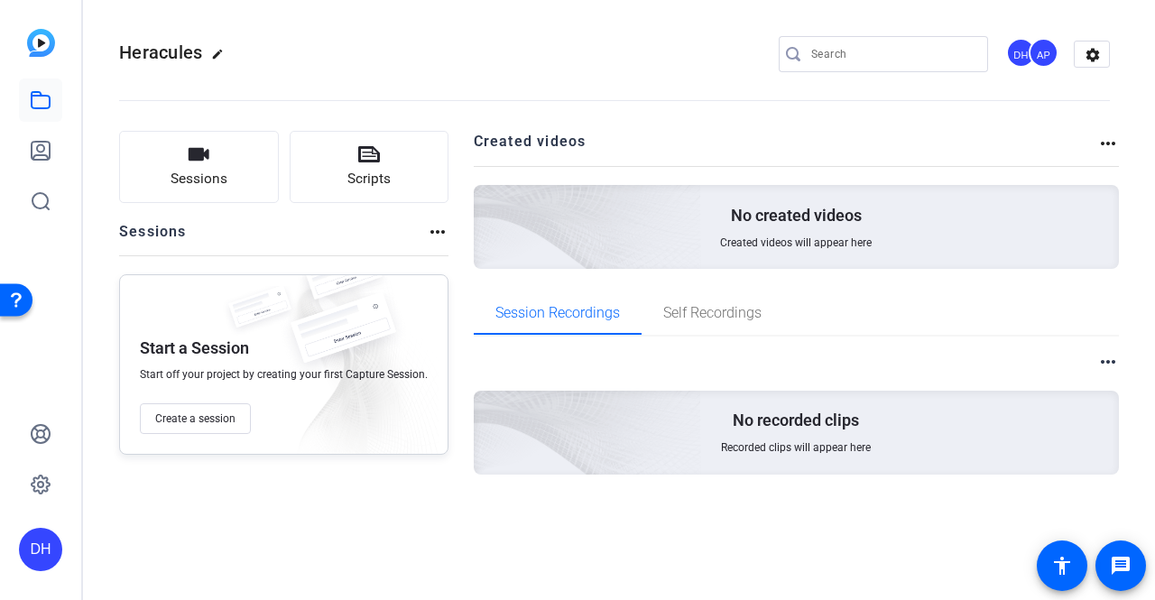
click at [789, 259] on div "No created videos Created videos will appear here" at bounding box center [797, 227] width 646 height 84
click at [756, 201] on div "No created videos Created videos will appear here" at bounding box center [797, 227] width 646 height 84
click at [663, 318] on span "Self Recordings" at bounding box center [712, 313] width 98 height 14
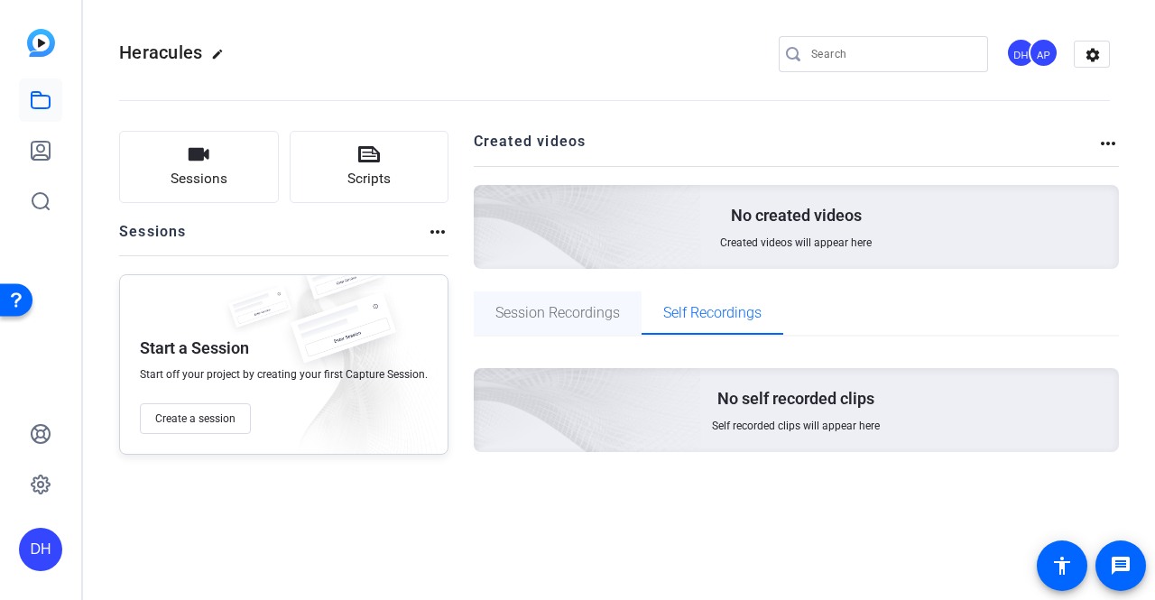
click at [551, 320] on span "Session Recordings" at bounding box center [557, 313] width 125 height 14
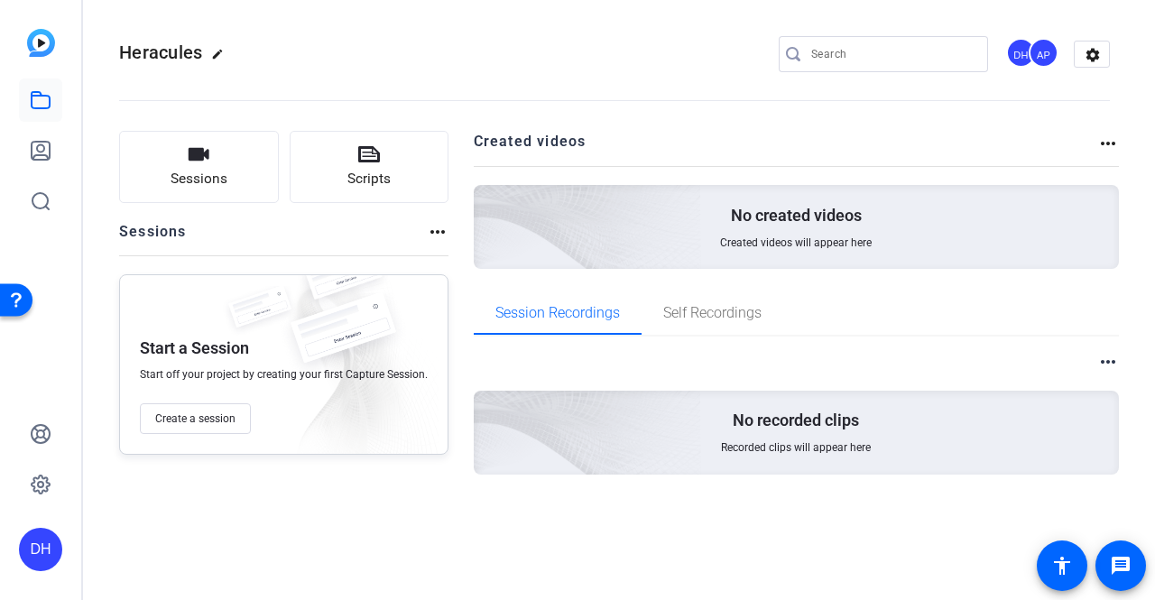
click at [1114, 361] on mat-icon "more_horiz" at bounding box center [1108, 362] width 22 height 22
click at [179, 432] on div at bounding box center [577, 300] width 1155 height 600
click at [189, 421] on span "Create a session" at bounding box center [195, 418] width 80 height 14
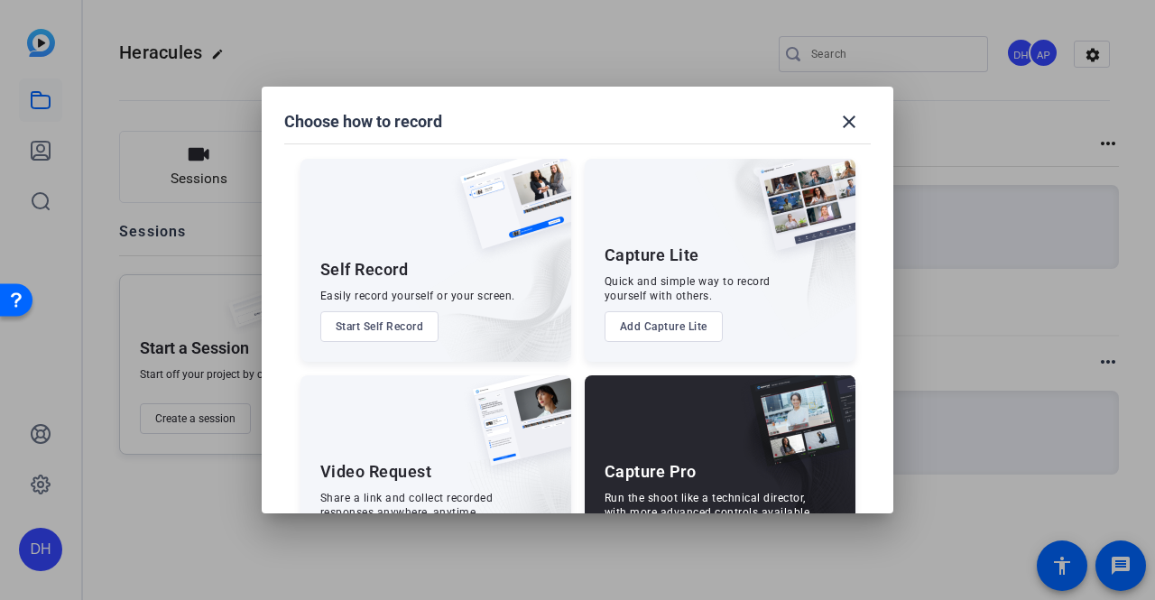
click at [413, 326] on button "Start Self Record" at bounding box center [379, 326] width 119 height 31
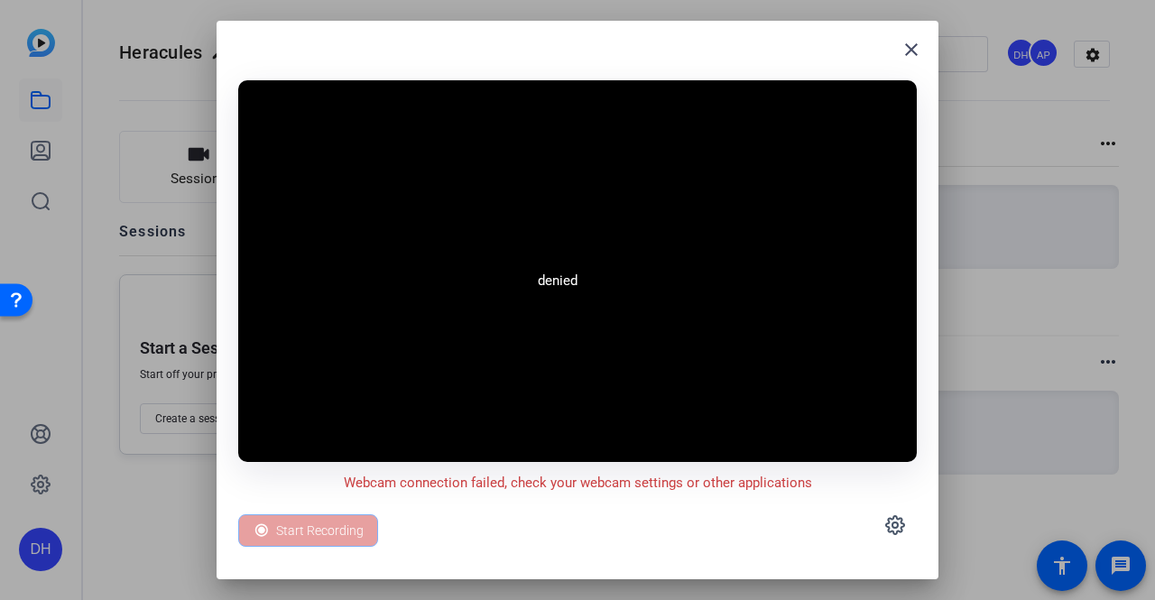
click at [559, 291] on div "denied" at bounding box center [558, 281] width 40 height 21
click at [319, 524] on div "Start Recording" at bounding box center [308, 530] width 140 height 32
click at [275, 526] on div "Start Recording" at bounding box center [308, 530] width 140 height 32
click at [292, 533] on div "Start Recording" at bounding box center [308, 530] width 140 height 32
click at [907, 46] on mat-icon "close" at bounding box center [911, 50] width 22 height 22
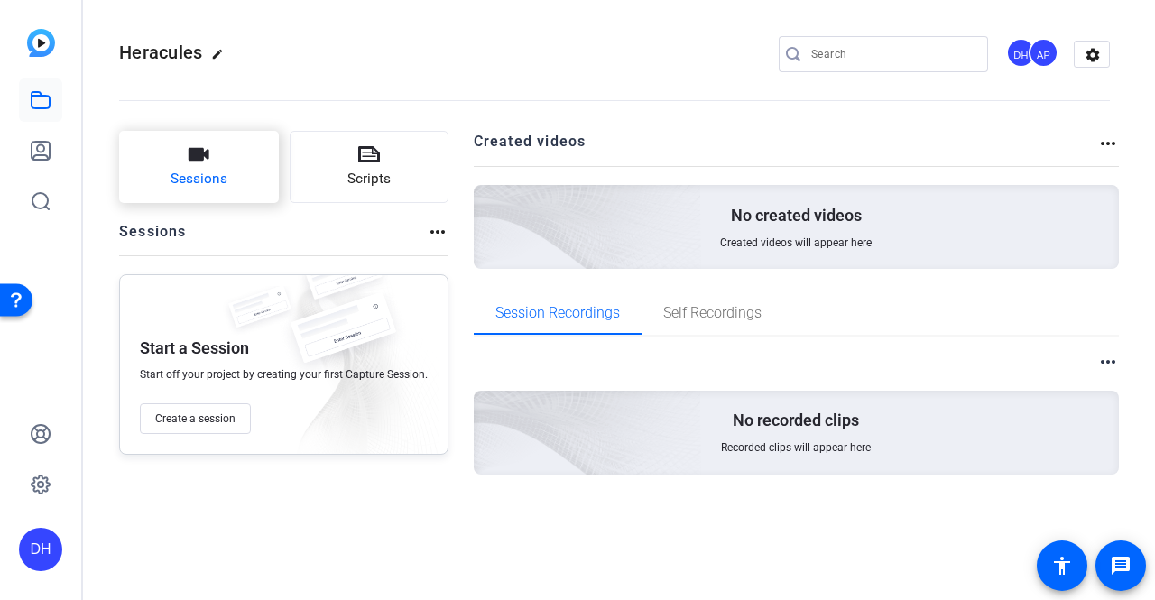
click at [240, 175] on button "Sessions" at bounding box center [199, 167] width 160 height 72
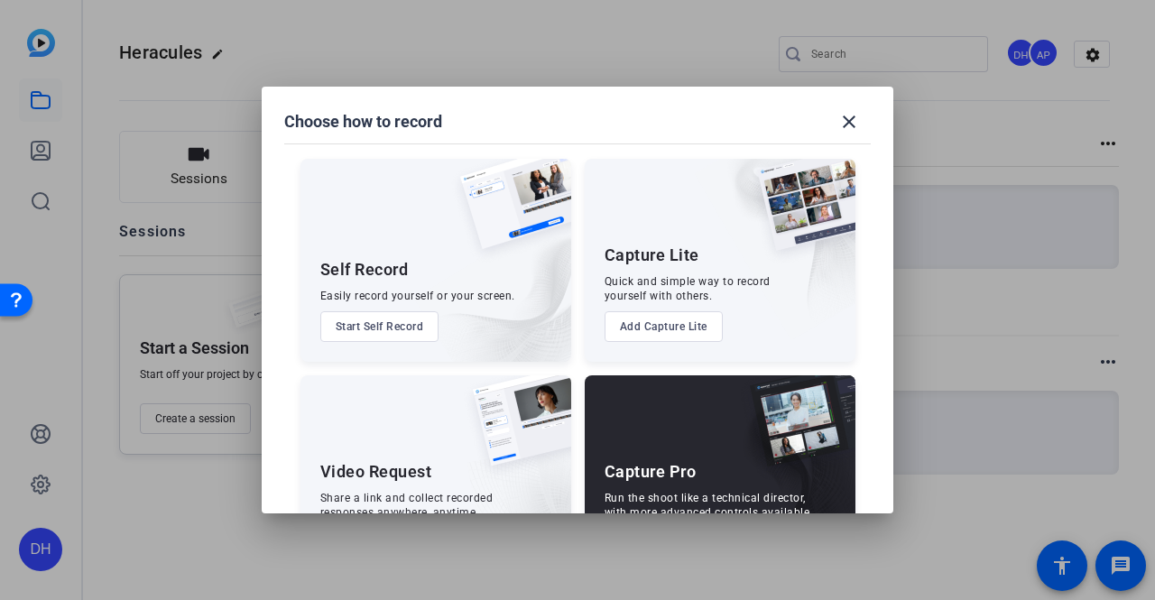
click at [411, 327] on button "Start Self Record" at bounding box center [379, 326] width 119 height 31
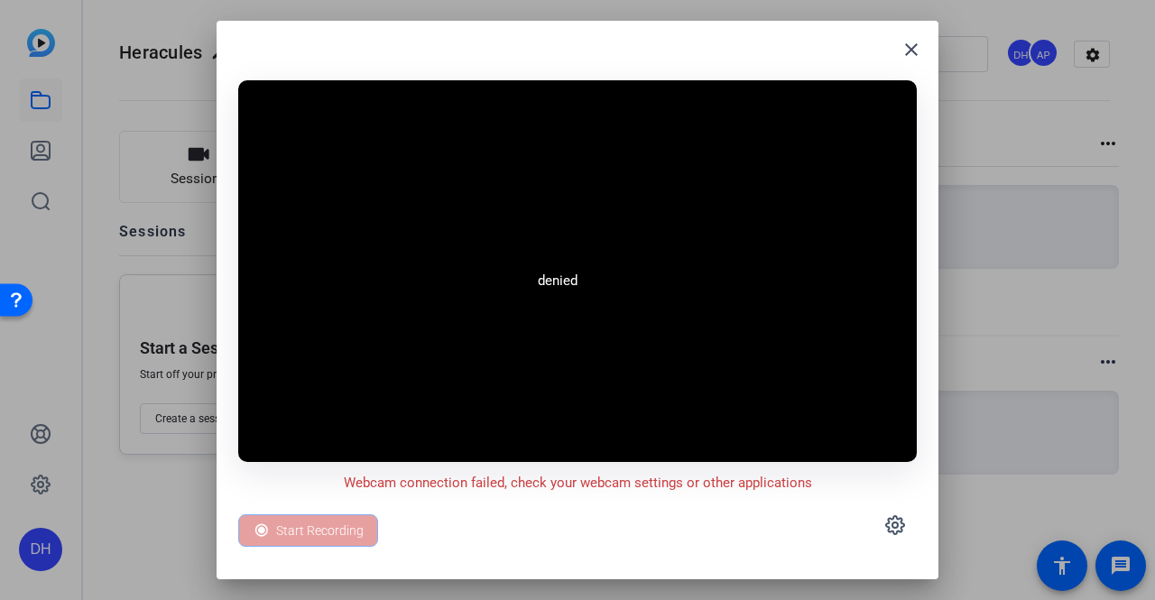
click at [323, 529] on div "Start Recording" at bounding box center [308, 530] width 140 height 32
click at [919, 40] on mat-icon "close" at bounding box center [911, 50] width 22 height 22
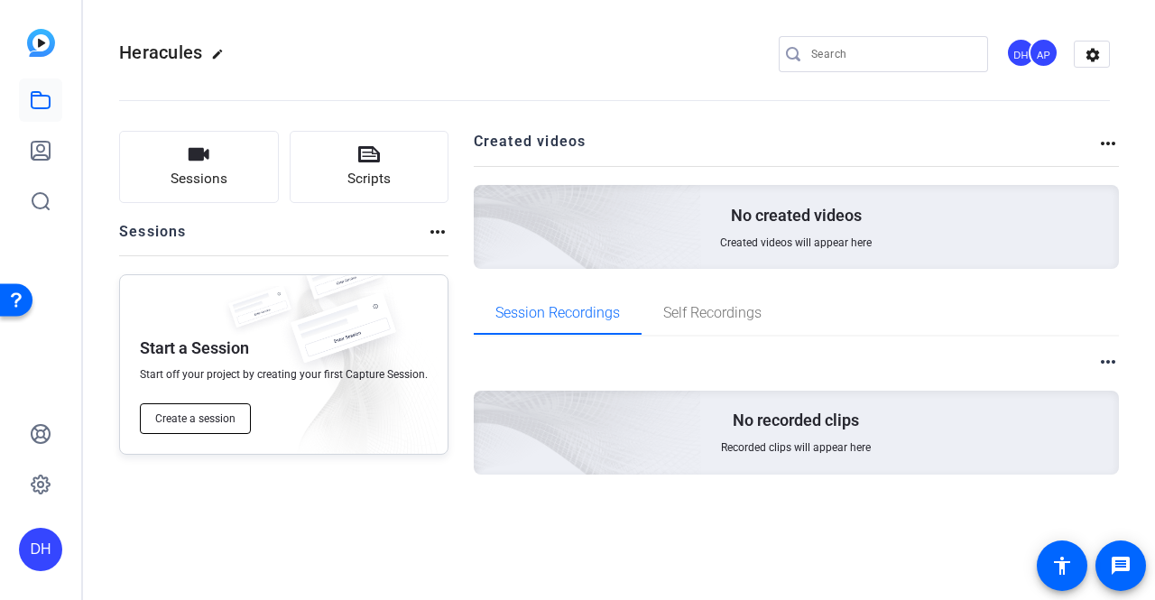
click at [180, 419] on span "Create a session" at bounding box center [195, 418] width 80 height 14
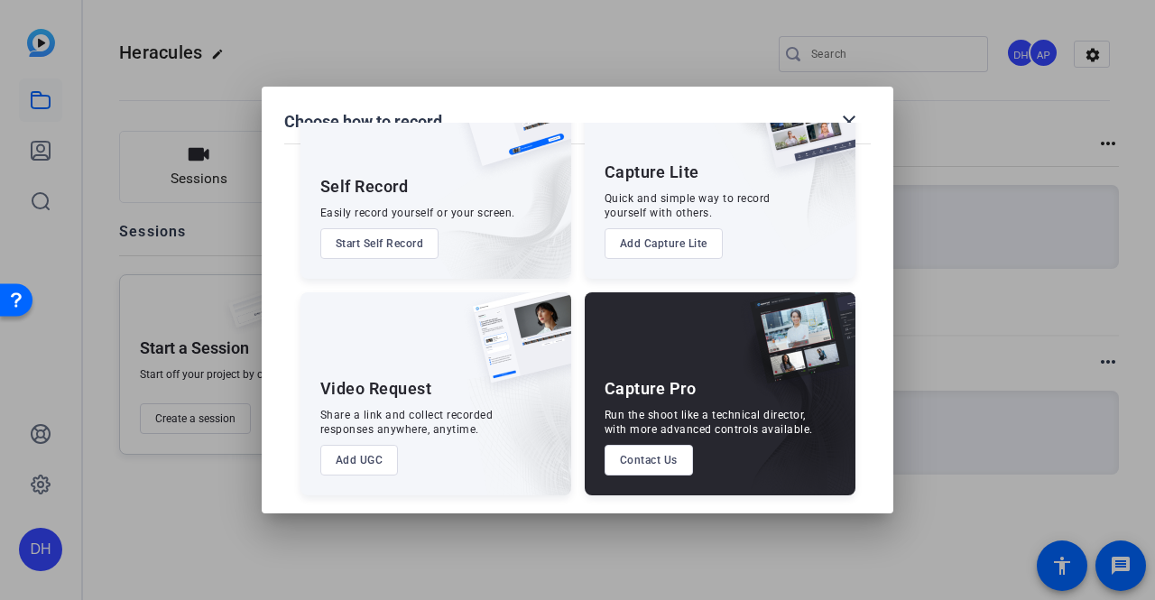
drag, startPoint x: 651, startPoint y: 461, endPoint x: 599, endPoint y: 425, distance: 63.6
click at [599, 425] on div "Capture Pro Run the shoot like a technical director, with more advanced control…" at bounding box center [720, 393] width 271 height 203
click at [659, 243] on button "Add Capture Lite" at bounding box center [664, 243] width 118 height 31
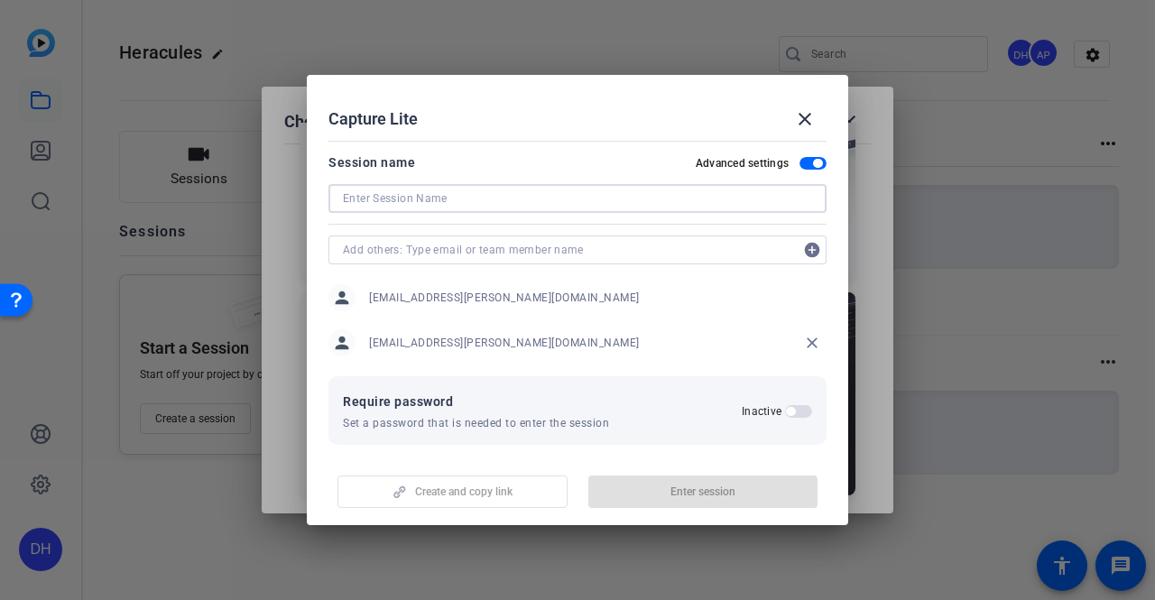
click at [659, 243] on form "Session name Advanced settings add_circle person [EMAIL_ADDRESS][PERSON_NAME][D…" at bounding box center [577, 456] width 498 height 608
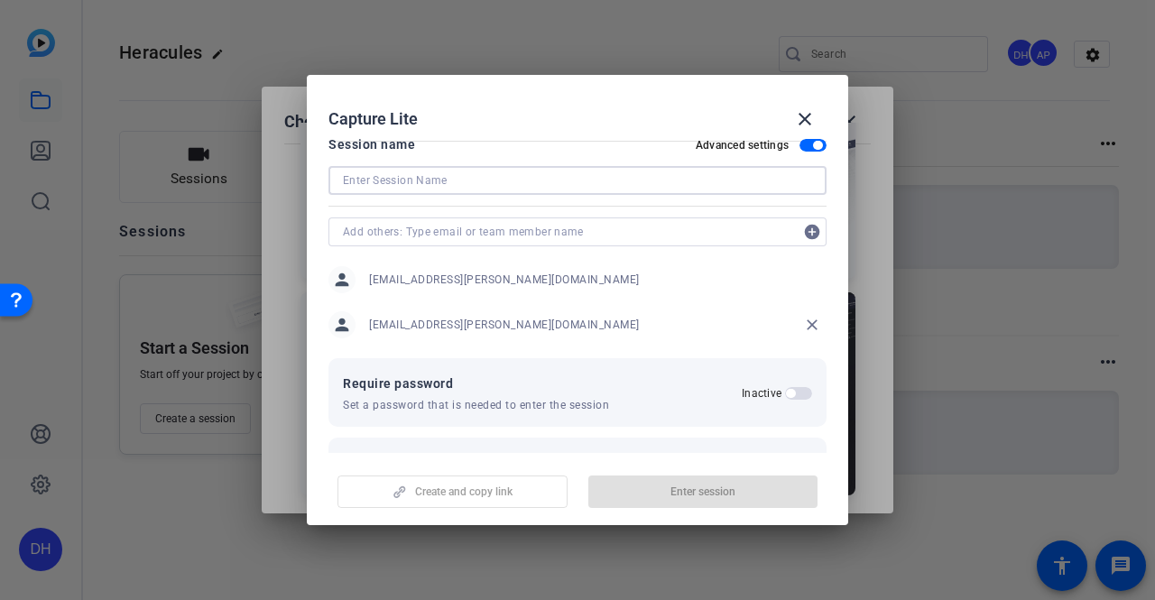
scroll to position [0, 0]
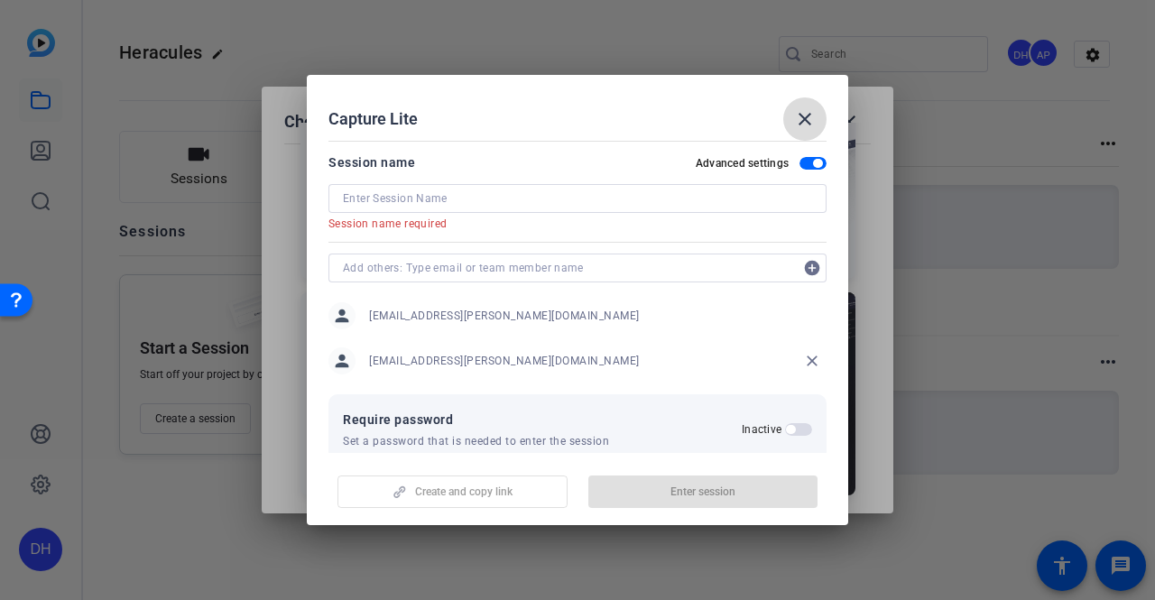
click at [810, 98] on span at bounding box center [804, 118] width 43 height 43
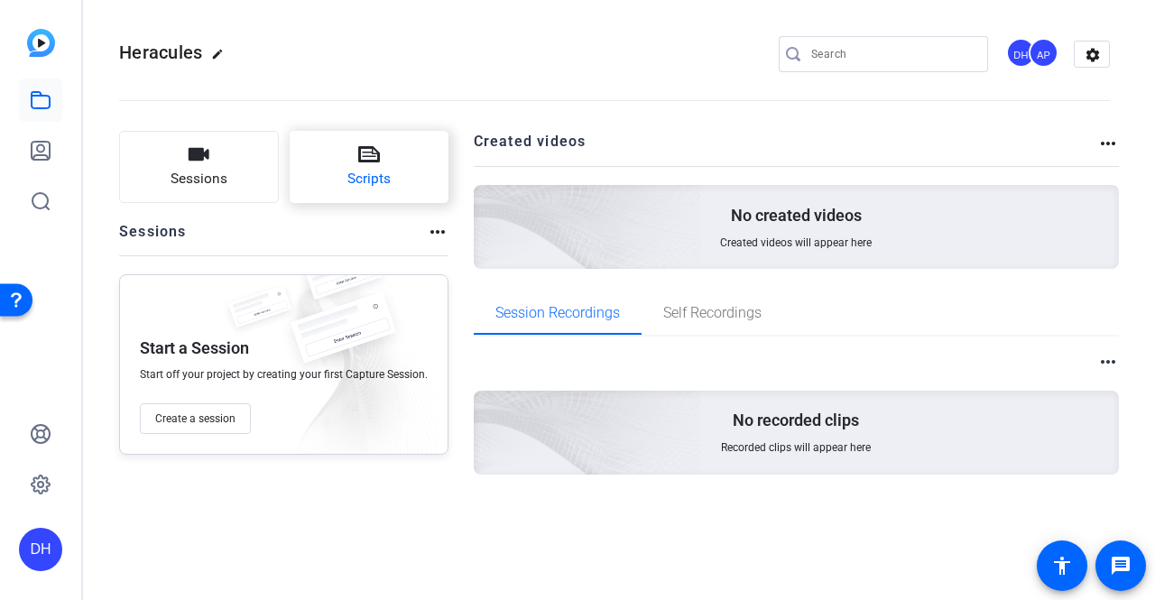
click at [411, 186] on button "Scripts" at bounding box center [370, 167] width 160 height 72
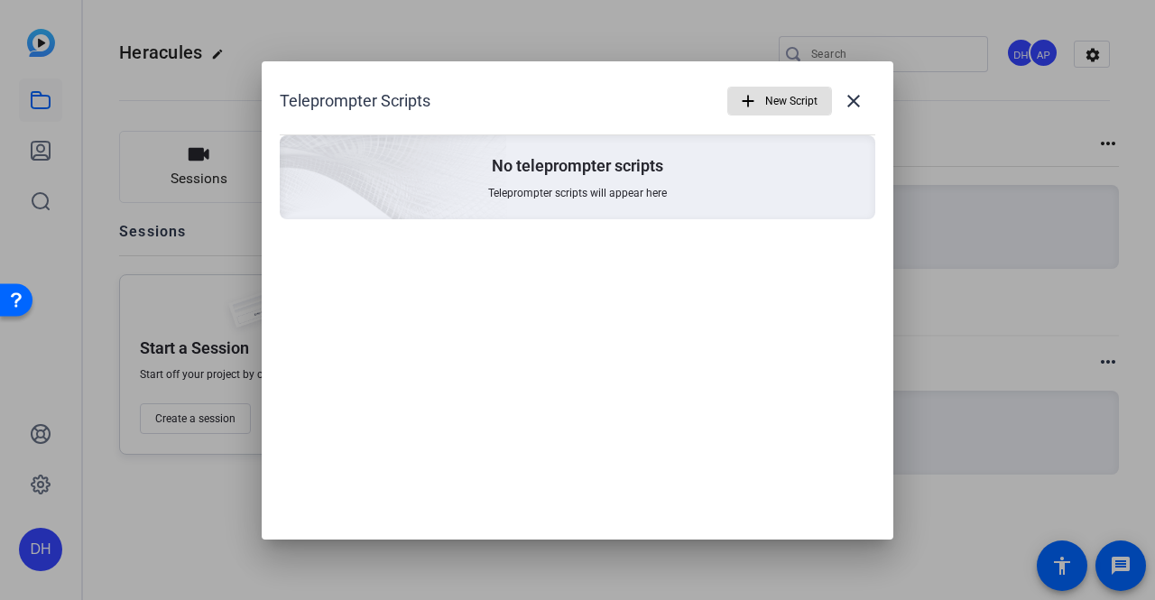
click at [760, 98] on span "button" at bounding box center [779, 100] width 103 height 43
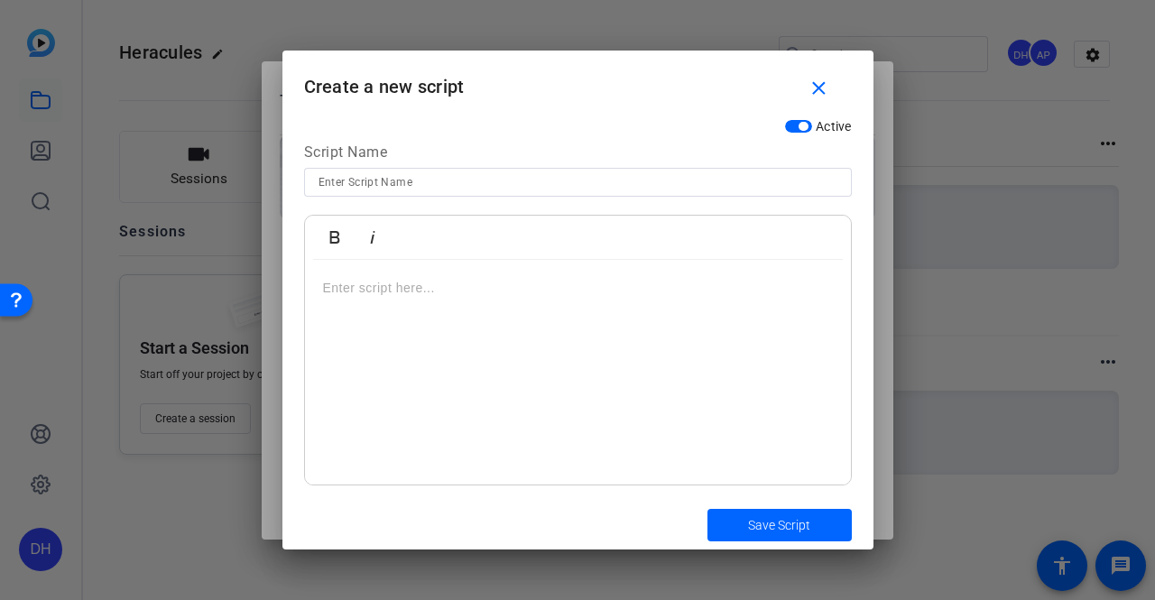
click at [462, 320] on div at bounding box center [578, 373] width 546 height 226
click at [817, 88] on mat-icon "close" at bounding box center [819, 89] width 23 height 23
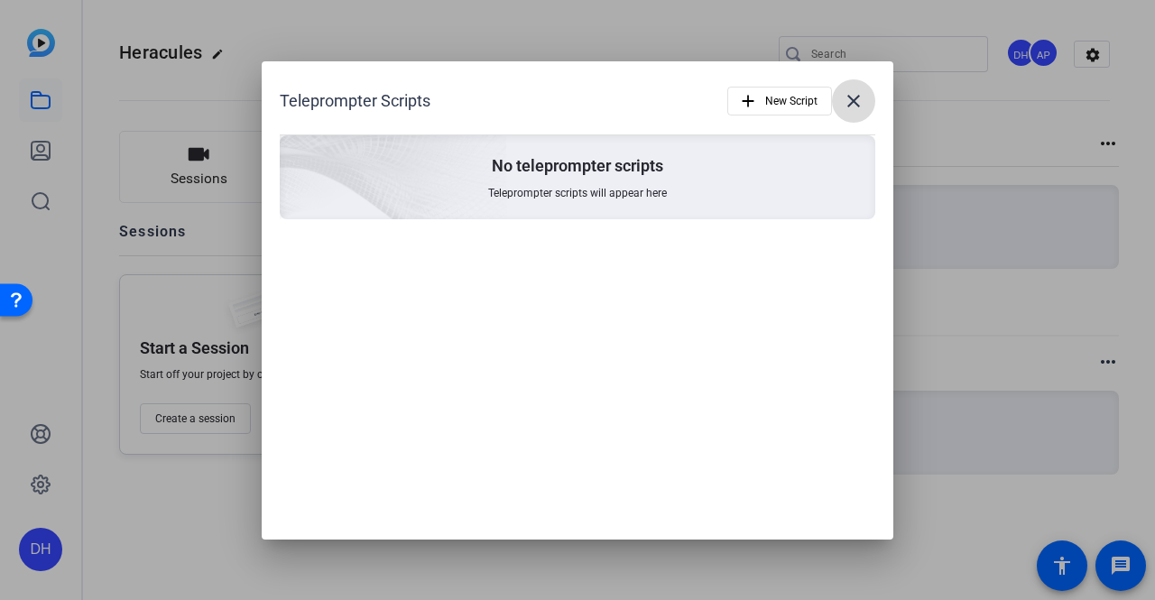
click at [863, 104] on mat-icon "close" at bounding box center [854, 101] width 22 height 22
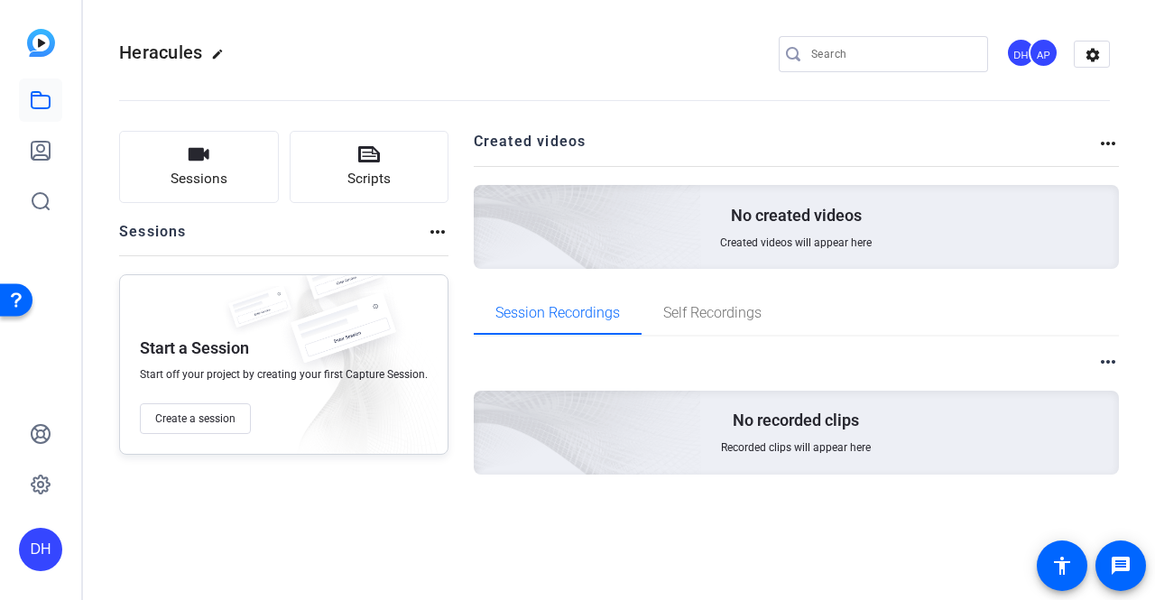
click at [1107, 154] on div "Created videos more_horiz" at bounding box center [797, 148] width 646 height 35
click at [1108, 120] on openreel-divider-bar at bounding box center [614, 95] width 991 height 55
click at [1110, 143] on mat-icon "more_horiz" at bounding box center [1108, 144] width 22 height 22
click at [991, 149] on div at bounding box center [577, 300] width 1155 height 600
click at [182, 61] on span "Heracules" at bounding box center [160, 53] width 83 height 22
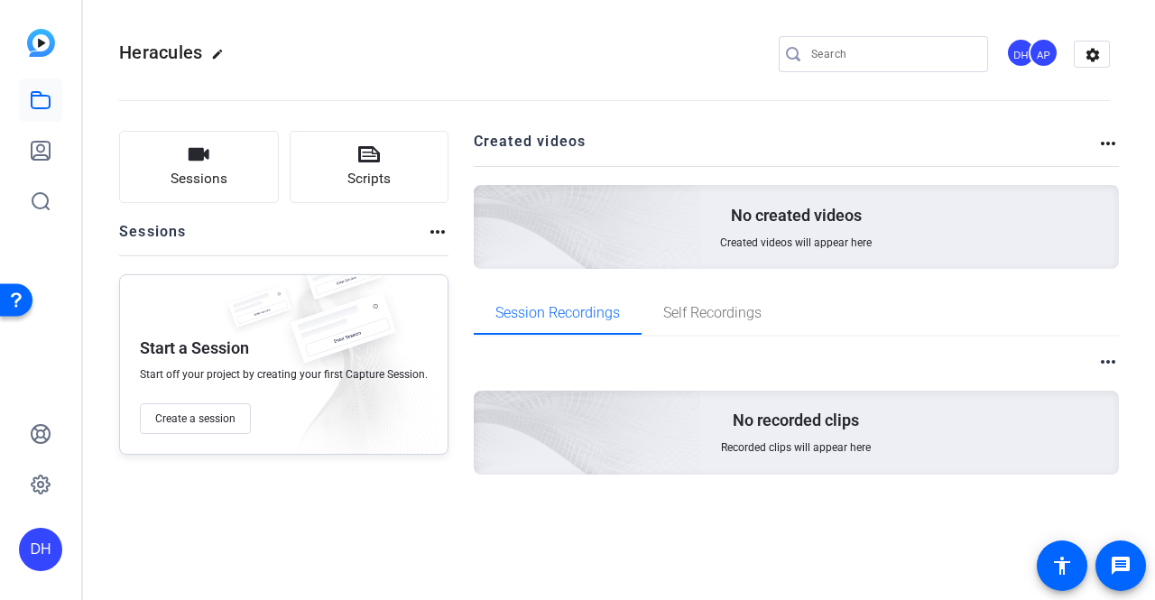
click at [213, 59] on mat-icon "edit" at bounding box center [222, 59] width 22 height 22
click at [278, 55] on span "check_circle" at bounding box center [282, 54] width 22 height 22
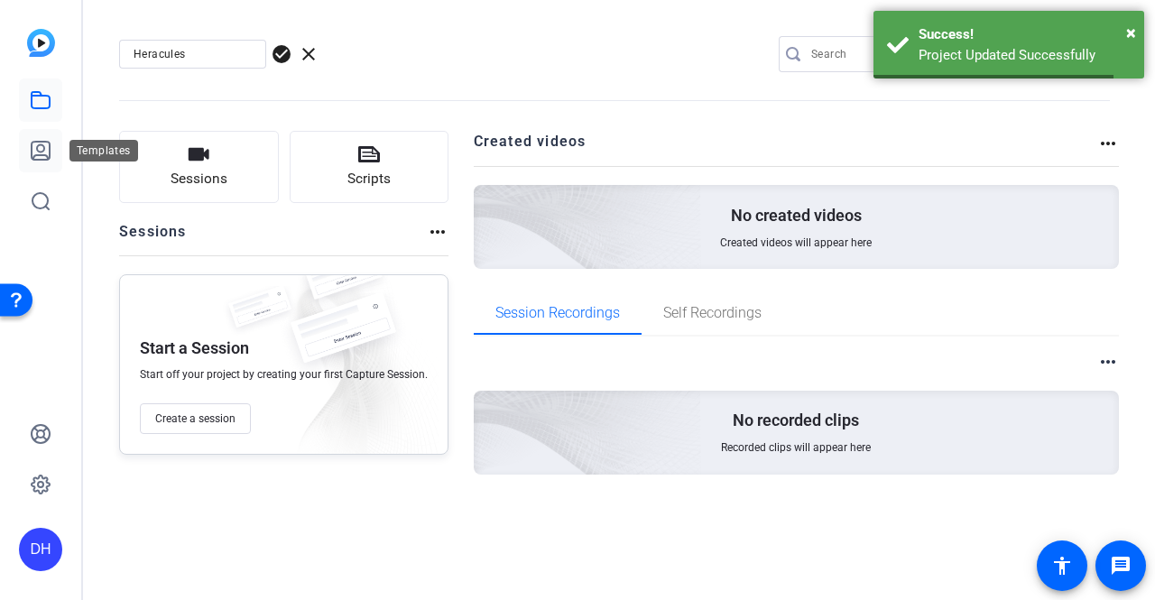
click at [45, 142] on icon at bounding box center [41, 151] width 18 height 18
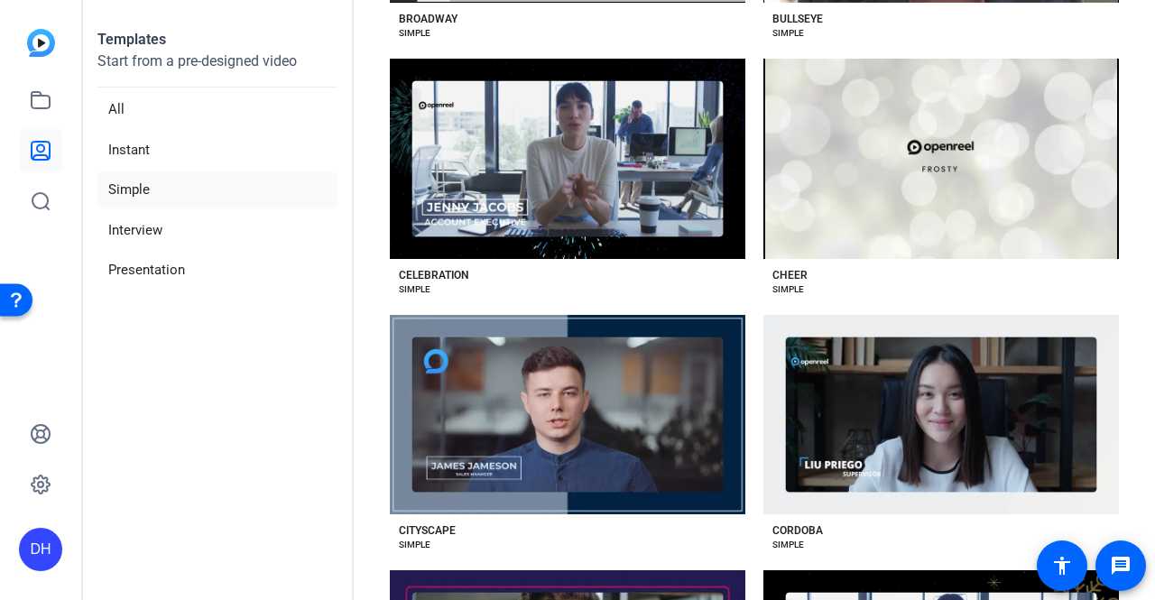
scroll to position [866, 0]
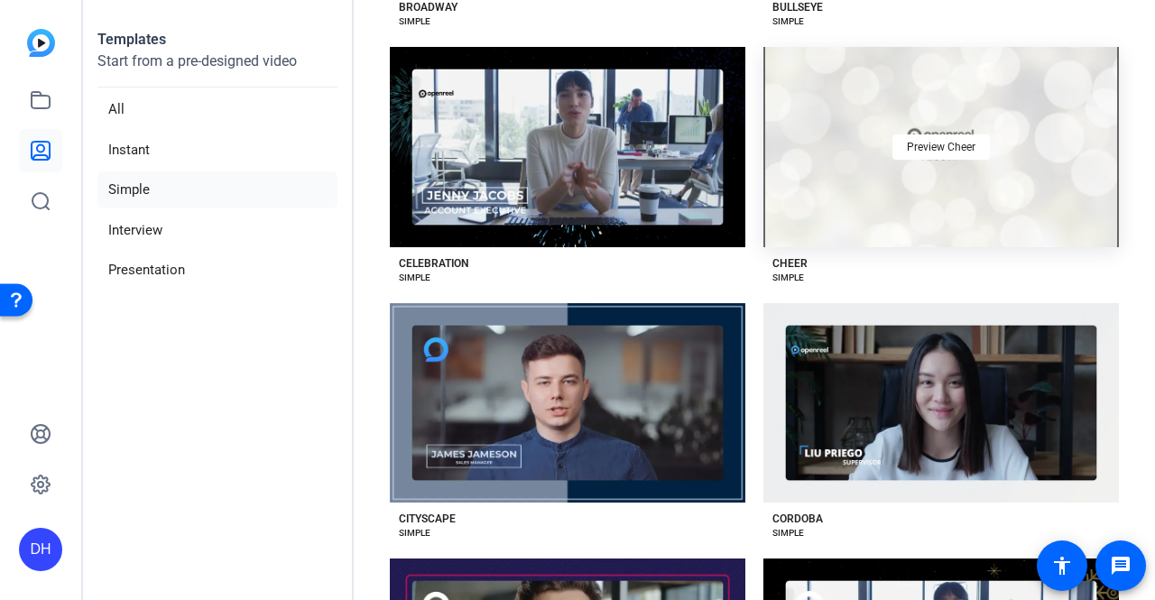
click at [861, 228] on div "Preview Cheer" at bounding box center [940, 147] width 355 height 200
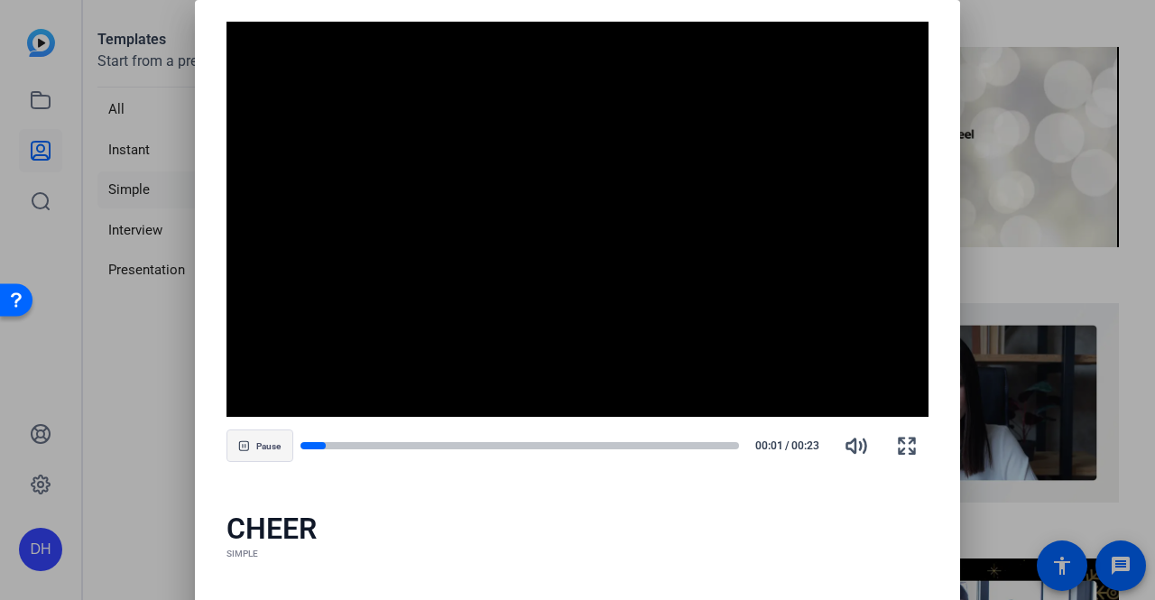
click at [253, 459] on span "button" at bounding box center [259, 445] width 65 height 43
drag, startPoint x: 422, startPoint y: 446, endPoint x: 688, endPoint y: 430, distance: 266.6
click at [688, 430] on div "Pause 00:09 / 00:23" at bounding box center [577, 445] width 703 height 43
drag, startPoint x: 558, startPoint y: 447, endPoint x: 696, endPoint y: 447, distance: 138.0
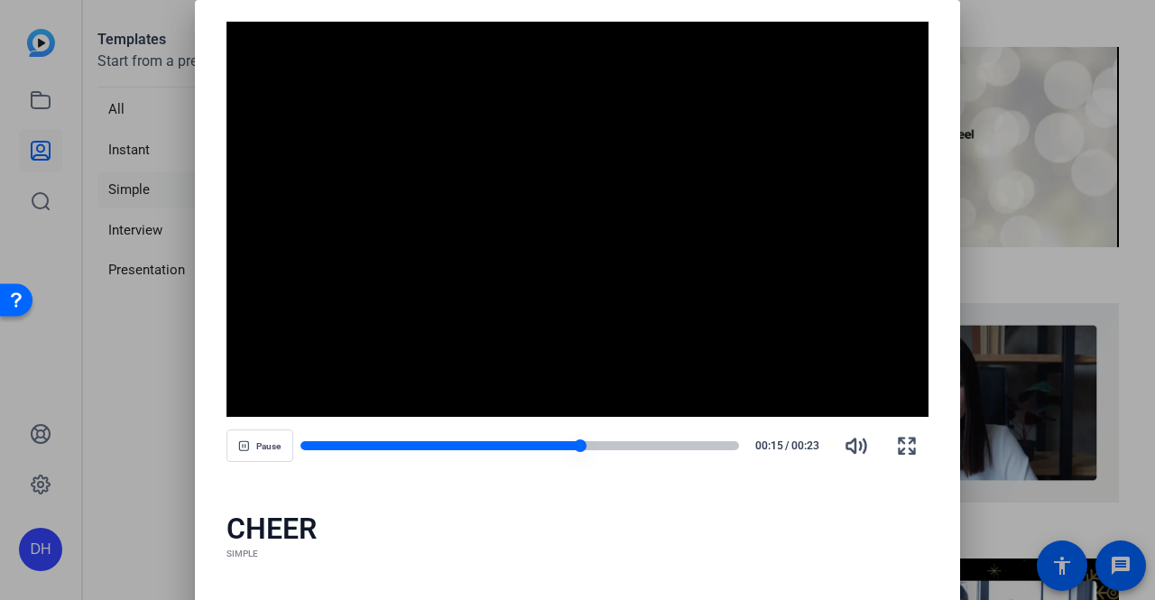
click at [696, 447] on div at bounding box center [519, 445] width 439 height 13
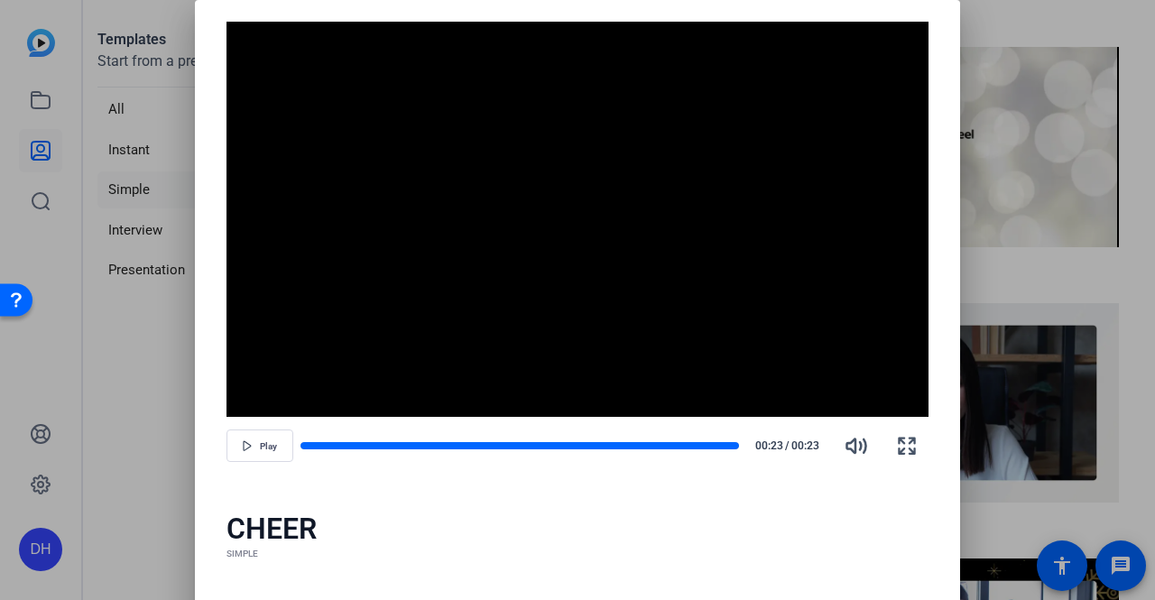
click at [1113, 257] on div at bounding box center [577, 300] width 1155 height 600
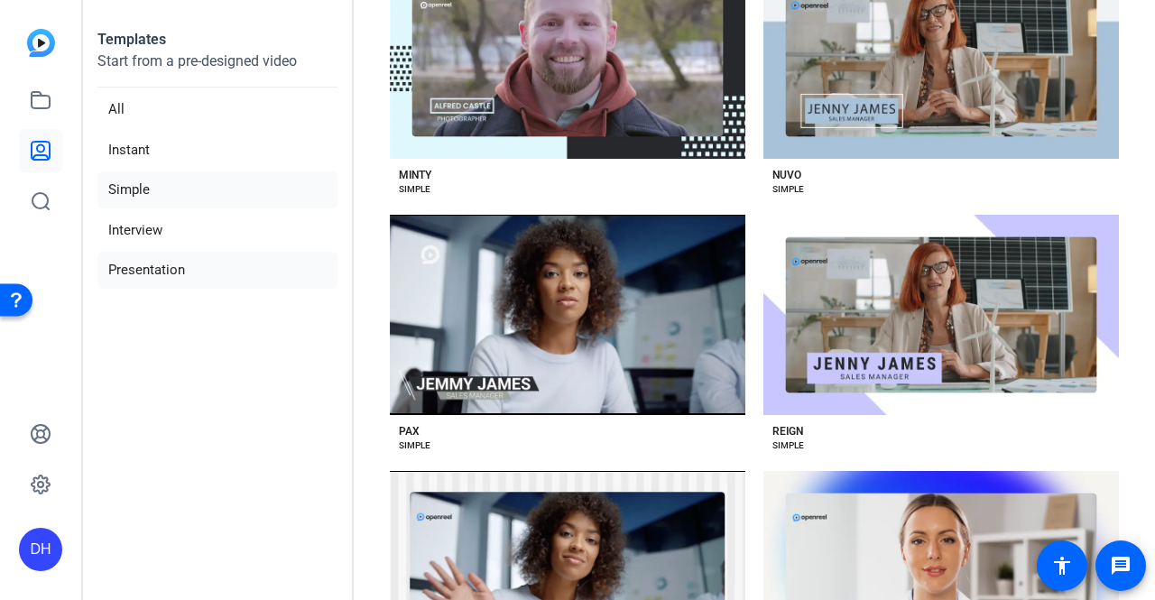
scroll to position [1979, 0]
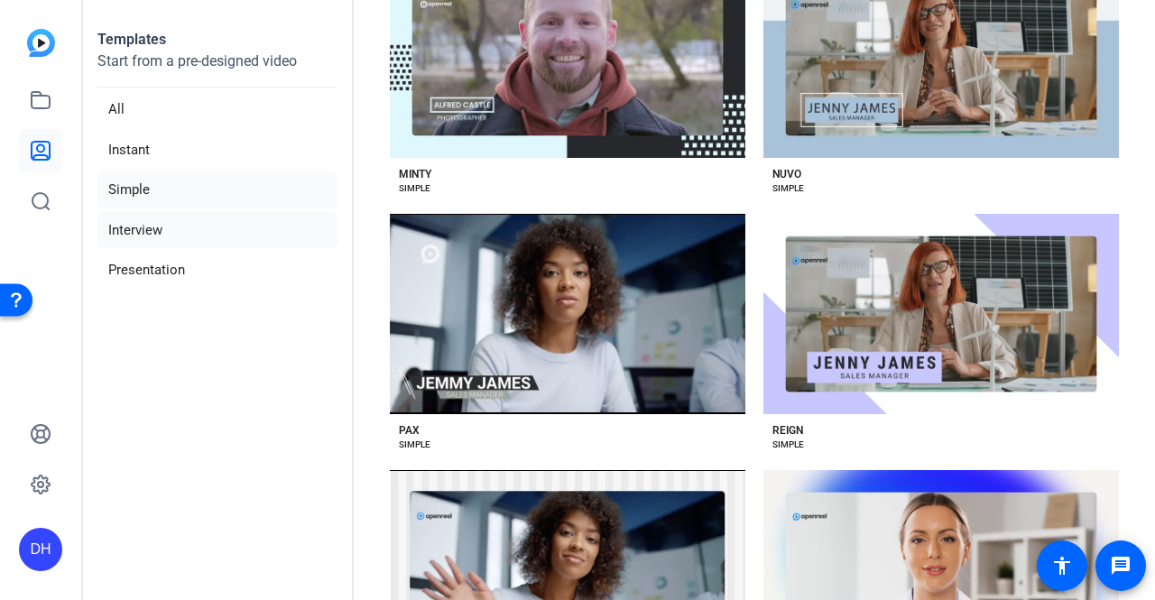
click at [180, 226] on li "Interview" at bounding box center [217, 230] width 240 height 37
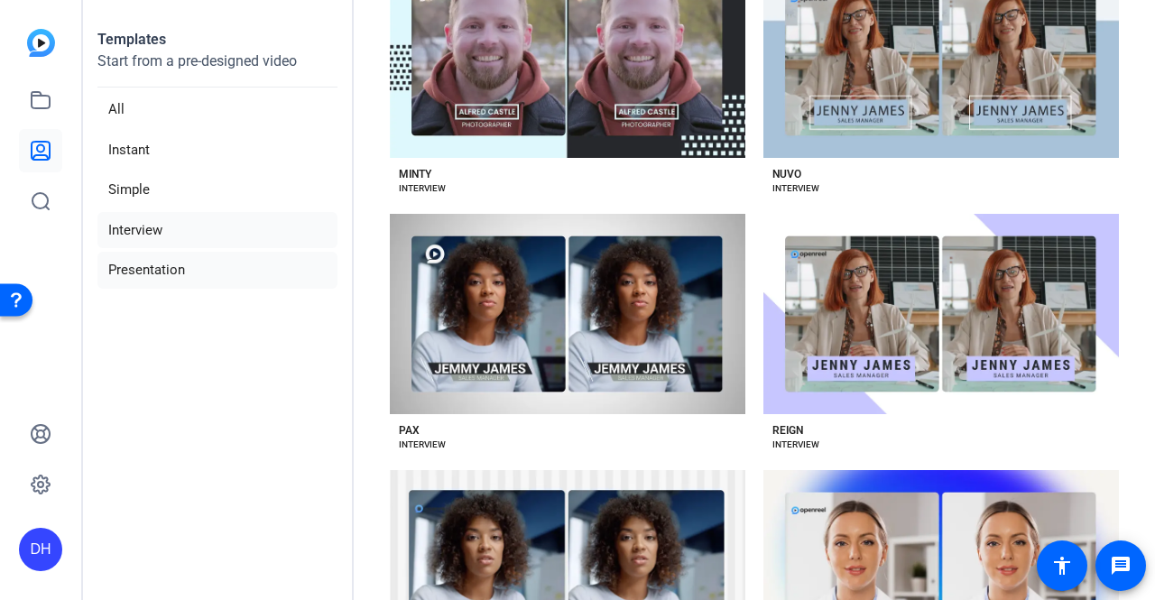
click at [171, 271] on li "Presentation" at bounding box center [217, 270] width 240 height 37
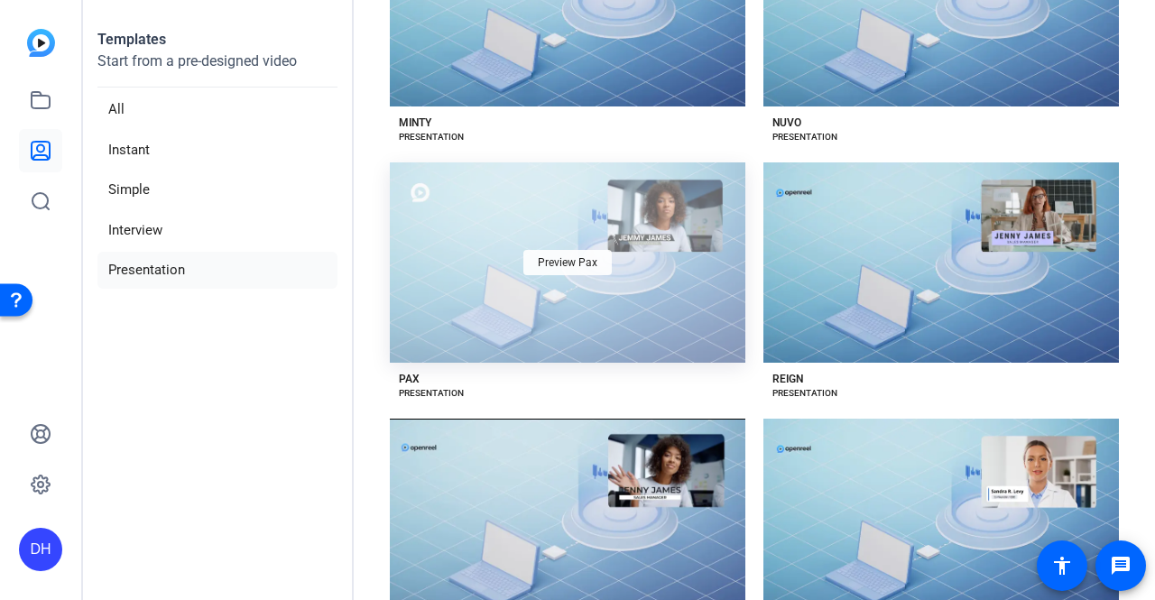
scroll to position [2362, 0]
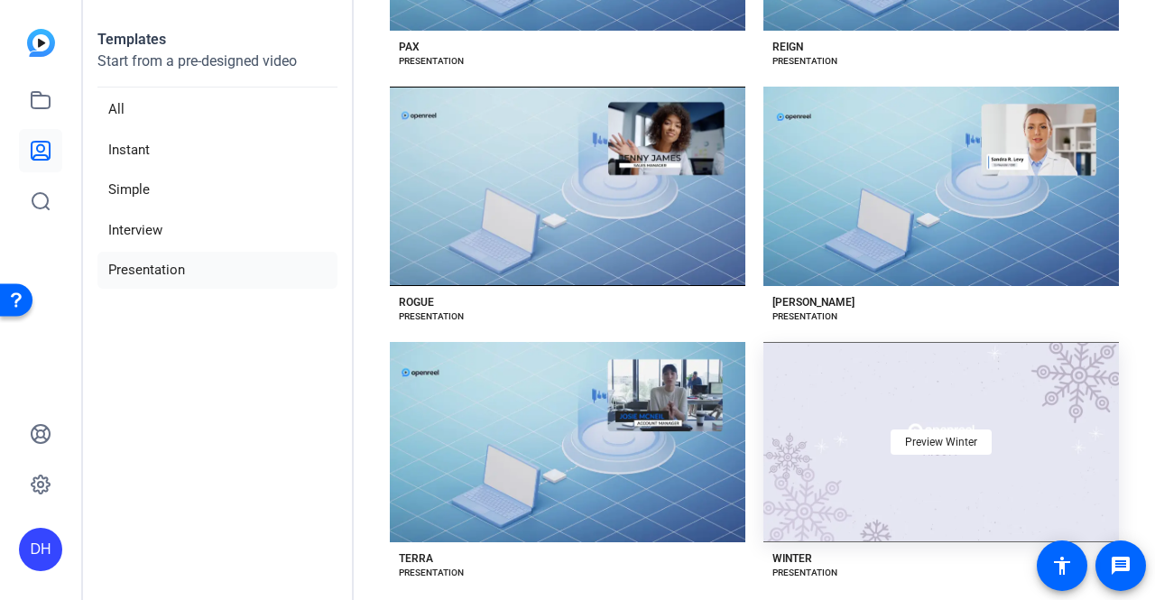
click at [858, 426] on div "Preview Winter" at bounding box center [940, 442] width 355 height 200
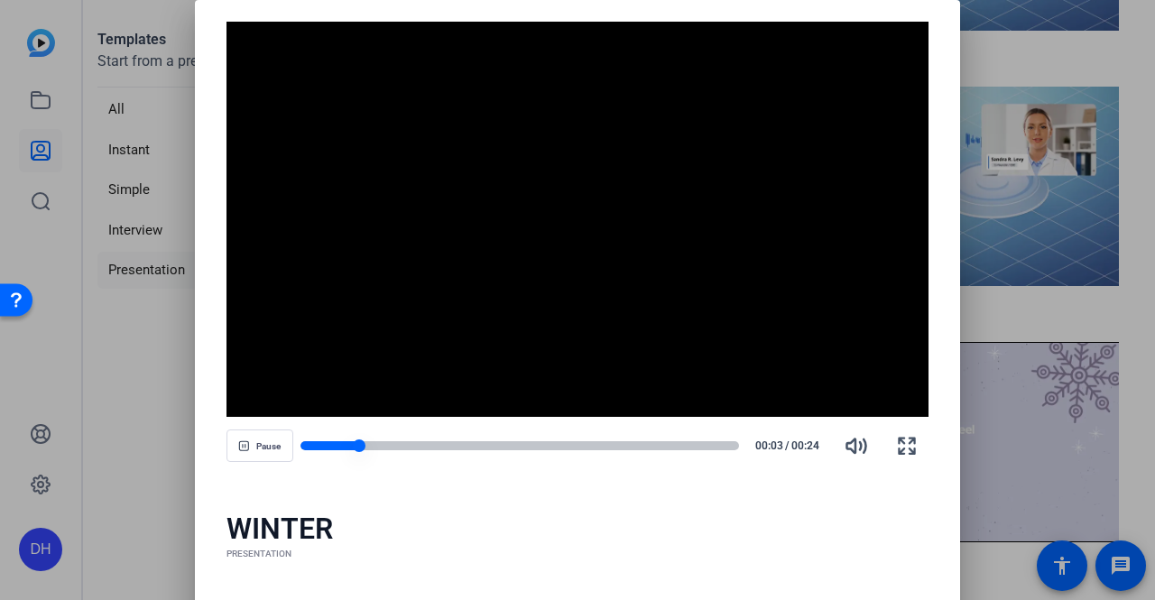
drag, startPoint x: 336, startPoint y: 439, endPoint x: 530, endPoint y: 442, distance: 194.0
click at [530, 442] on div at bounding box center [519, 445] width 439 height 13
drag, startPoint x: 530, startPoint y: 442, endPoint x: 1075, endPoint y: 272, distance: 571.0
click at [1075, 272] on div at bounding box center [577, 300] width 1155 height 600
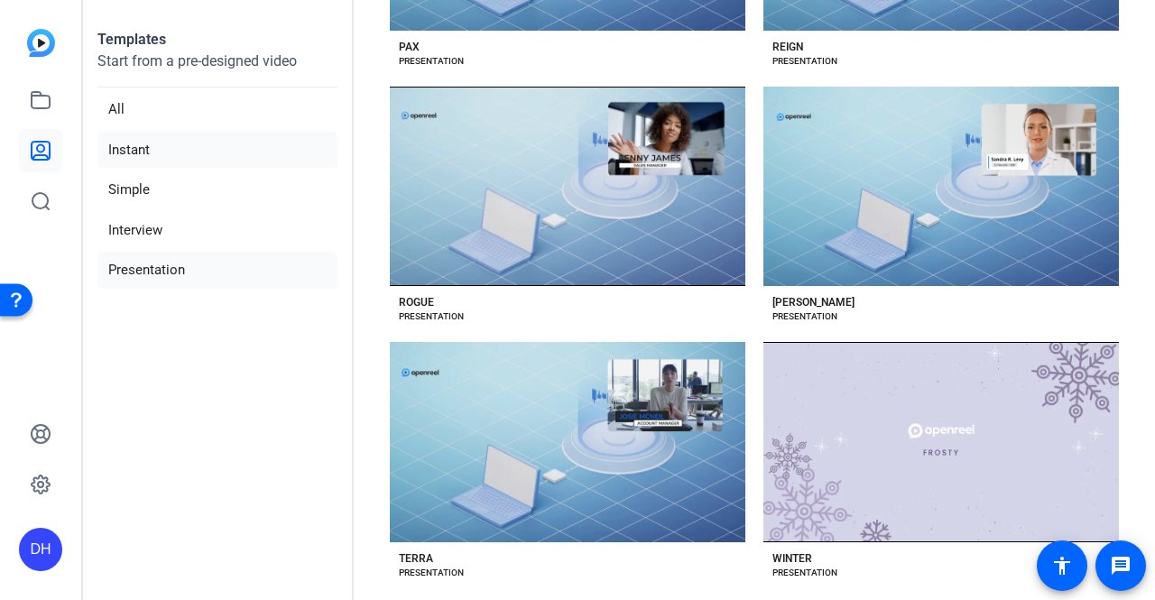
click at [182, 152] on li "Instant" at bounding box center [217, 150] width 240 height 37
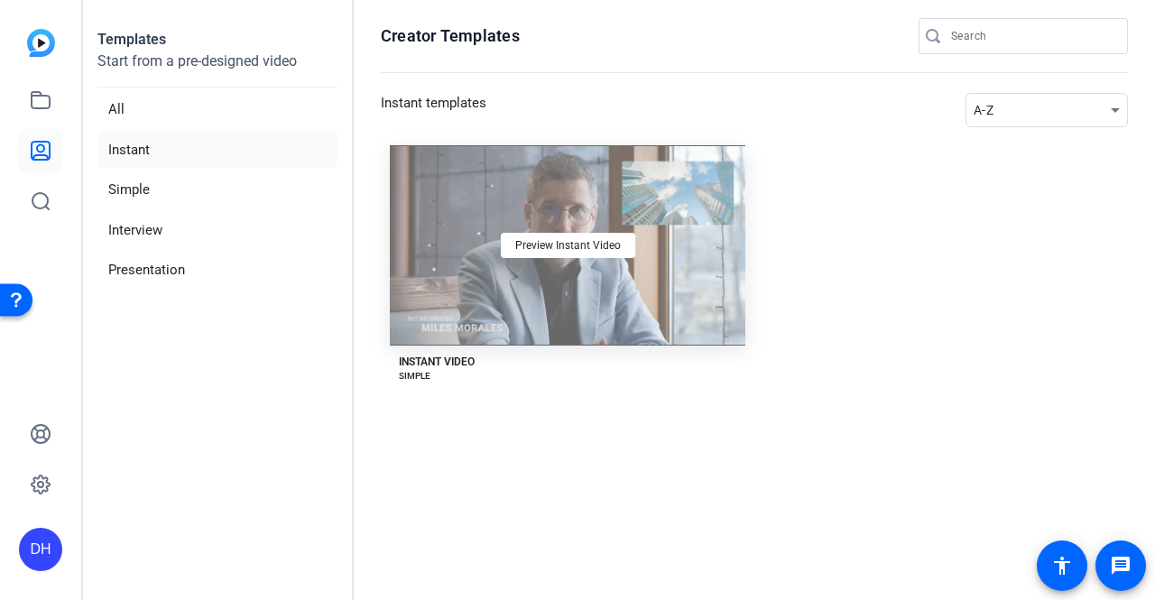
click at [547, 272] on div "Preview Instant Video" at bounding box center [567, 245] width 355 height 200
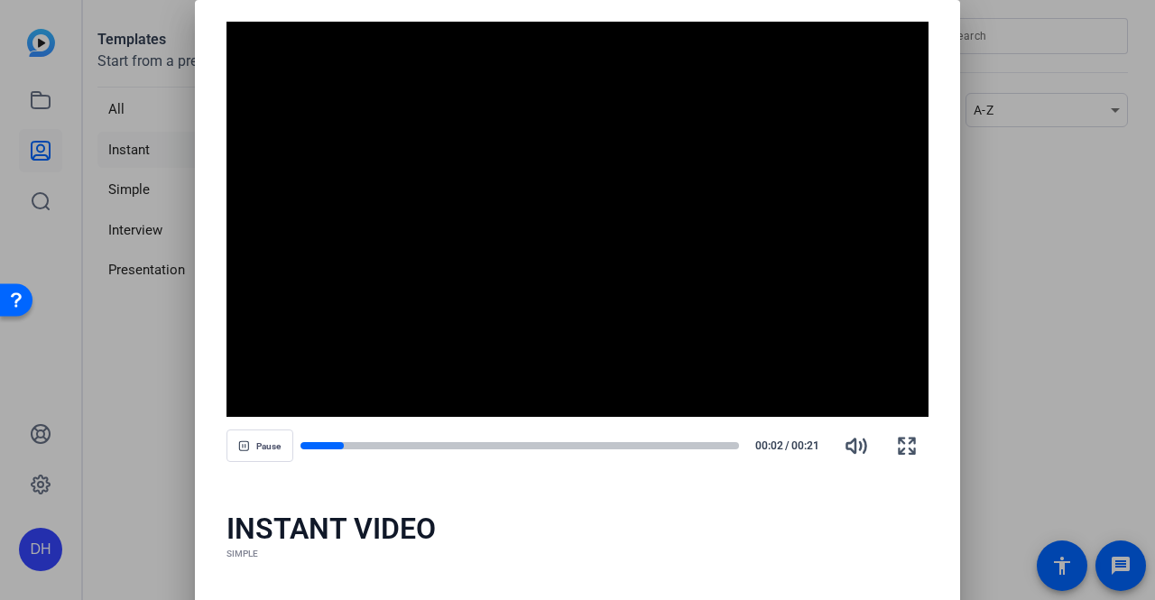
click at [990, 275] on div at bounding box center [577, 300] width 1155 height 600
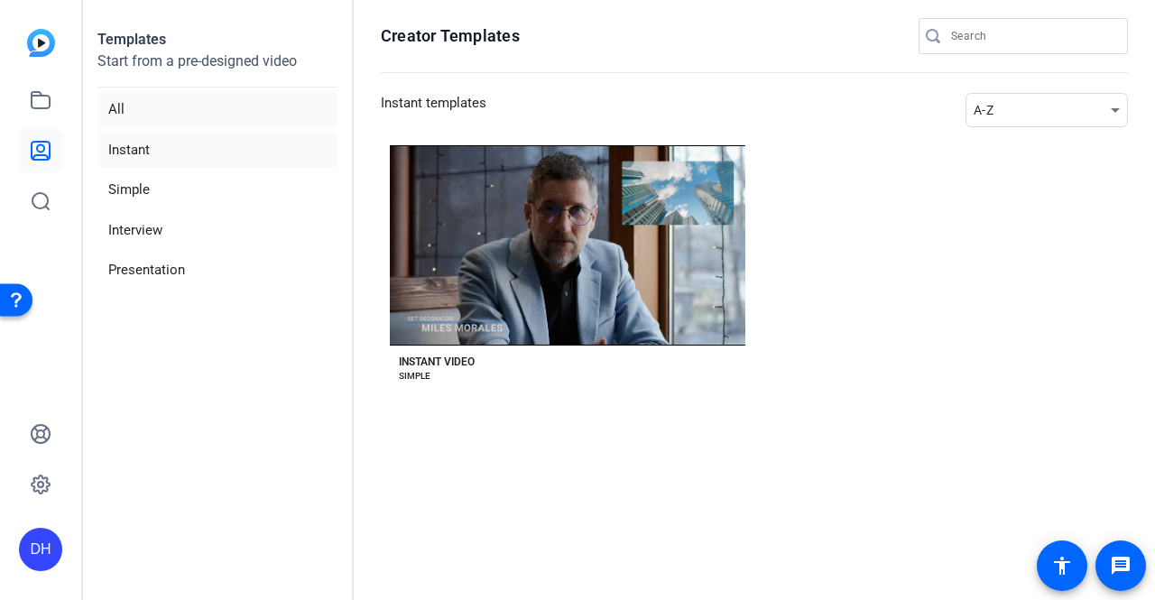
click at [162, 100] on li "All" at bounding box center [217, 109] width 240 height 37
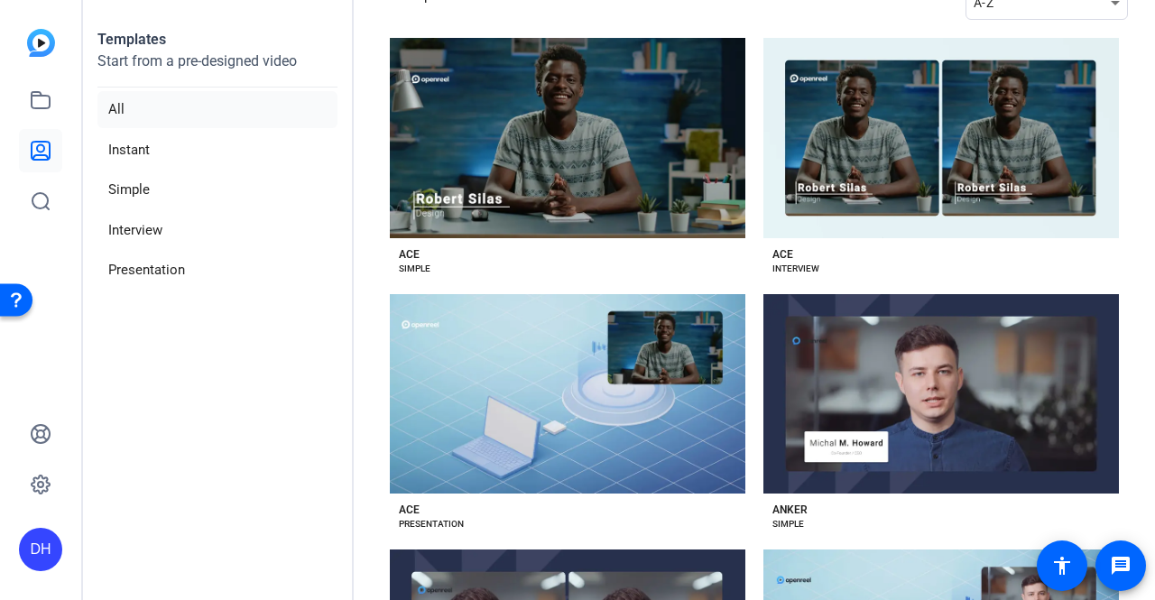
scroll to position [115, 0]
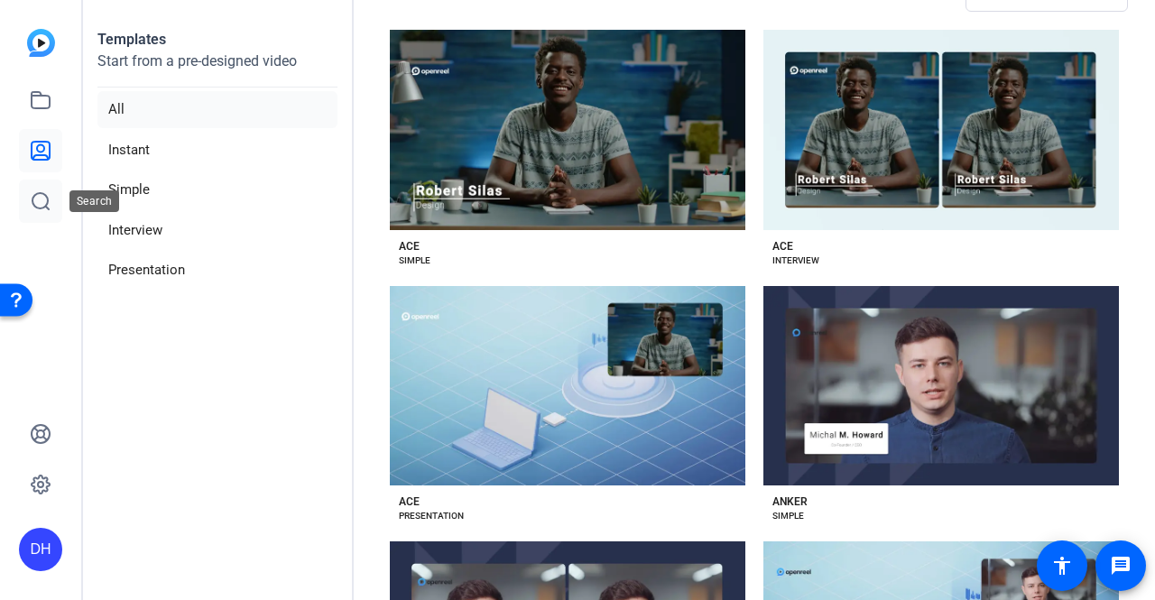
click at [42, 203] on icon at bounding box center [41, 201] width 22 height 22
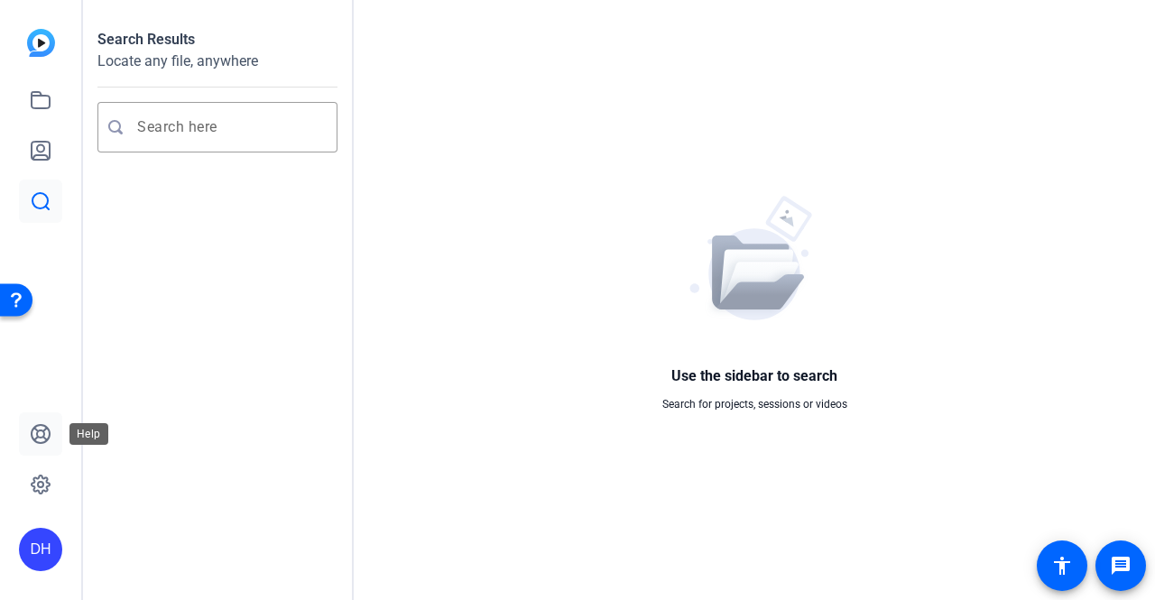
click at [43, 427] on icon at bounding box center [41, 434] width 22 height 22
click at [56, 96] on link at bounding box center [40, 99] width 43 height 43
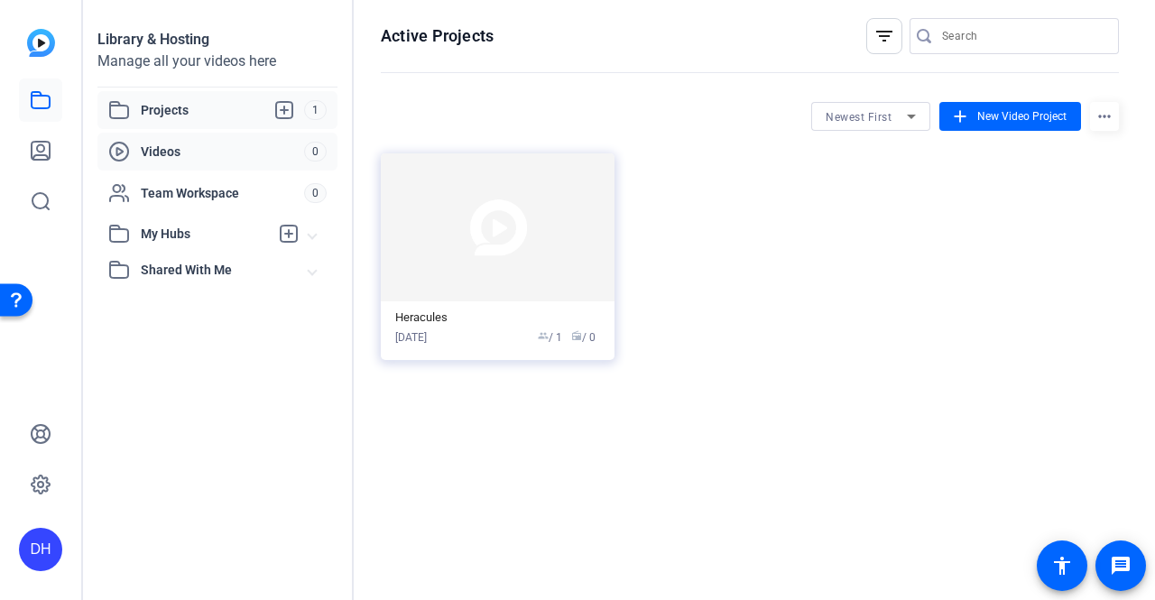
click at [231, 143] on span "Videos" at bounding box center [222, 152] width 163 height 18
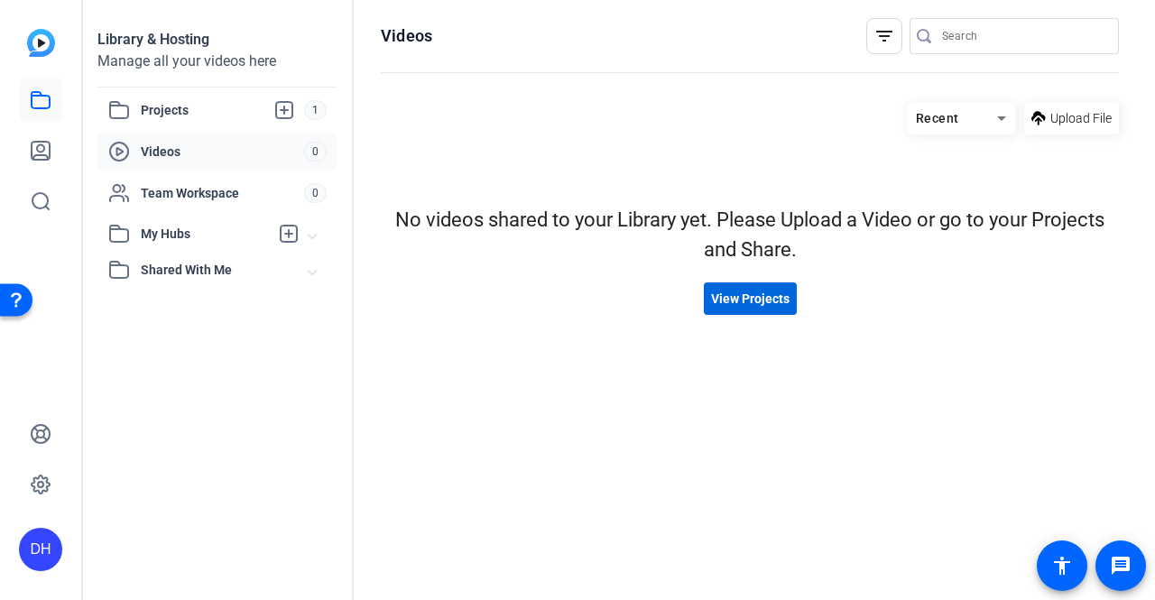
click at [736, 311] on span at bounding box center [750, 298] width 93 height 43
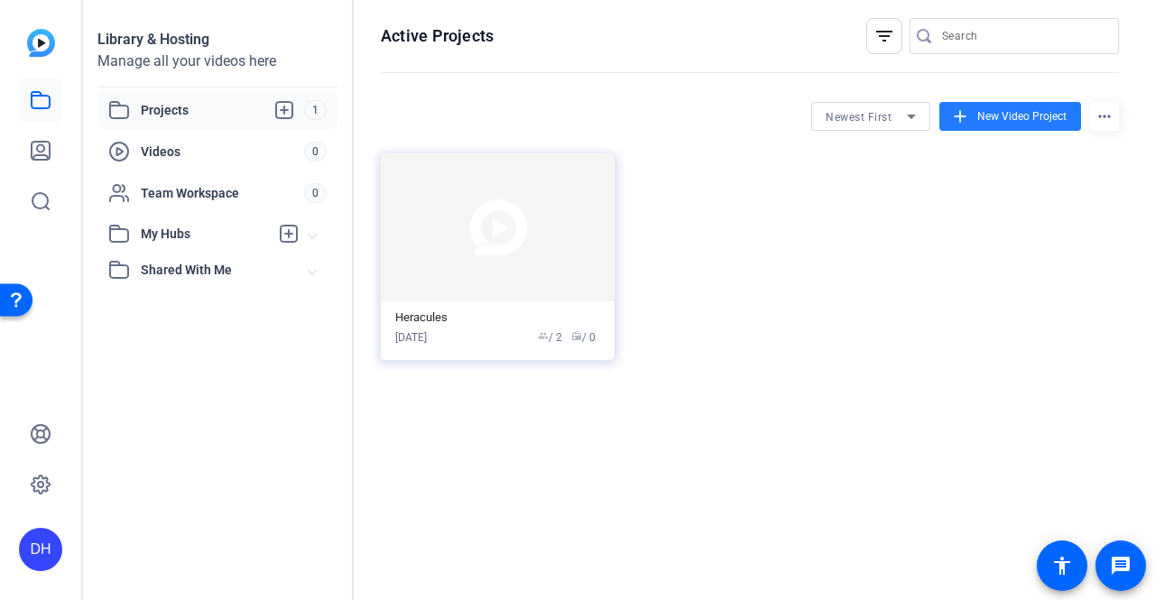
click at [985, 118] on span "New Video Project" at bounding box center [1021, 116] width 89 height 16
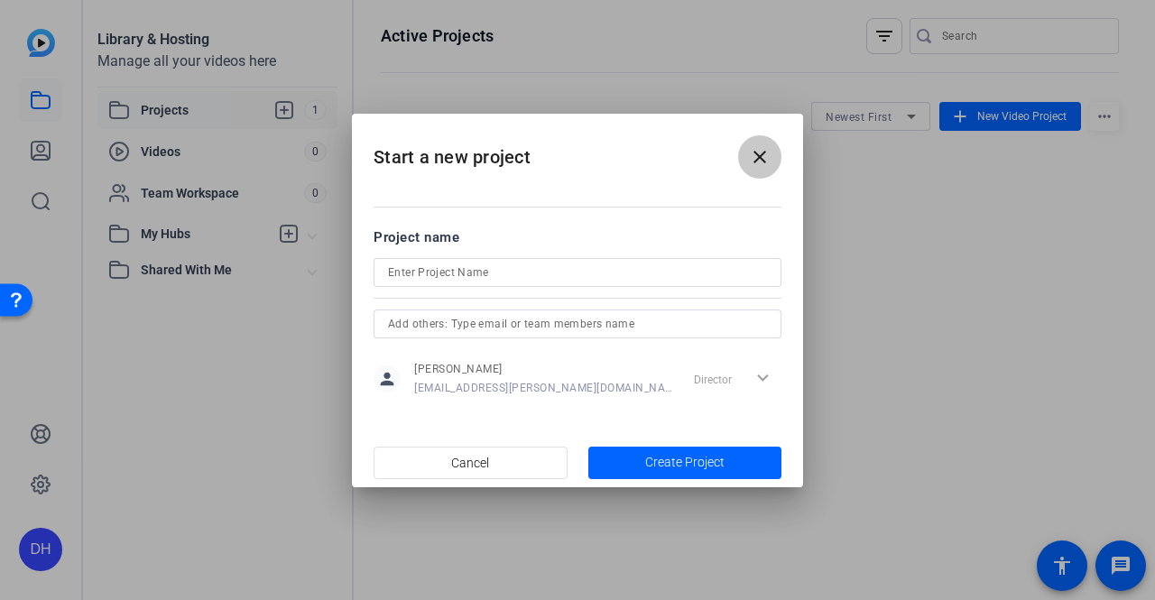
click at [754, 162] on mat-icon "close" at bounding box center [760, 157] width 22 height 22
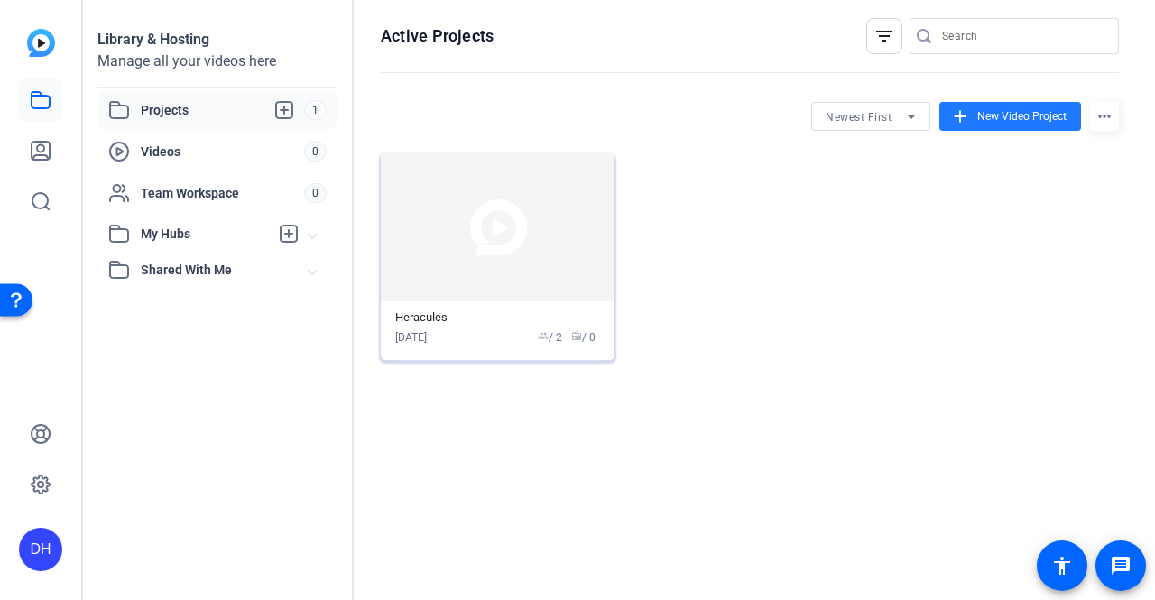
click at [527, 203] on img at bounding box center [498, 227] width 234 height 148
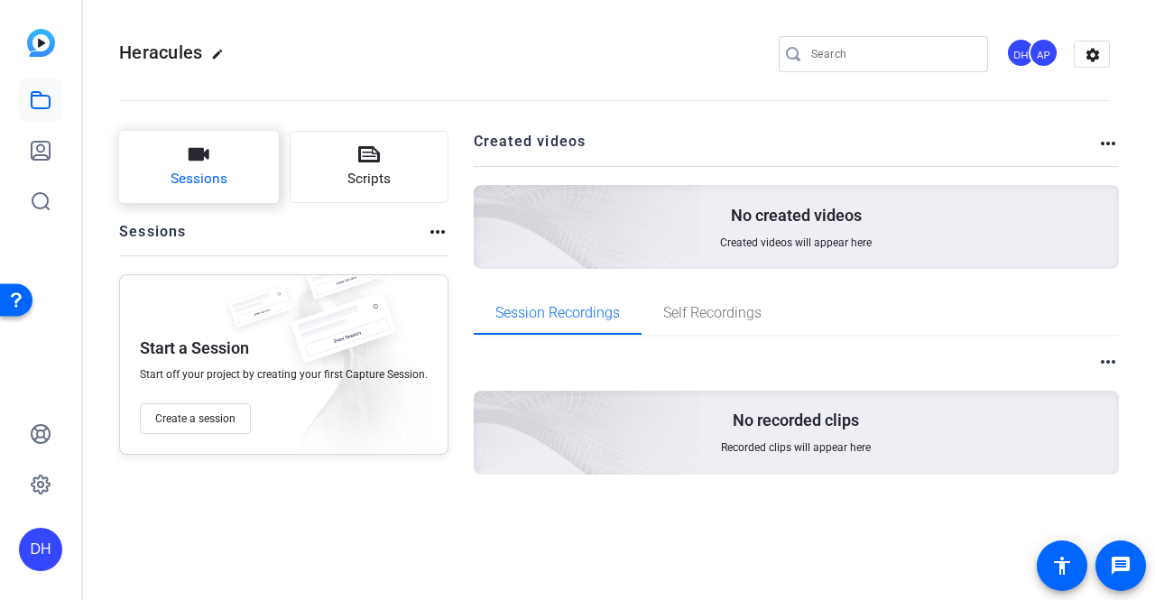
click at [200, 192] on button "Sessions" at bounding box center [199, 167] width 160 height 72
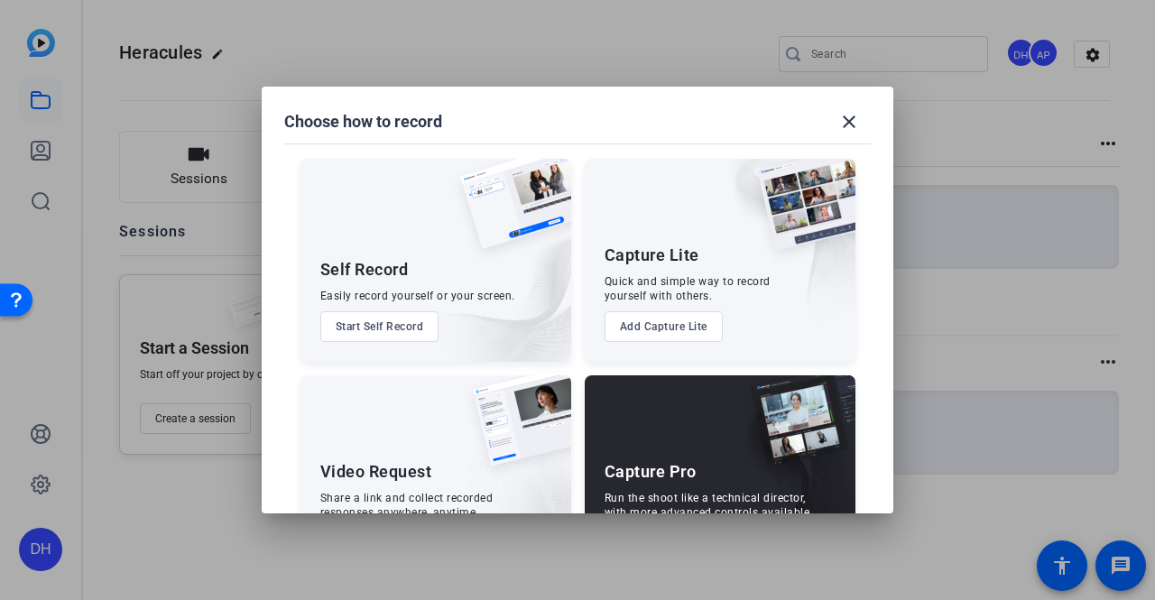
click at [402, 306] on div "Self Record Easily record yourself or your screen. Start Self Record" at bounding box center [435, 260] width 271 height 203
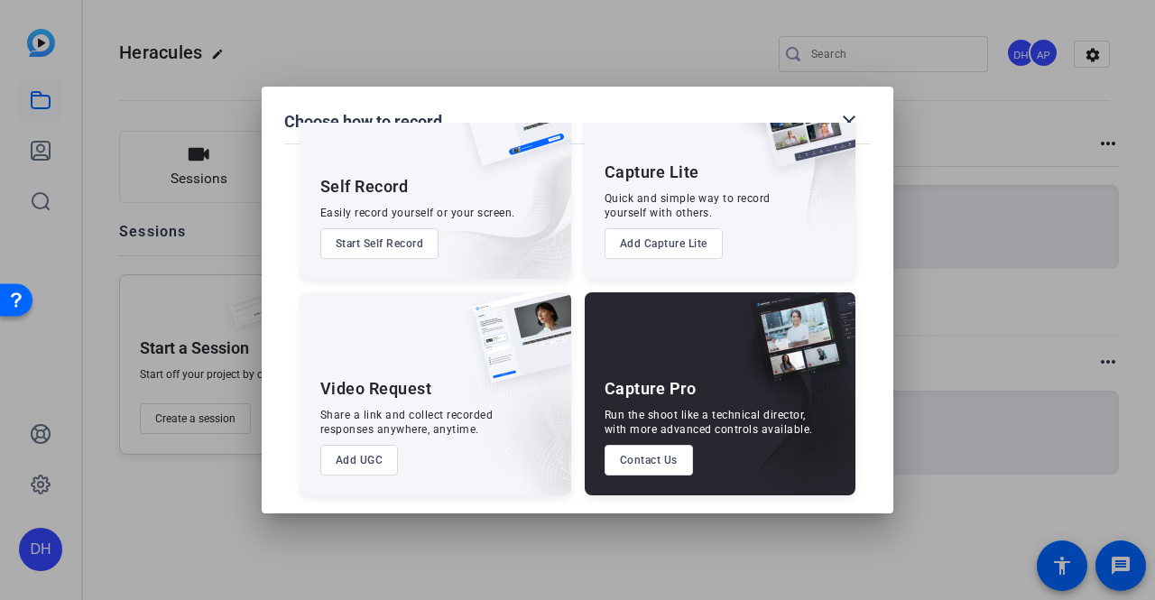
click at [418, 249] on button "Start Self Record" at bounding box center [379, 243] width 119 height 31
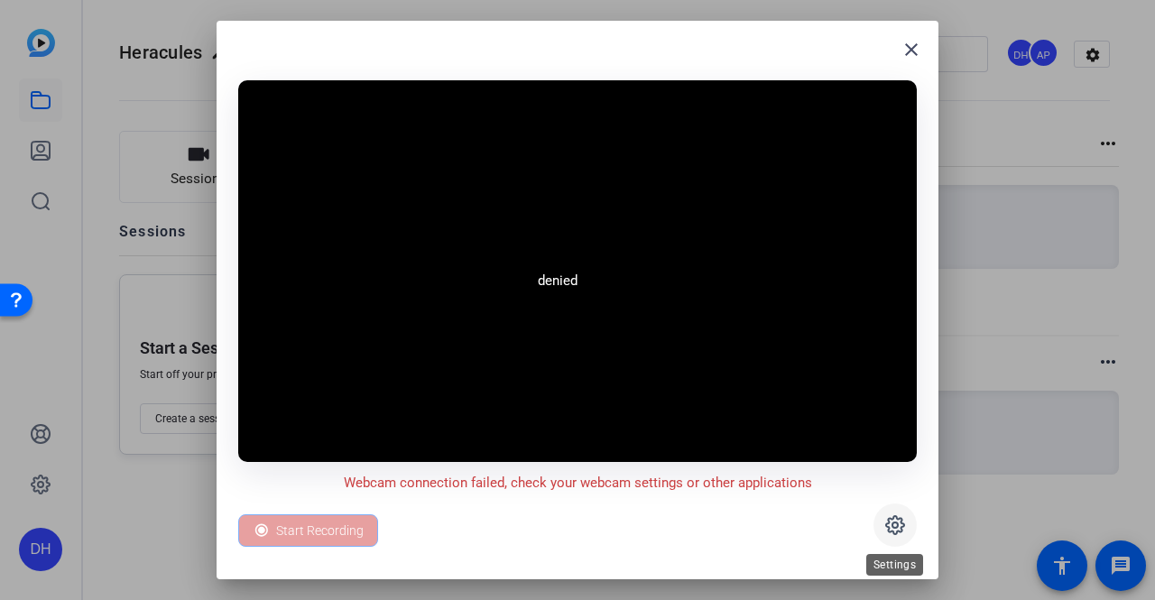
click at [899, 513] on span at bounding box center [894, 524] width 43 height 43
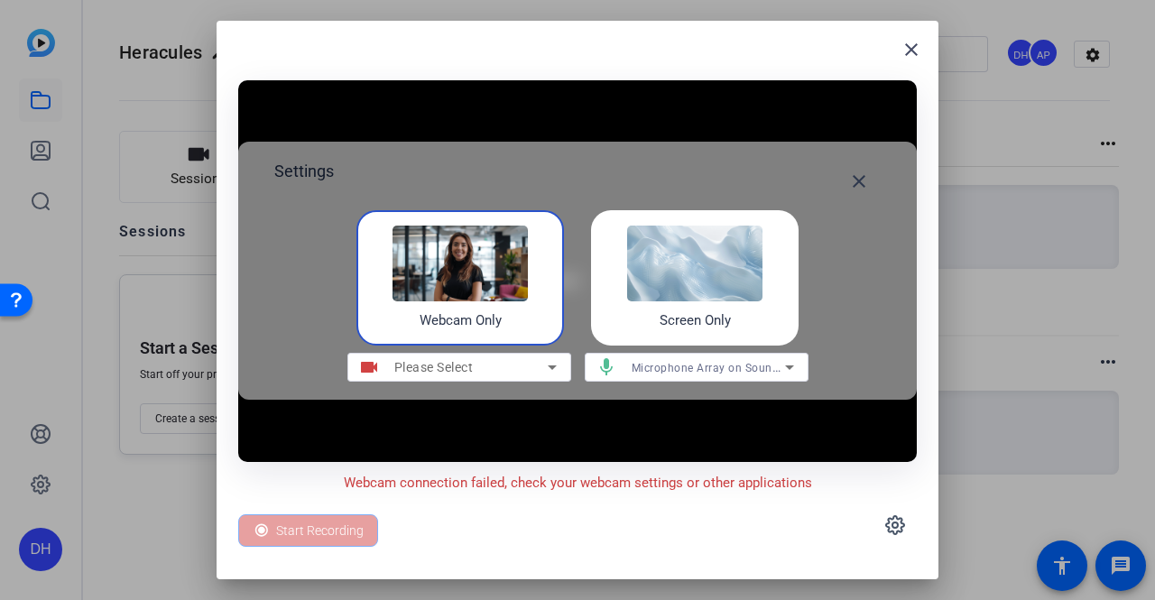
click at [674, 299] on img at bounding box center [694, 264] width 135 height 76
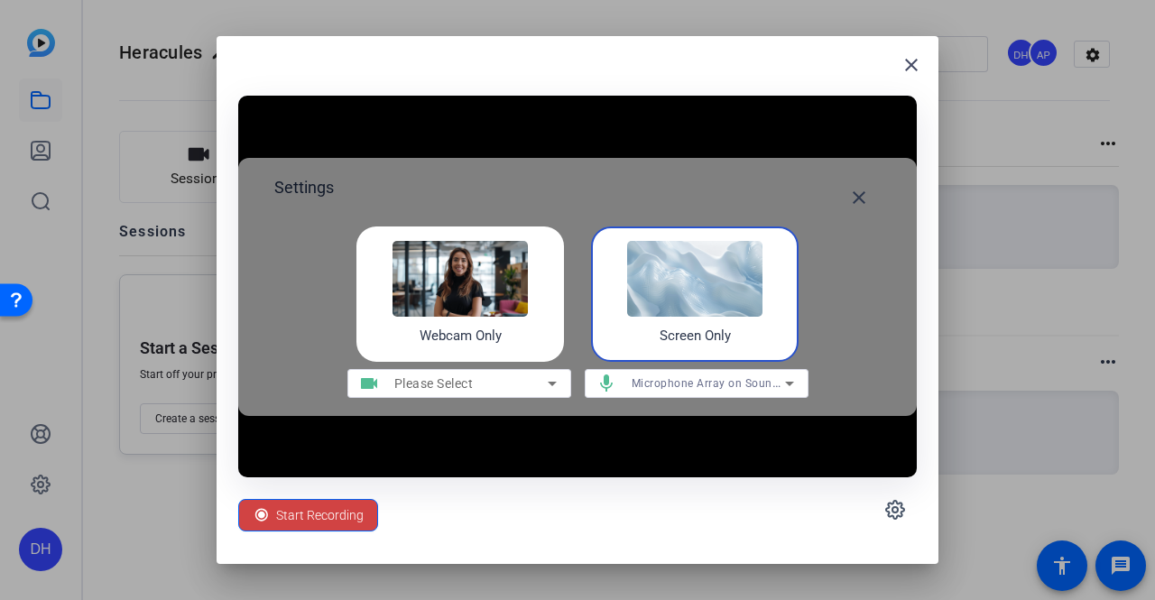
click at [506, 308] on img at bounding box center [459, 279] width 135 height 76
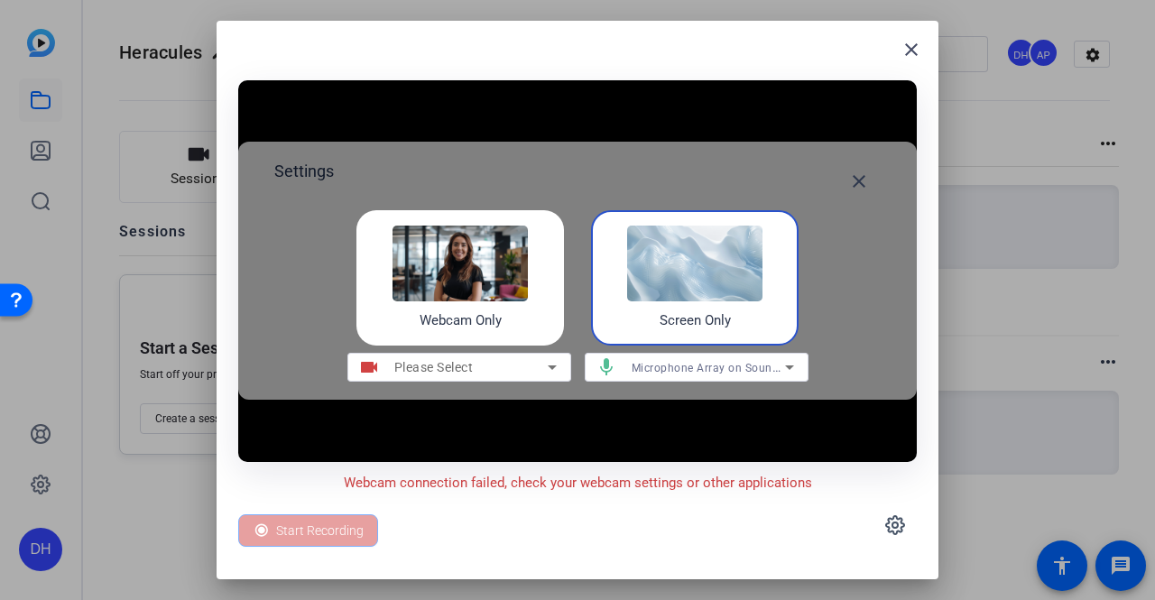
click at [660, 286] on img at bounding box center [694, 264] width 135 height 76
click at [886, 517] on icon at bounding box center [895, 525] width 22 height 22
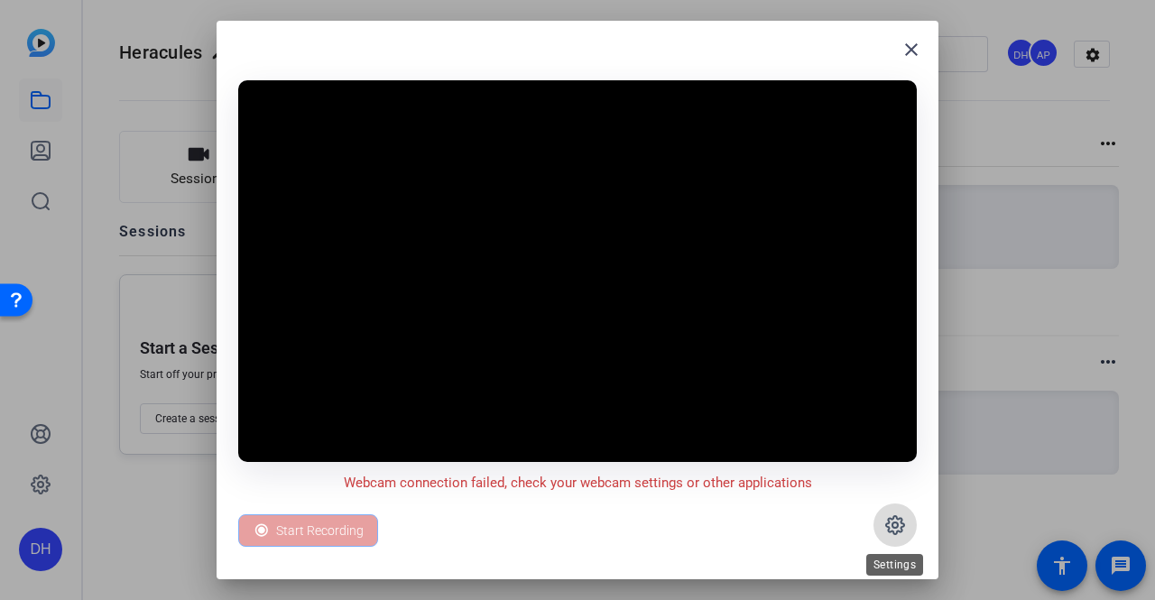
click at [890, 522] on icon at bounding box center [895, 525] width 22 height 22
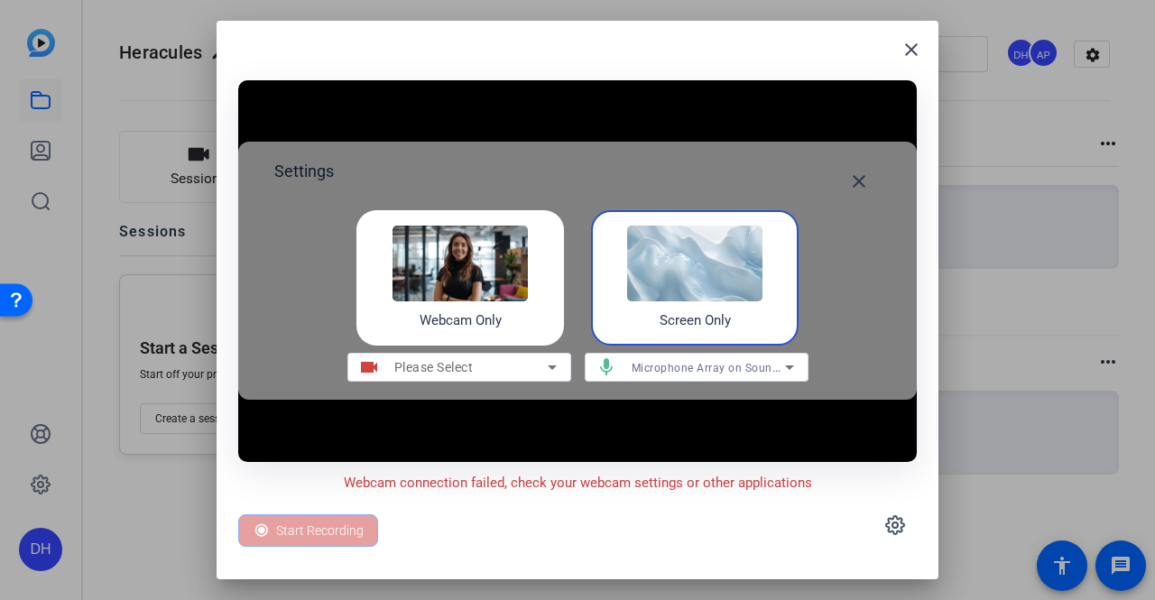
click at [752, 324] on div "Screen Only" at bounding box center [695, 277] width 208 height 135
click at [690, 373] on span "Microphone Array on SoundWire Device (2- Cirrus Logic XU)" at bounding box center [789, 367] width 315 height 14
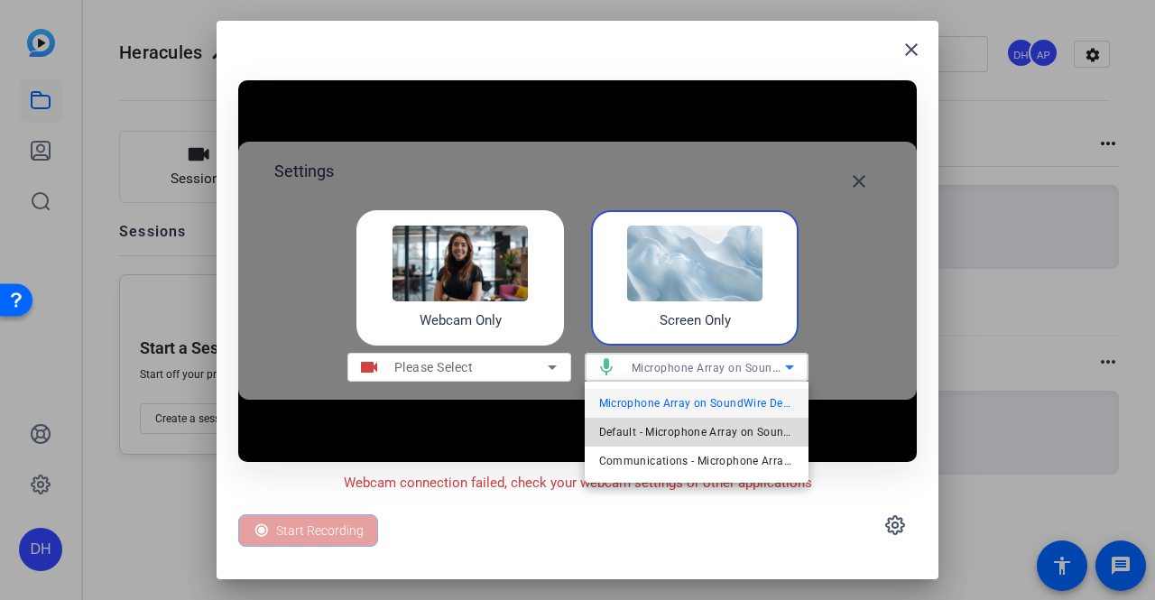
click at [725, 441] on span "Default - Microphone Array on SoundWire Device (2- Cirrus Logic XU)" at bounding box center [696, 432] width 195 height 22
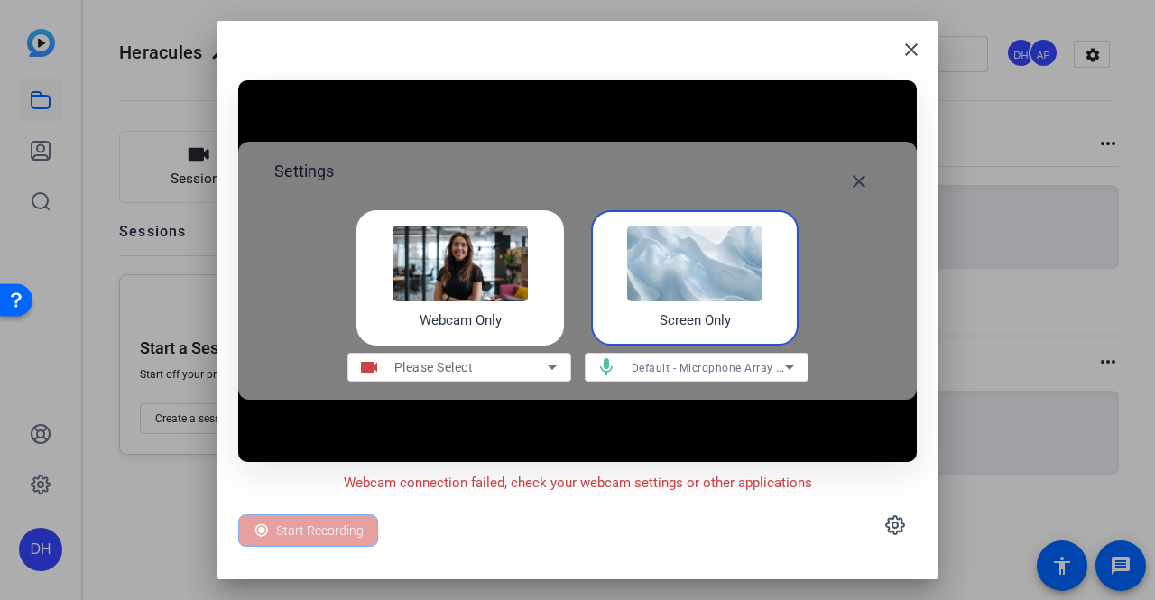
drag, startPoint x: 757, startPoint y: 230, endPoint x: 664, endPoint y: 286, distance: 108.5
click at [664, 286] on img at bounding box center [694, 264] width 135 height 76
click at [902, 524] on icon at bounding box center [895, 525] width 18 height 18
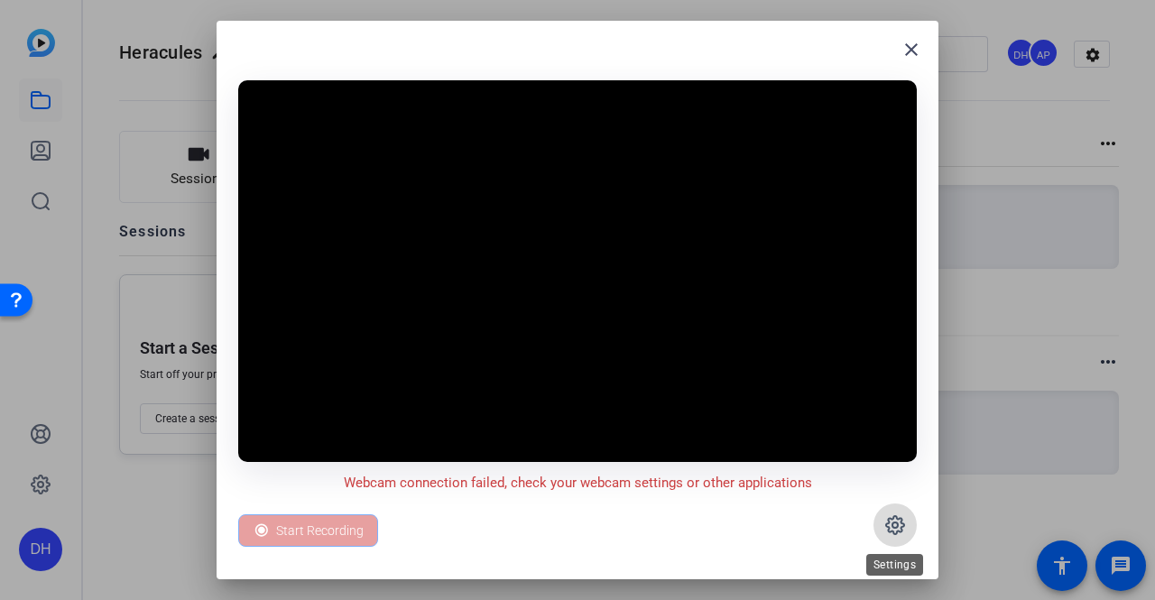
click at [897, 510] on span at bounding box center [894, 524] width 43 height 43
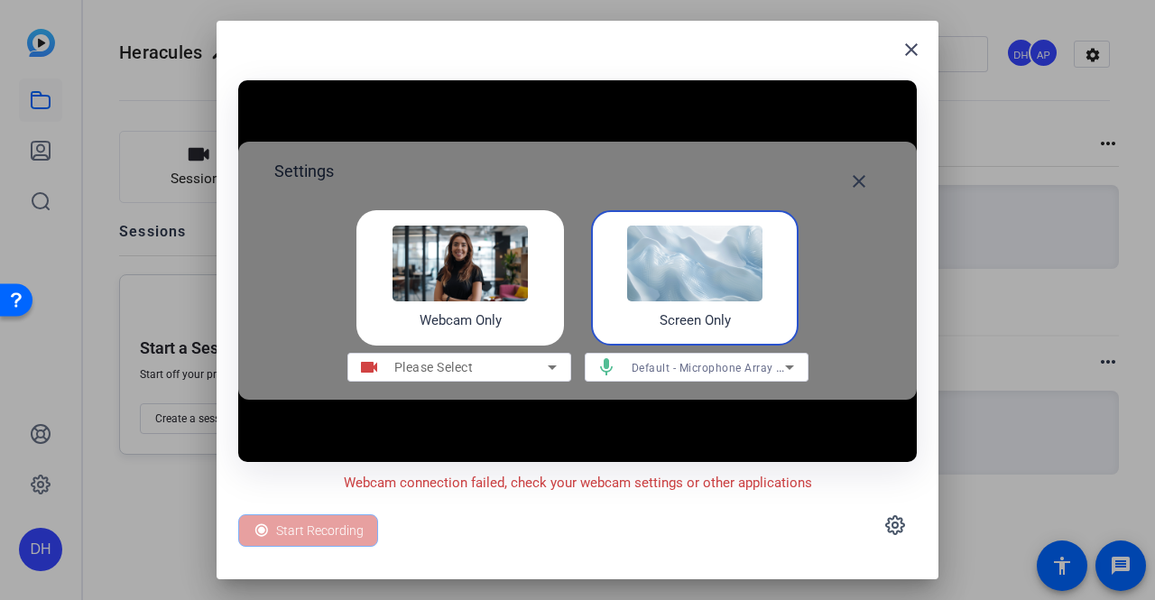
click at [536, 369] on div "Please Select" at bounding box center [470, 367] width 153 height 22
click at [550, 371] on icon at bounding box center [552, 367] width 22 height 22
click at [552, 369] on icon at bounding box center [552, 367] width 9 height 5
click at [701, 319] on h4 "Screen Only" at bounding box center [695, 320] width 71 height 21
click at [327, 521] on div "Start Recording" at bounding box center [308, 530] width 140 height 32
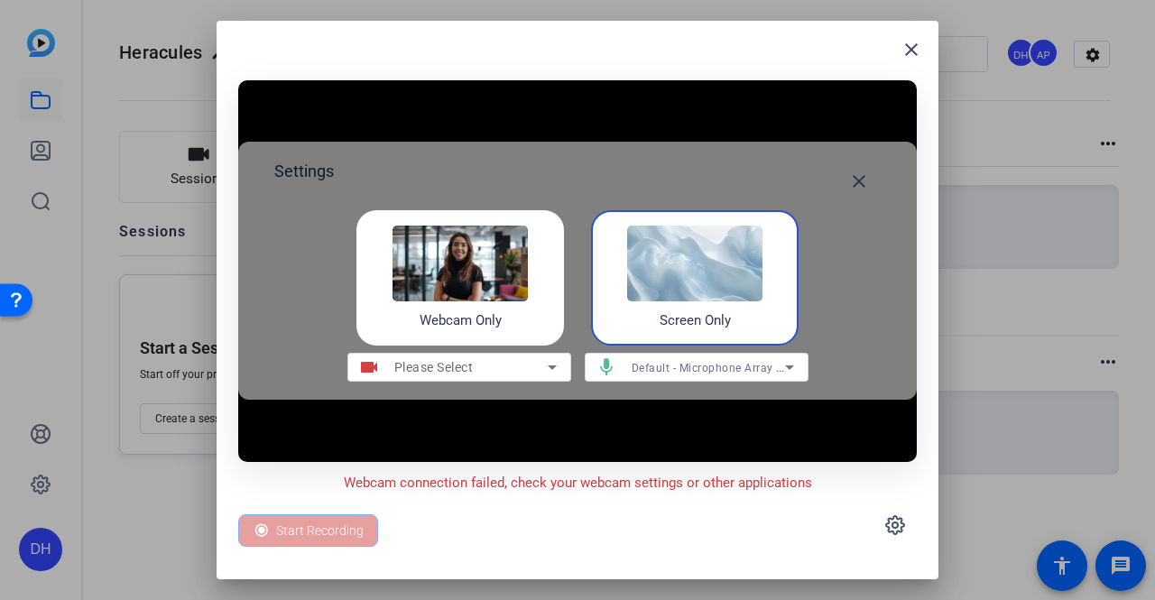
click at [327, 539] on div "Start Recording" at bounding box center [308, 530] width 140 height 32
click at [908, 51] on mat-icon "close" at bounding box center [911, 50] width 22 height 22
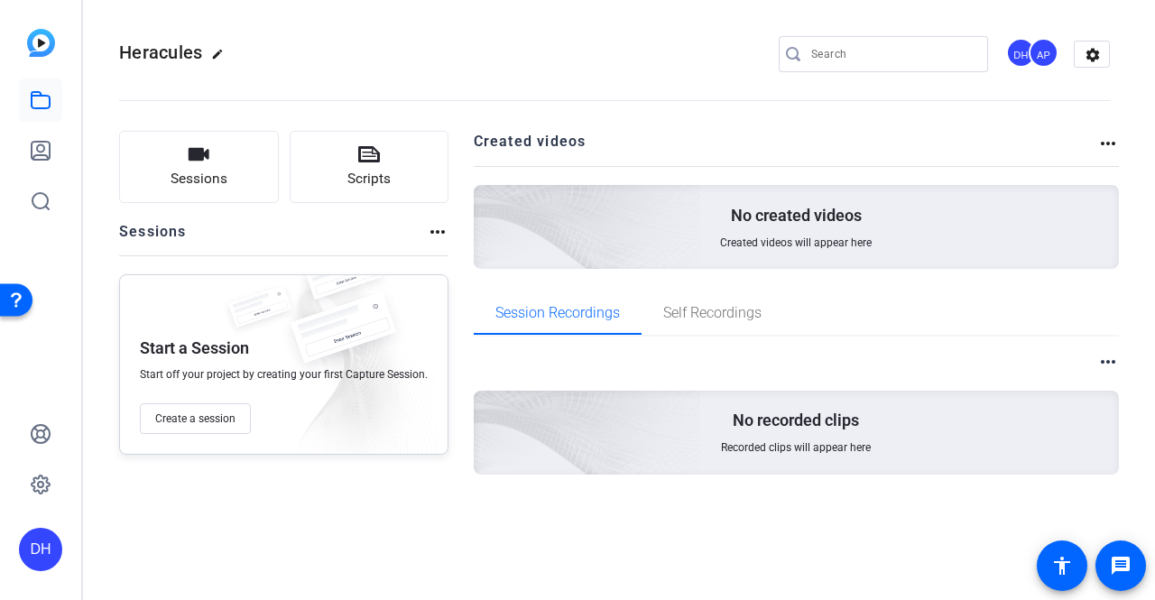
click at [855, 474] on div "No recorded clips Recorded clips will appear here" at bounding box center [797, 433] width 646 height 84
